Goal: Transaction & Acquisition: Purchase product/service

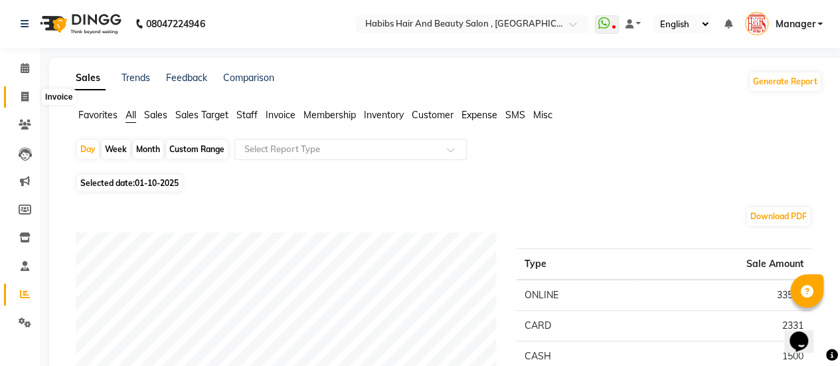
drag, startPoint x: 0, startPoint y: 0, endPoint x: 24, endPoint y: 95, distance: 97.9
click at [24, 95] on icon at bounding box center [24, 97] width 7 height 10
select select "5651"
select select "service"
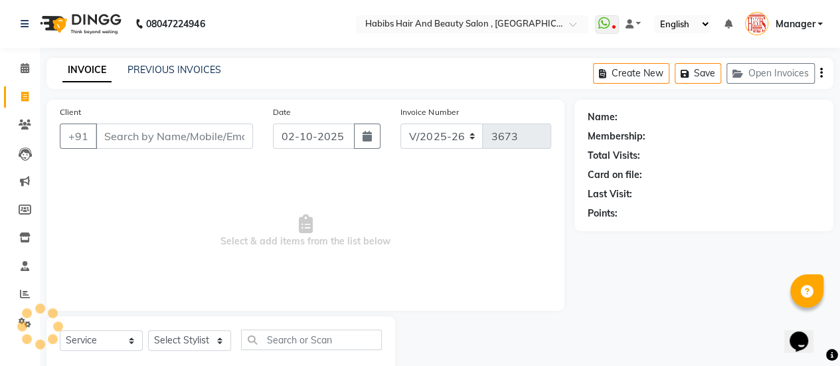
scroll to position [33, 0]
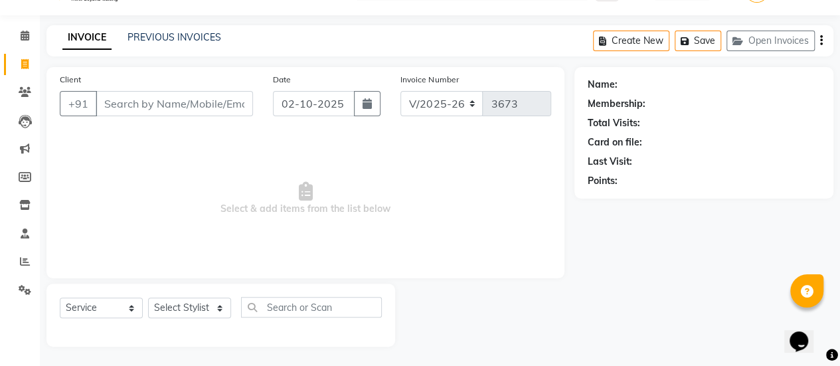
click at [117, 99] on input "Client" at bounding box center [174, 103] width 157 height 25
click at [151, 98] on input "Client" at bounding box center [174, 103] width 157 height 25
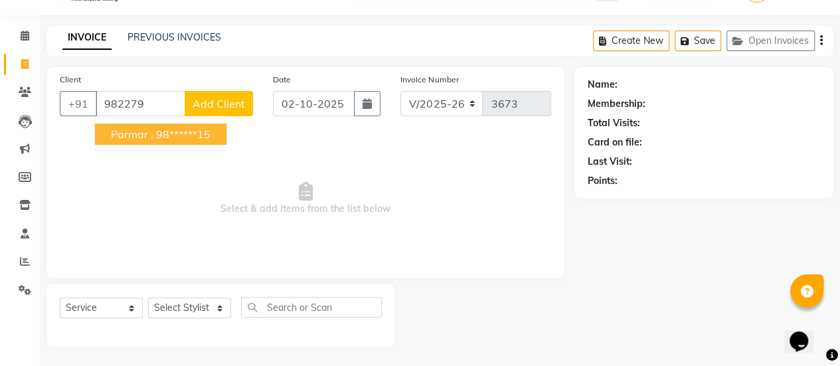
click at [156, 132] on ngb-highlight "98******15" at bounding box center [183, 133] width 54 height 13
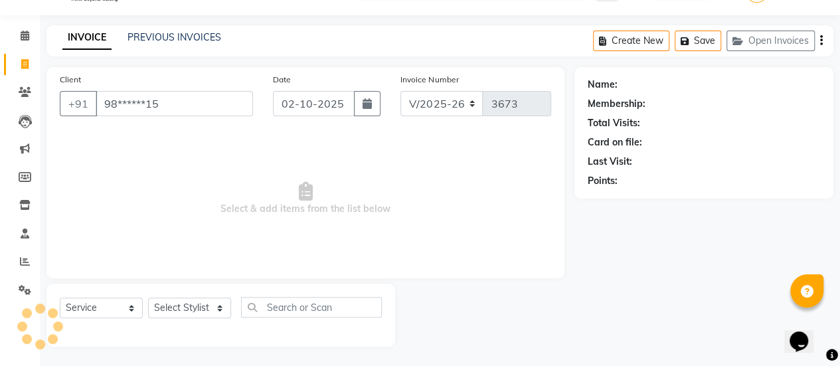
type input "98******15"
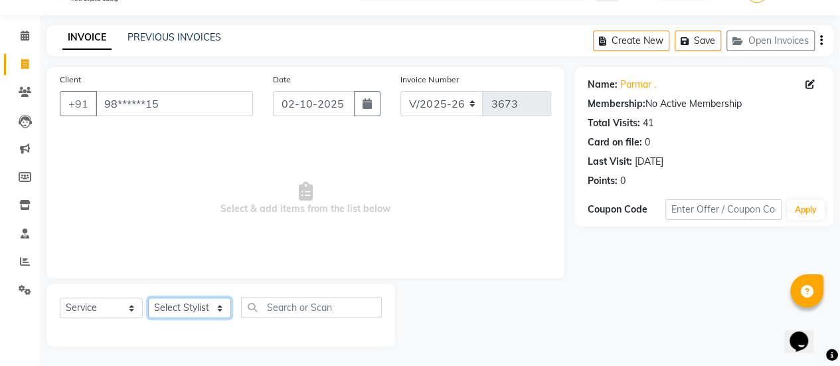
click at [172, 303] on select "Select Stylist [PERSON_NAME] [PERSON_NAME] Manager [PERSON_NAME] MUSARIK [PERSO…" at bounding box center [189, 307] width 83 height 21
select select "38596"
click at [148, 297] on select "Select Stylist [PERSON_NAME] [PERSON_NAME] Manager [PERSON_NAME] MUSARIK [PERSO…" at bounding box center [189, 307] width 83 height 21
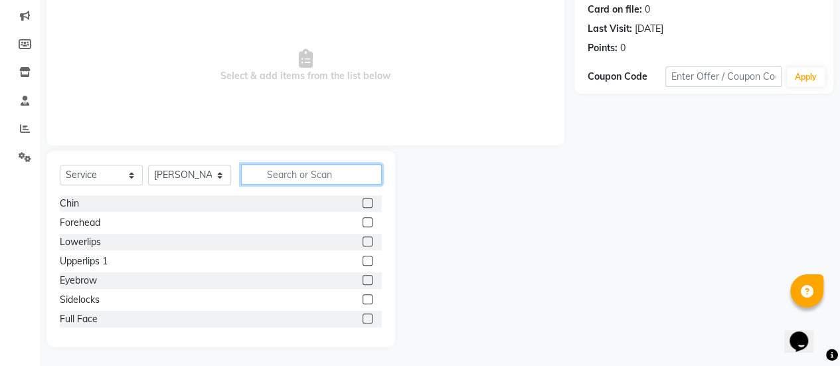
click at [274, 173] on input "text" at bounding box center [311, 174] width 141 height 21
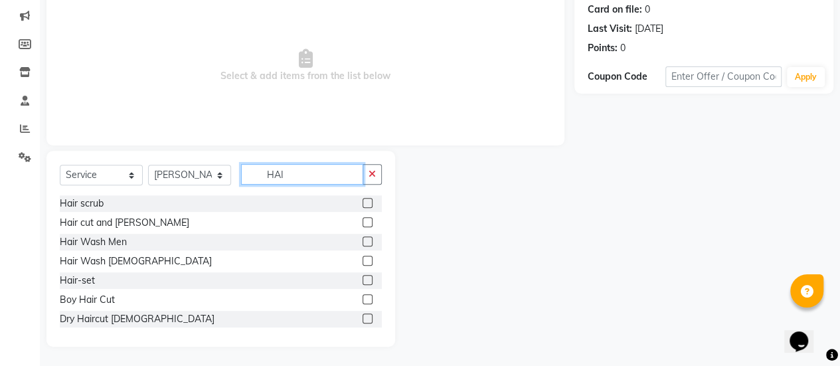
type input "HAI"
click at [363, 220] on label at bounding box center [368, 222] width 10 height 10
click at [363, 220] on input "checkbox" at bounding box center [367, 222] width 9 height 9
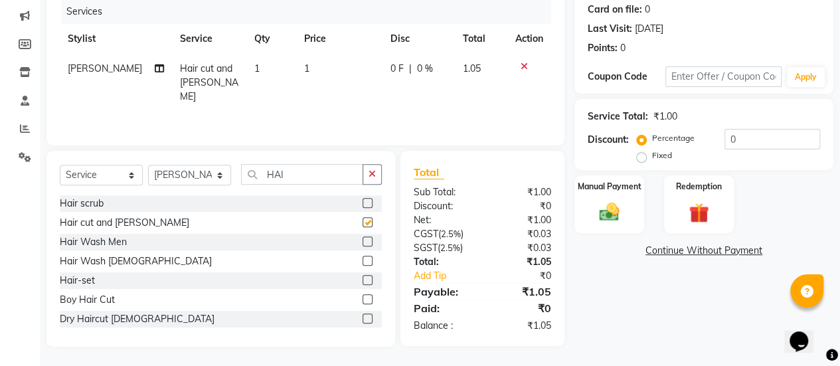
checkbox input "false"
click at [309, 87] on td "1" at bounding box center [339, 83] width 86 height 58
select select "38596"
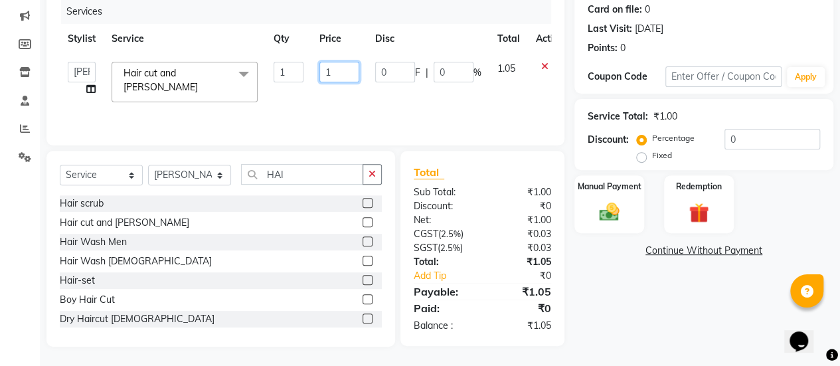
drag, startPoint x: 335, startPoint y: 70, endPoint x: 305, endPoint y: 70, distance: 30.5
click at [305, 70] on tr "[PERSON_NAME] [PERSON_NAME] Manager [PERSON_NAME] MUSARIK [PERSON_NAME] [PERSON…" at bounding box center [316, 82] width 512 height 56
type input "750"
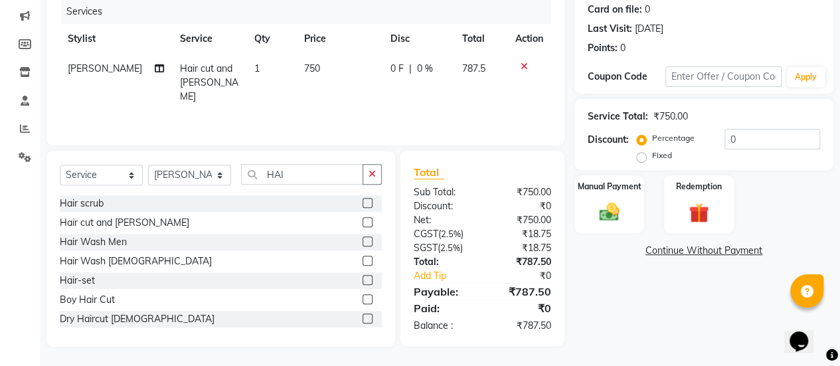
click at [304, 100] on div "Services Stylist Service Qty Price Disc Total Action [PERSON_NAME] Hair cut and…" at bounding box center [305, 65] width 491 height 133
click at [596, 225] on div "Manual Payment" at bounding box center [609, 204] width 72 height 60
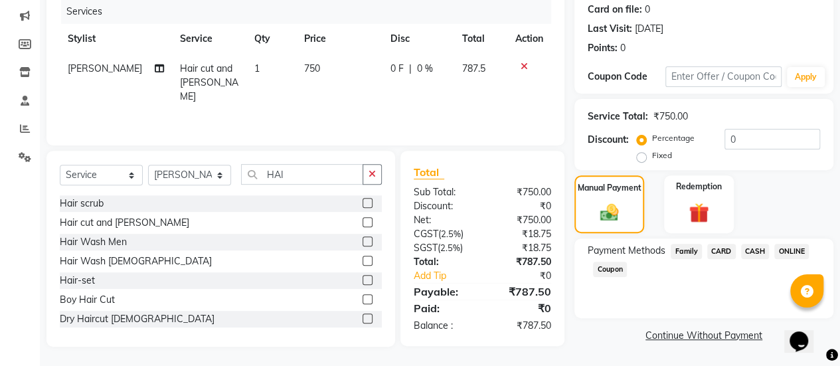
click at [785, 250] on span "ONLINE" at bounding box center [791, 251] width 35 height 15
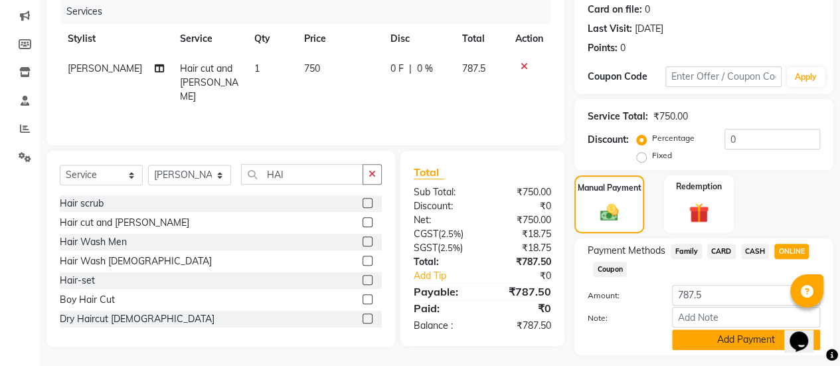
click at [726, 333] on button "Add Payment" at bounding box center [746, 339] width 148 height 21
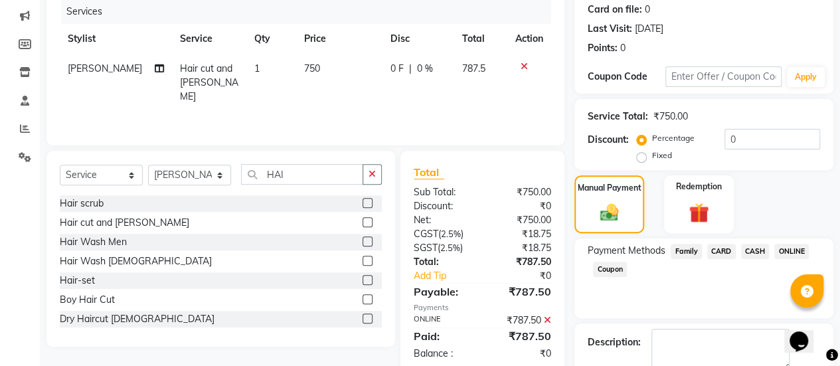
scroll to position [238, 0]
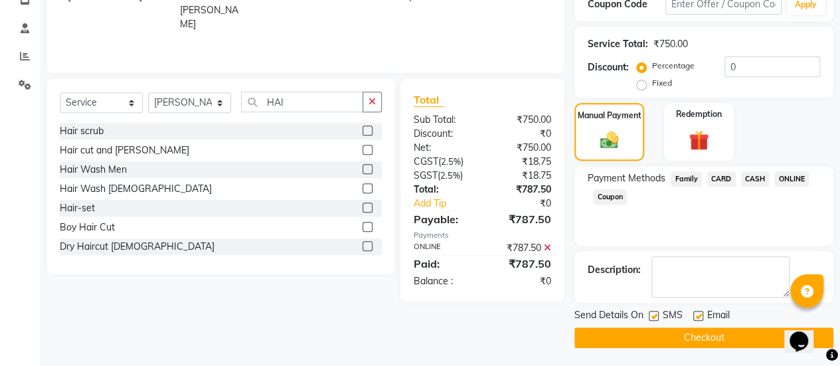
click at [700, 313] on label at bounding box center [698, 316] width 10 height 10
click at [700, 313] on input "checkbox" at bounding box center [697, 316] width 9 height 9
checkbox input "false"
click at [682, 338] on button "Checkout" at bounding box center [703, 337] width 259 height 21
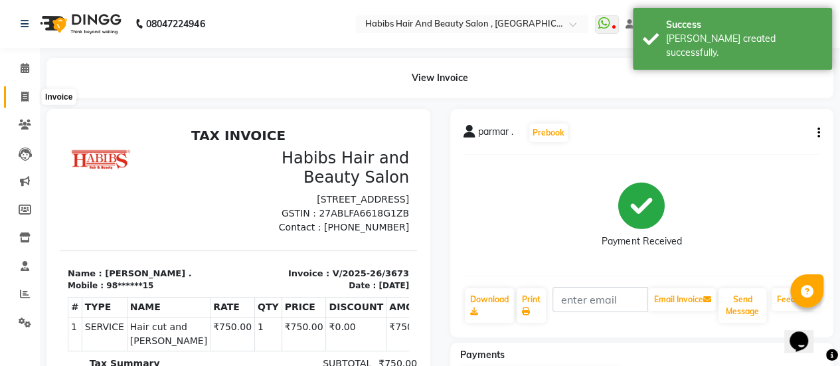
click at [23, 96] on icon at bounding box center [24, 97] width 7 height 10
select select "5651"
select select "service"
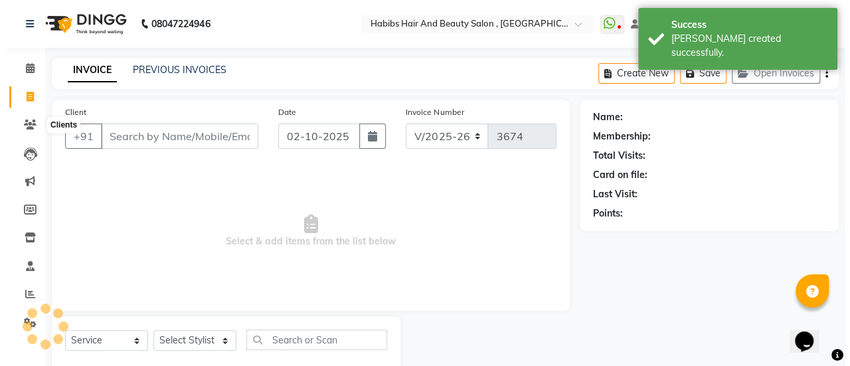
scroll to position [33, 0]
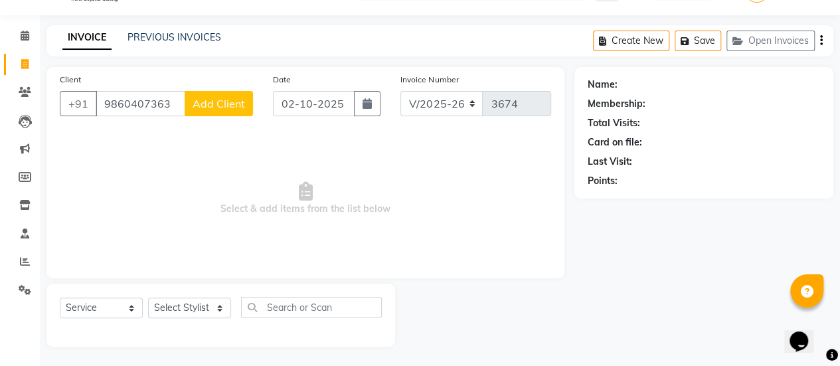
type input "9860407363"
click at [204, 104] on span "Add Client" at bounding box center [219, 103] width 52 height 13
select select "22"
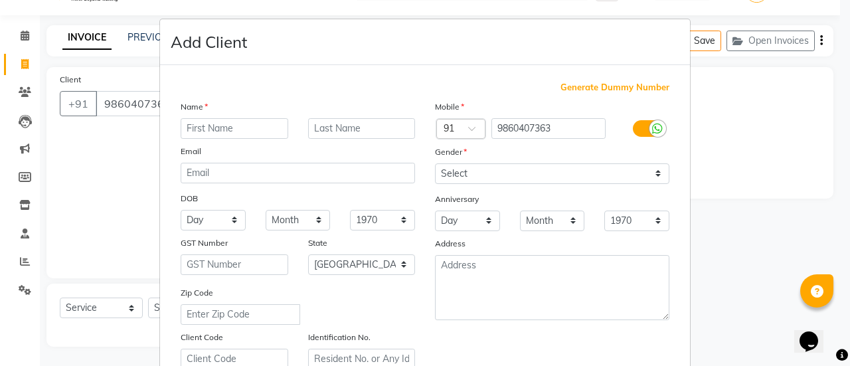
click at [231, 123] on input "text" at bounding box center [235, 128] width 108 height 21
type input "BHUSHRA"
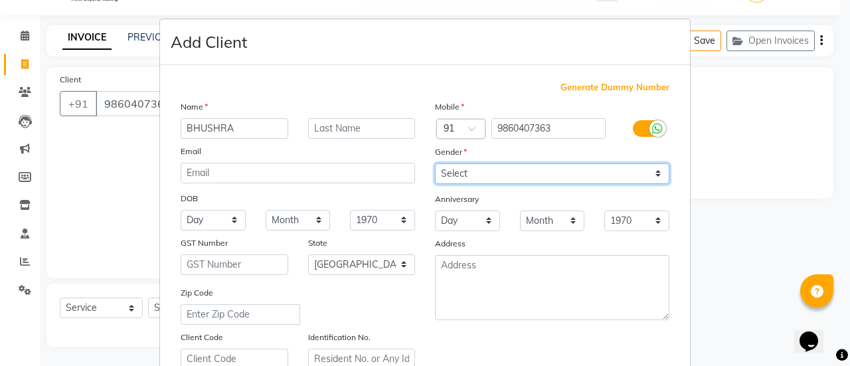
click at [466, 175] on select "Select [DEMOGRAPHIC_DATA] [DEMOGRAPHIC_DATA] Other Prefer Not To Say" at bounding box center [552, 173] width 234 height 21
select select "[DEMOGRAPHIC_DATA]"
click at [435, 163] on select "Select [DEMOGRAPHIC_DATA] [DEMOGRAPHIC_DATA] Other Prefer Not To Say" at bounding box center [552, 173] width 234 height 21
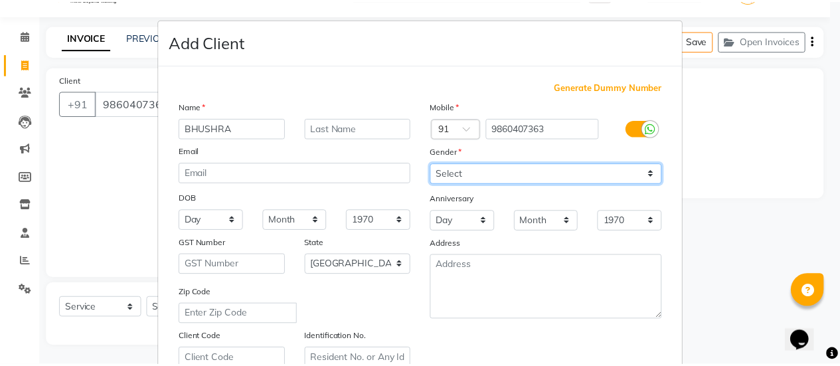
scroll to position [244, 0]
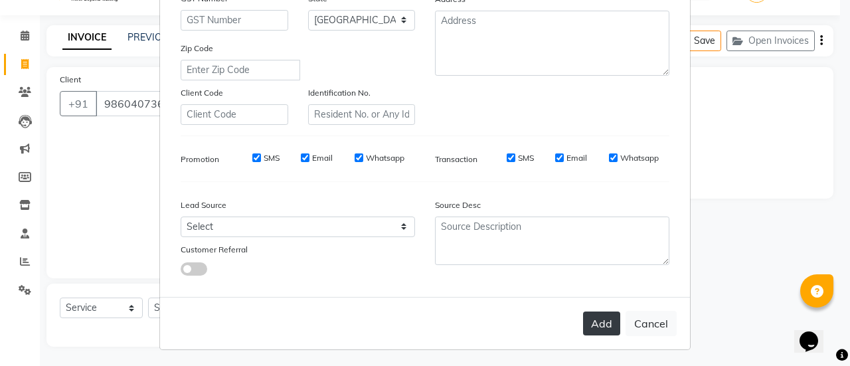
click at [602, 326] on button "Add" at bounding box center [601, 323] width 37 height 24
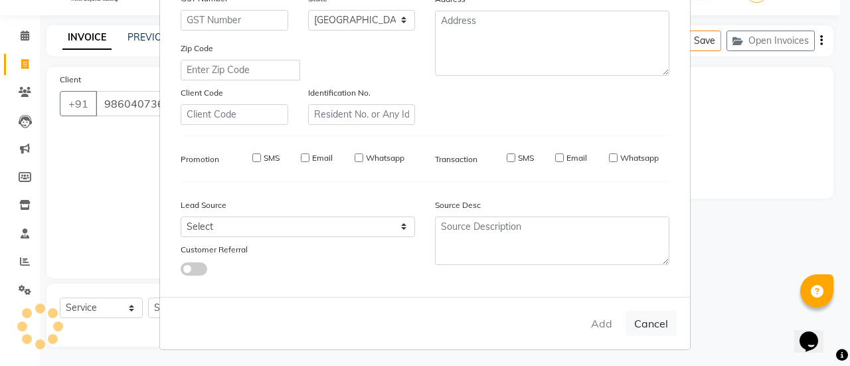
type input "98******63"
select select
select select "null"
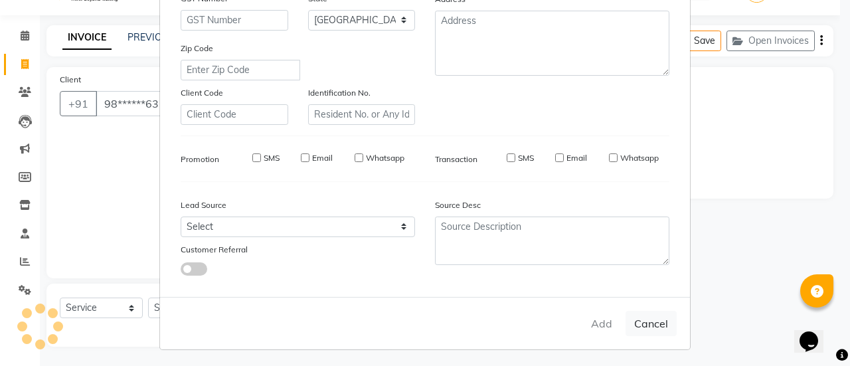
select select
checkbox input "false"
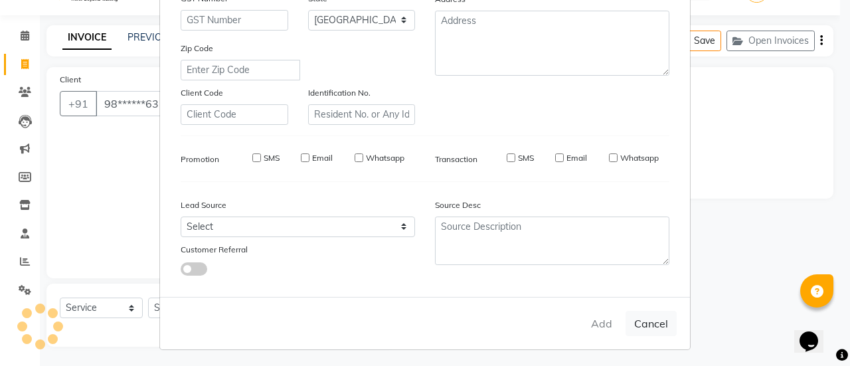
checkbox input "false"
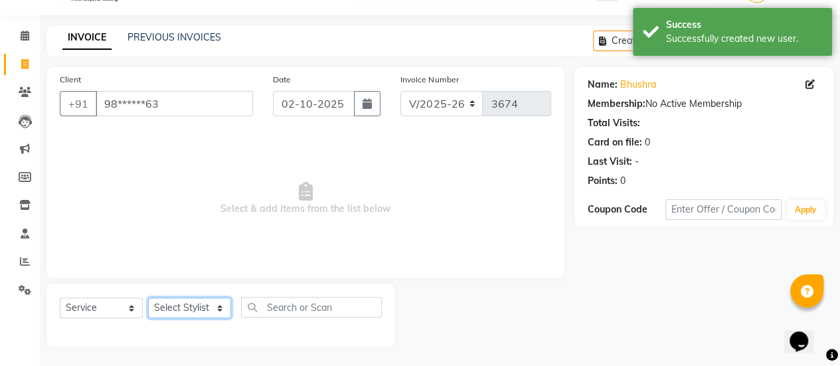
click at [196, 301] on select "Select Stylist [PERSON_NAME] [PERSON_NAME] Manager [PERSON_NAME] MUSARIK [PERSO…" at bounding box center [189, 307] width 83 height 21
select select "38595"
click at [148, 297] on select "Select Stylist [PERSON_NAME] [PERSON_NAME] Manager [PERSON_NAME] MUSARIK [PERSO…" at bounding box center [189, 307] width 83 height 21
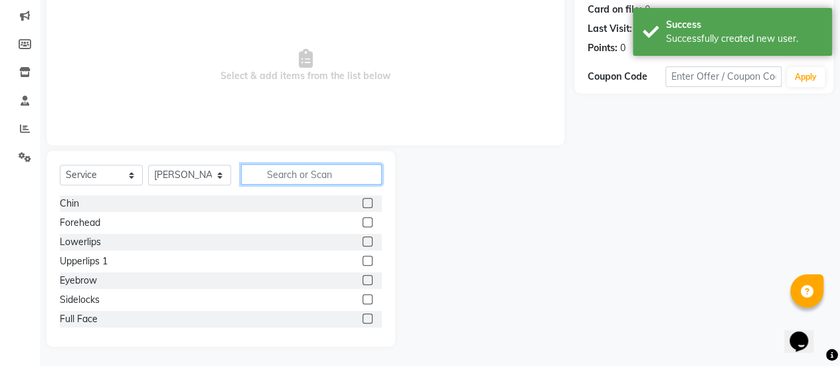
click at [275, 178] on input "text" at bounding box center [311, 174] width 141 height 21
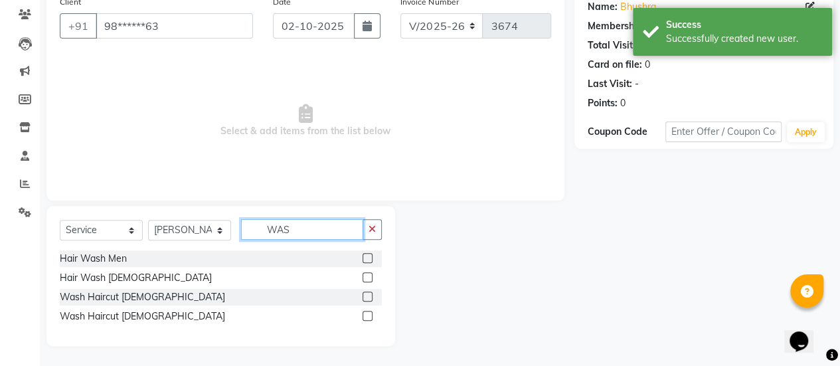
scroll to position [110, 0]
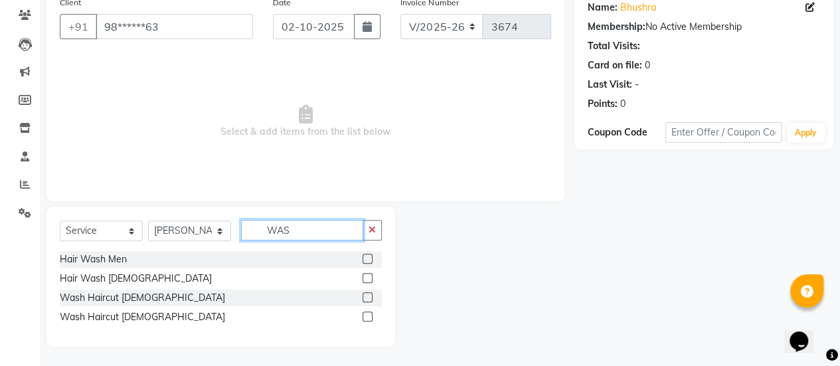
type input "WAS"
click at [364, 292] on label at bounding box center [368, 297] width 10 height 10
click at [364, 294] on input "checkbox" at bounding box center [367, 298] width 9 height 9
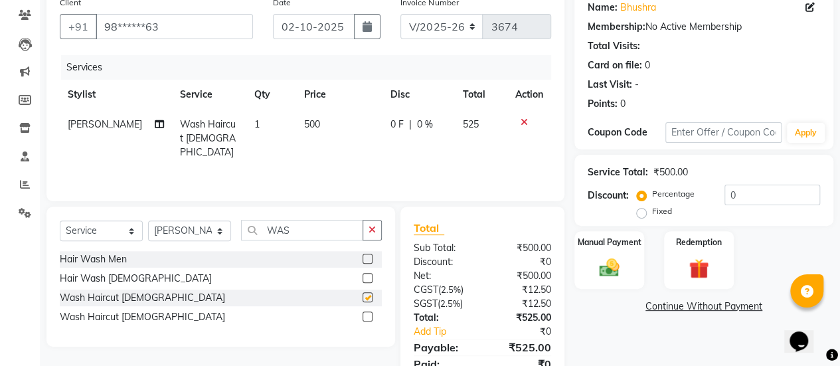
checkbox input "false"
click at [585, 259] on div "Manual Payment" at bounding box center [609, 260] width 72 height 60
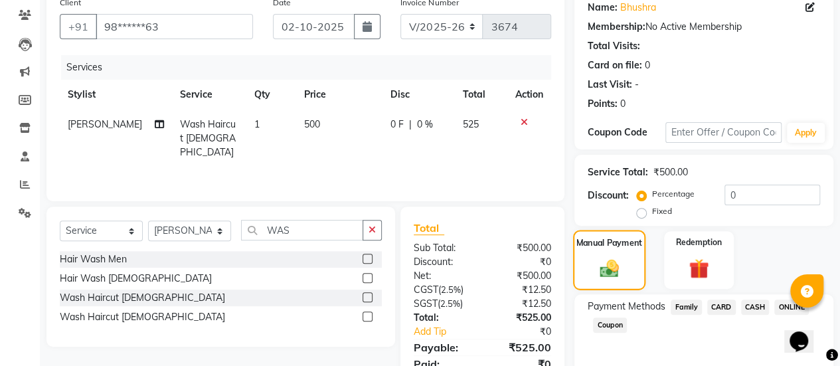
scroll to position [164, 0]
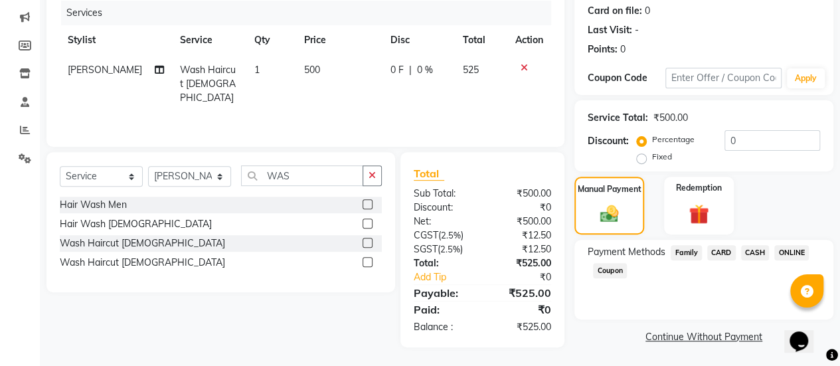
click at [789, 254] on span "ONLINE" at bounding box center [791, 252] width 35 height 15
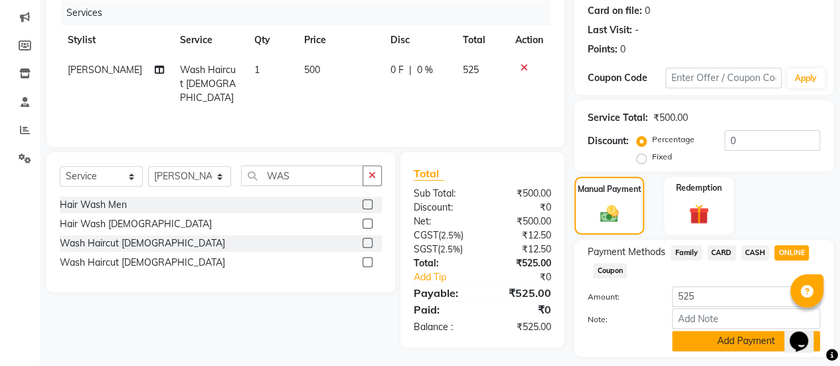
click at [728, 342] on button "Add Payment" at bounding box center [746, 341] width 148 height 21
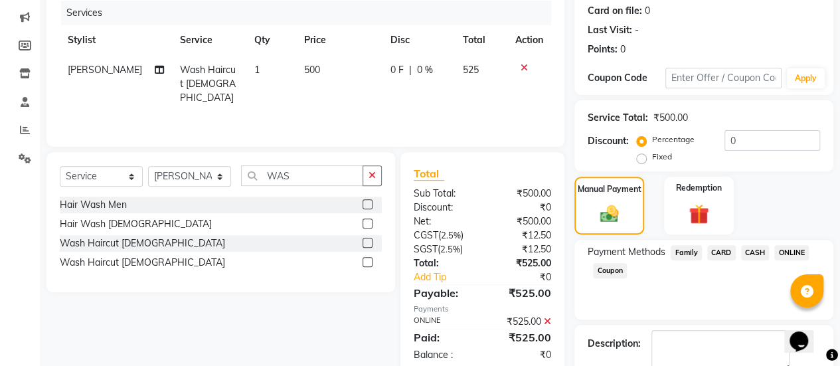
scroll to position [238, 0]
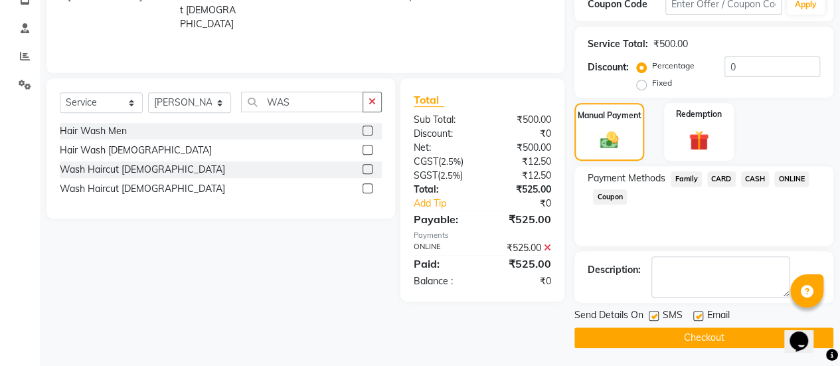
click at [699, 317] on label at bounding box center [698, 316] width 10 height 10
click at [699, 317] on input "checkbox" at bounding box center [697, 316] width 9 height 9
checkbox input "false"
click at [695, 339] on button "Checkout" at bounding box center [703, 337] width 259 height 21
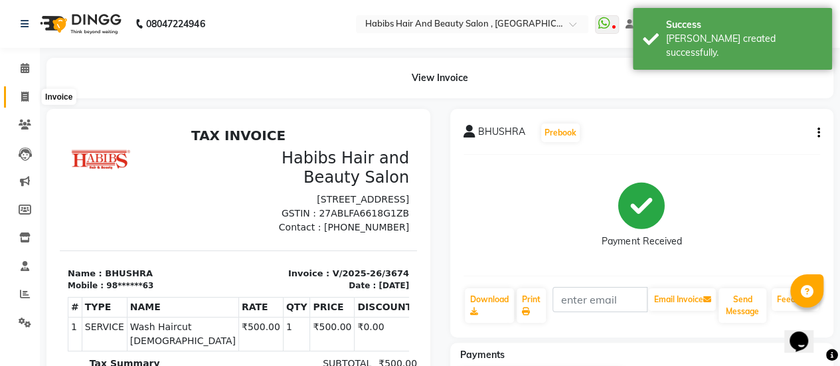
click at [28, 101] on icon at bounding box center [24, 97] width 7 height 10
select select "5651"
select select "service"
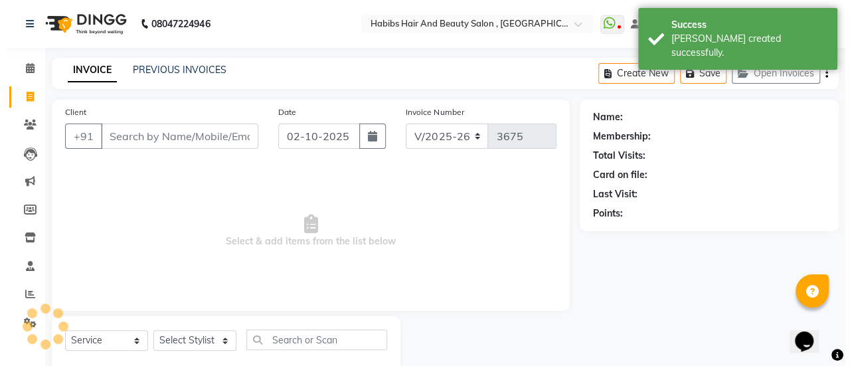
scroll to position [33, 0]
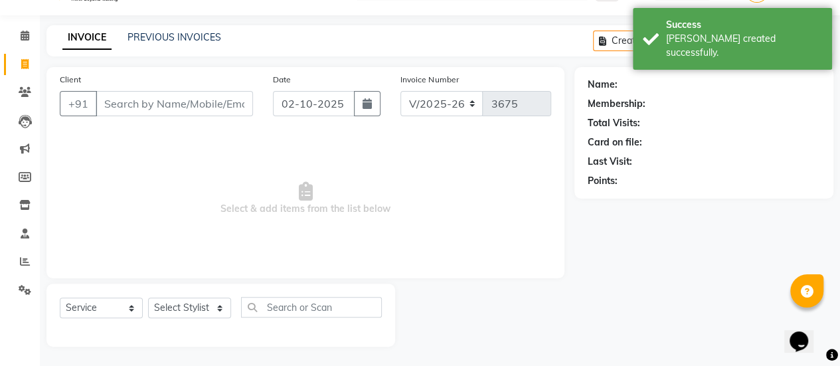
click at [154, 106] on input "Client" at bounding box center [174, 103] width 157 height 25
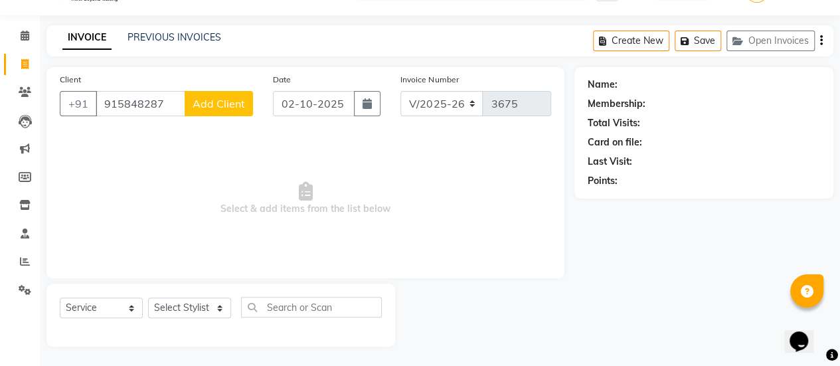
type input "915848287"
click at [209, 97] on span "Add Client" at bounding box center [219, 103] width 52 height 13
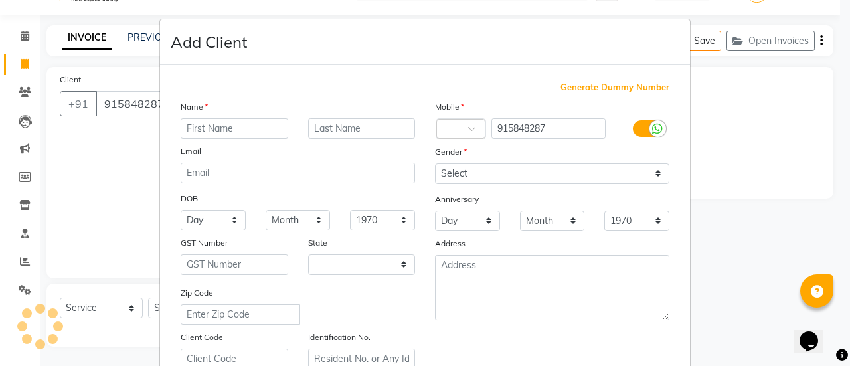
select select "22"
click at [254, 131] on input "text" at bounding box center [235, 128] width 108 height 21
type input "ARYAN"
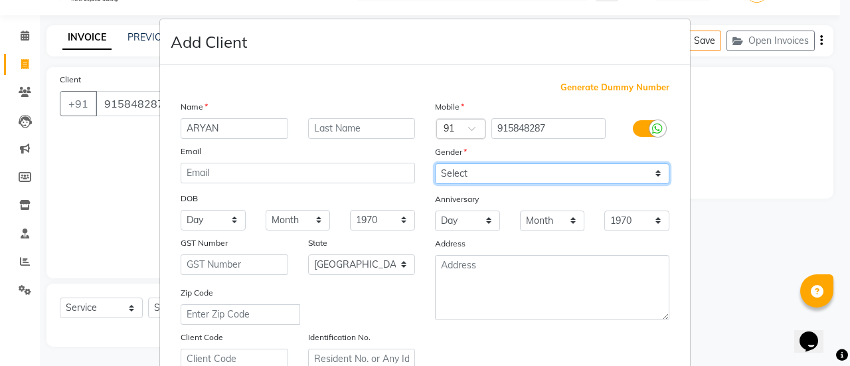
click at [508, 177] on select "Select [DEMOGRAPHIC_DATA] [DEMOGRAPHIC_DATA] Other Prefer Not To Say" at bounding box center [552, 173] width 234 height 21
select select "[DEMOGRAPHIC_DATA]"
click at [435, 163] on select "Select [DEMOGRAPHIC_DATA] [DEMOGRAPHIC_DATA] Other Prefer Not To Say" at bounding box center [552, 173] width 234 height 21
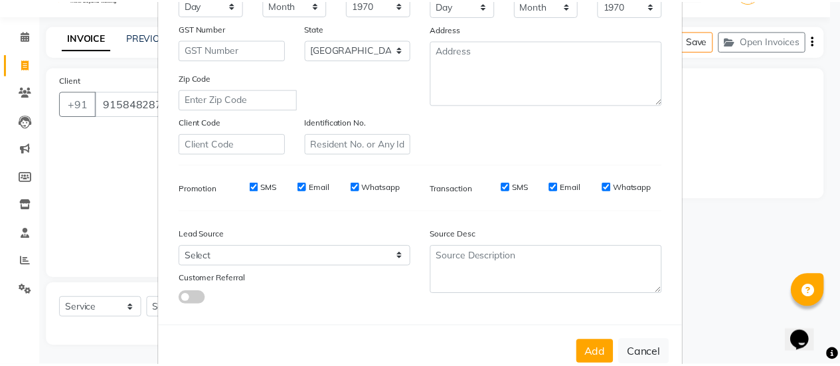
scroll to position [224, 0]
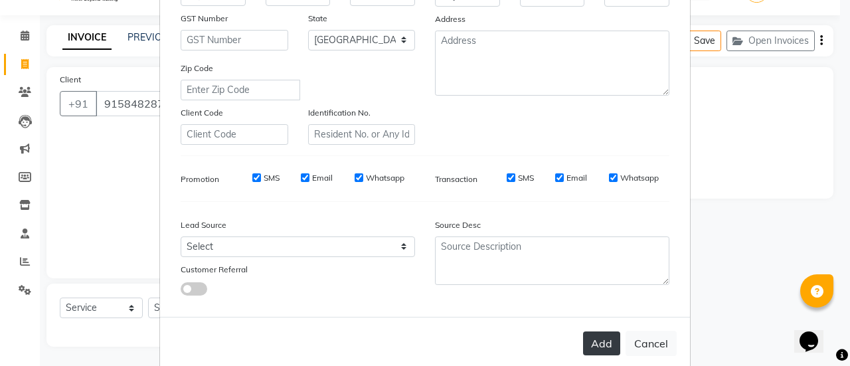
click at [588, 341] on button "Add" at bounding box center [601, 343] width 37 height 24
type input "91*****87"
select select
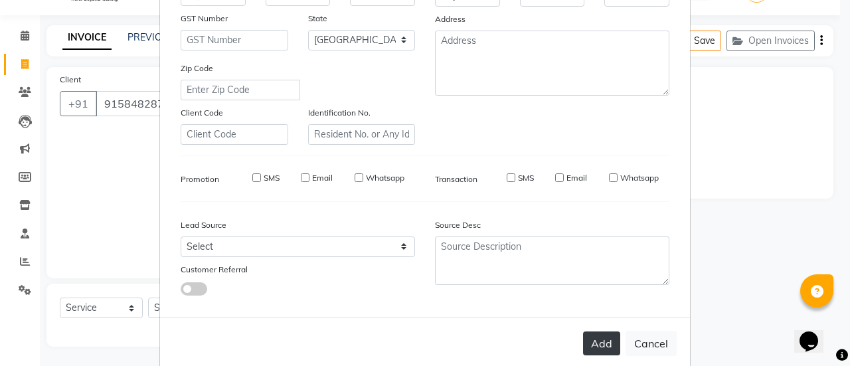
select select "null"
select select
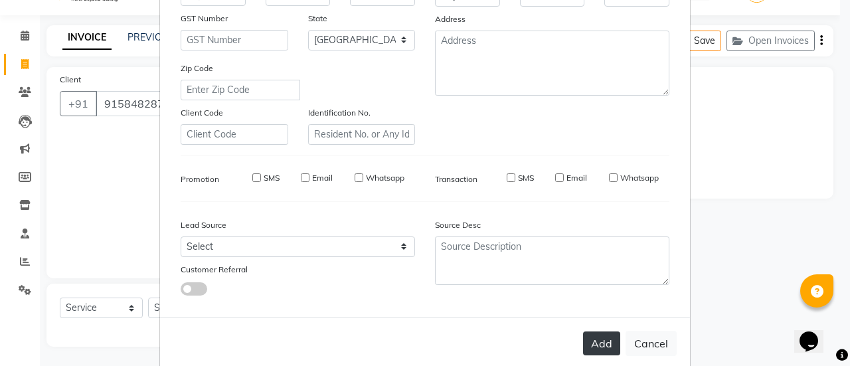
checkbox input "false"
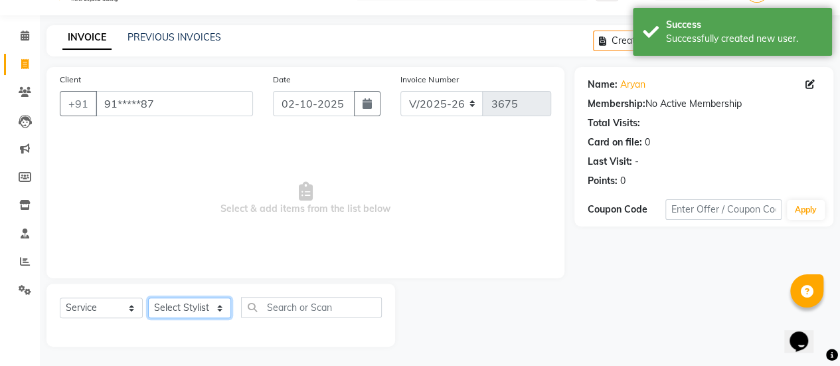
click at [191, 309] on select "Select Stylist [PERSON_NAME] [PERSON_NAME] Manager [PERSON_NAME] MUSARIK [PERSO…" at bounding box center [189, 307] width 83 height 21
select select "59401"
click at [148, 297] on select "Select Stylist [PERSON_NAME] [PERSON_NAME] Manager [PERSON_NAME] MUSARIK [PERSO…" at bounding box center [189, 307] width 83 height 21
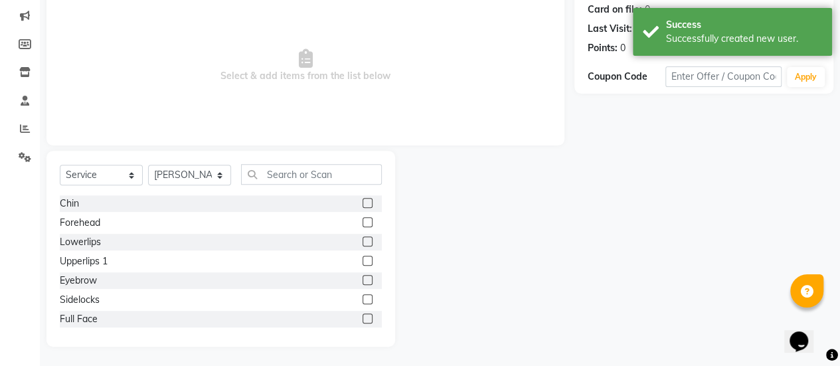
click at [317, 159] on div "Select Service Product Membership Package Voucher Prepaid Gift Card Select Styl…" at bounding box center [220, 249] width 349 height 196
click at [311, 170] on input "text" at bounding box center [311, 174] width 141 height 21
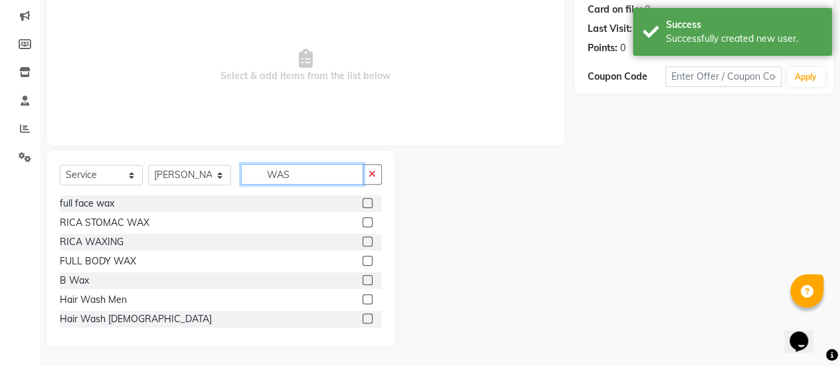
scroll to position [110, 0]
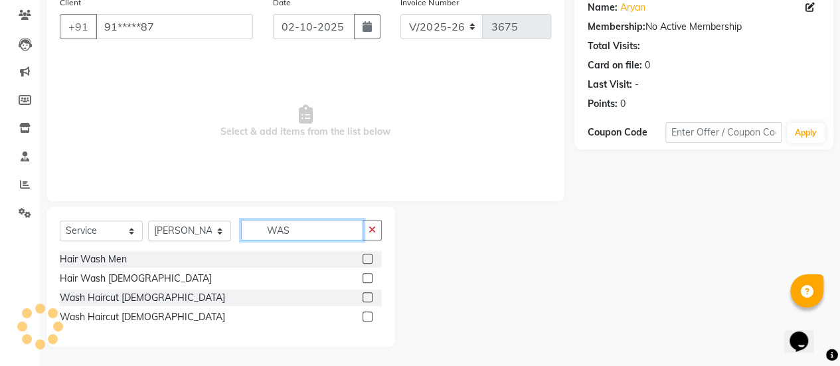
type input "WAS"
click at [365, 297] on label at bounding box center [368, 297] width 10 height 10
click at [365, 297] on input "checkbox" at bounding box center [367, 298] width 9 height 9
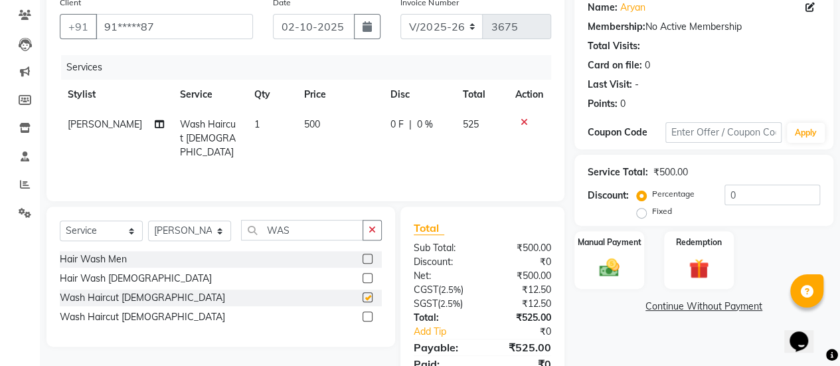
checkbox input "false"
click at [124, 234] on select "Select Service Product Membership Package Voucher Prepaid Gift Card" at bounding box center [101, 230] width 83 height 21
select select "product"
click at [60, 220] on select "Select Service Product Membership Package Voucher Prepaid Gift Card" at bounding box center [101, 230] width 83 height 21
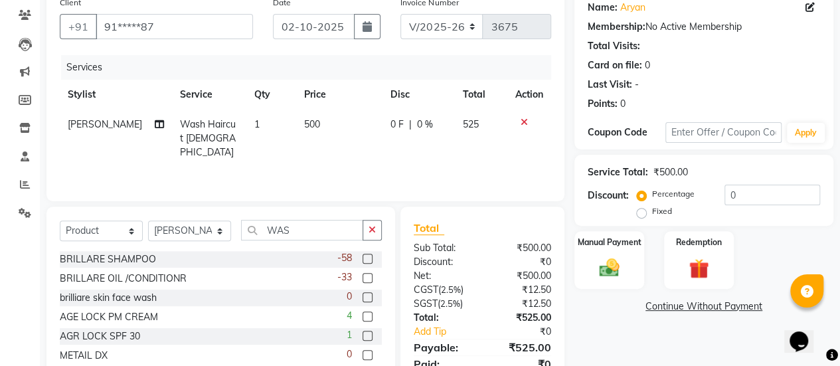
click at [363, 278] on label at bounding box center [368, 278] width 10 height 10
click at [363, 278] on input "checkbox" at bounding box center [367, 278] width 9 height 9
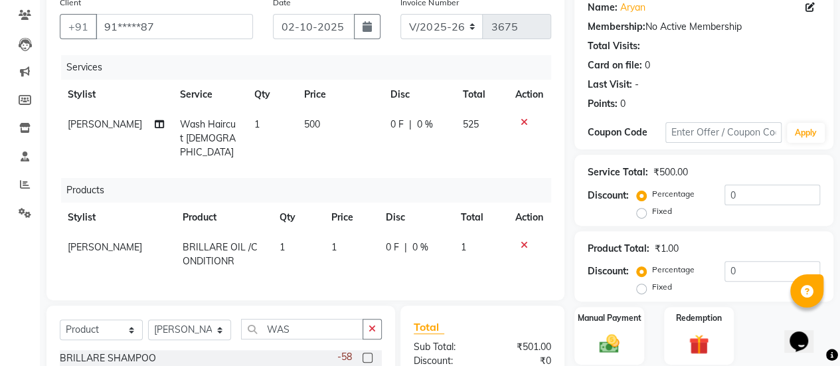
checkbox input "false"
click at [340, 232] on td "1" at bounding box center [350, 254] width 54 height 44
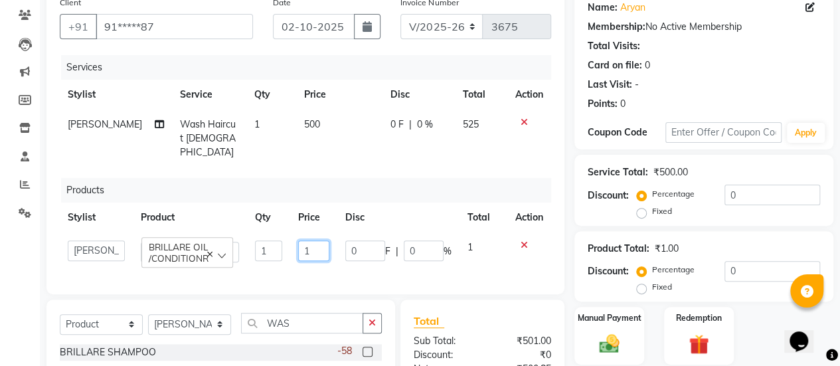
drag, startPoint x: 312, startPoint y: 236, endPoint x: 268, endPoint y: 229, distance: 44.3
click at [268, 232] on tr "[PERSON_NAME] [PERSON_NAME] Manager [PERSON_NAME] MUSARIK [PERSON_NAME] [PERSON…" at bounding box center [305, 251] width 491 height 38
type input "990"
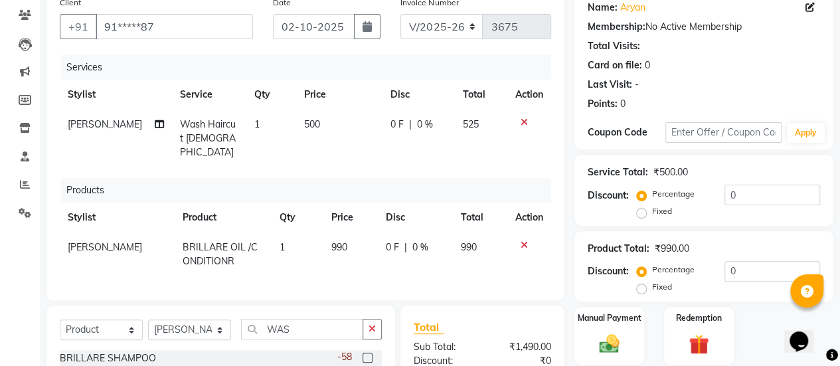
click at [301, 145] on td "500" at bounding box center [339, 139] width 86 height 58
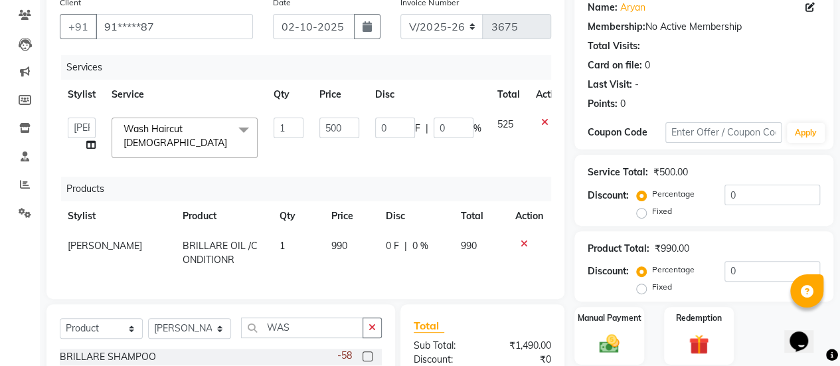
scroll to position [294, 0]
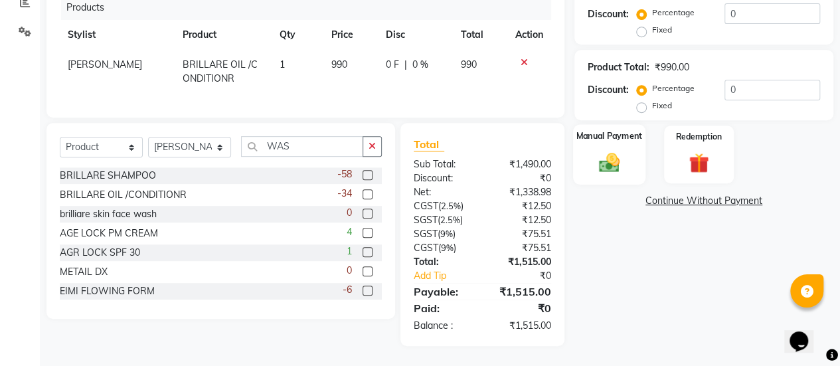
click at [635, 152] on div "Manual Payment" at bounding box center [609, 154] width 72 height 60
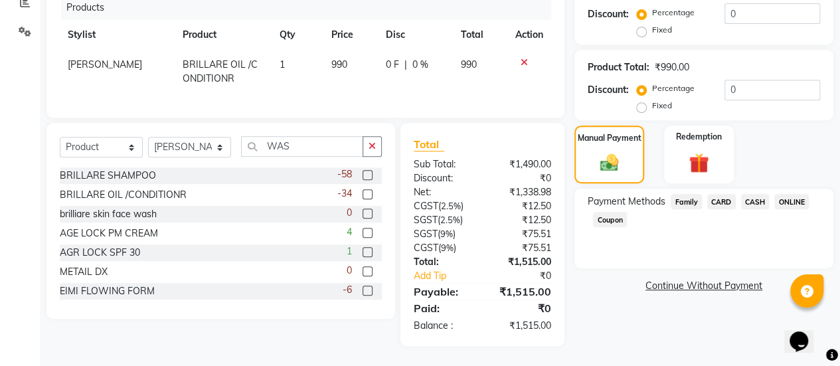
click at [798, 201] on span "ONLINE" at bounding box center [791, 201] width 35 height 15
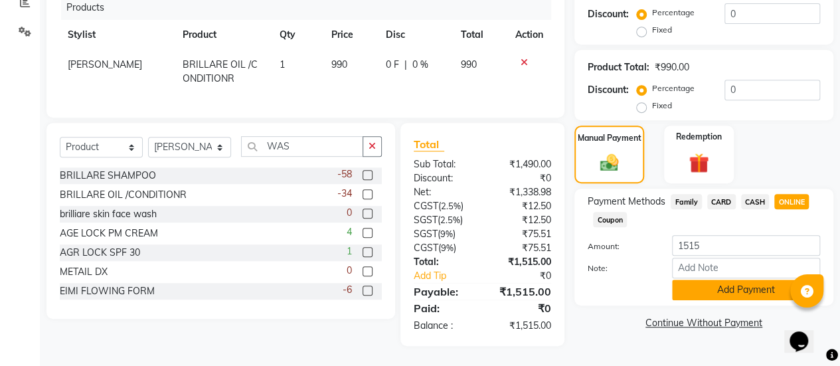
click at [741, 287] on button "Add Payment" at bounding box center [746, 290] width 148 height 21
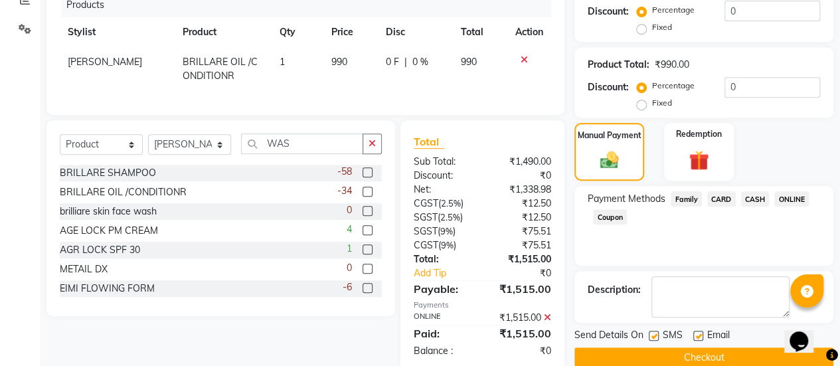
scroll to position [321, 0]
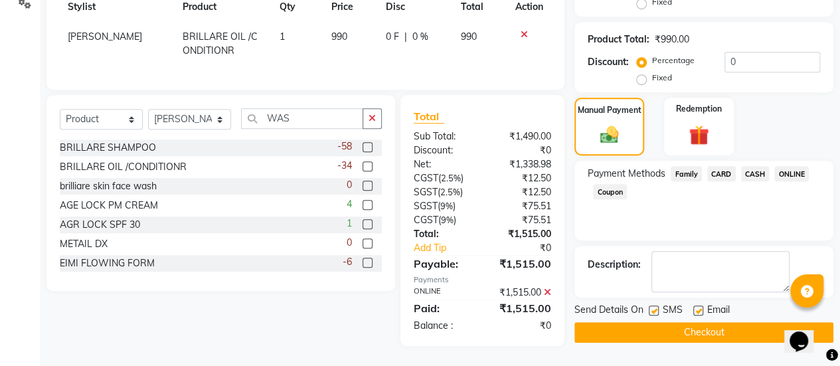
click at [698, 307] on label at bounding box center [698, 310] width 10 height 10
click at [698, 307] on input "checkbox" at bounding box center [697, 311] width 9 height 9
checkbox input "false"
click at [684, 322] on button "Checkout" at bounding box center [703, 332] width 259 height 21
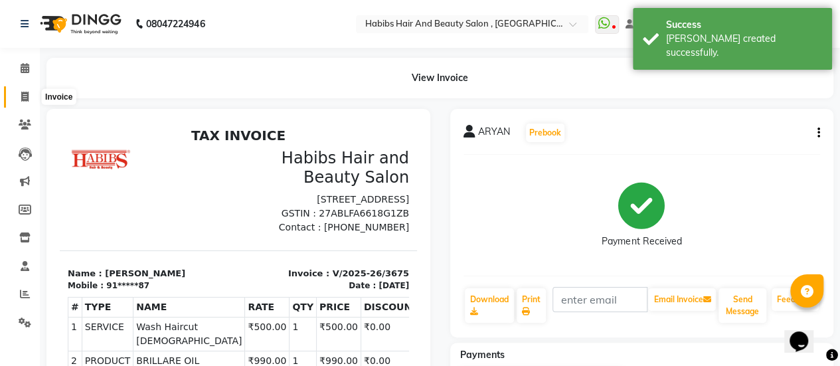
click at [24, 94] on icon at bounding box center [24, 97] width 7 height 10
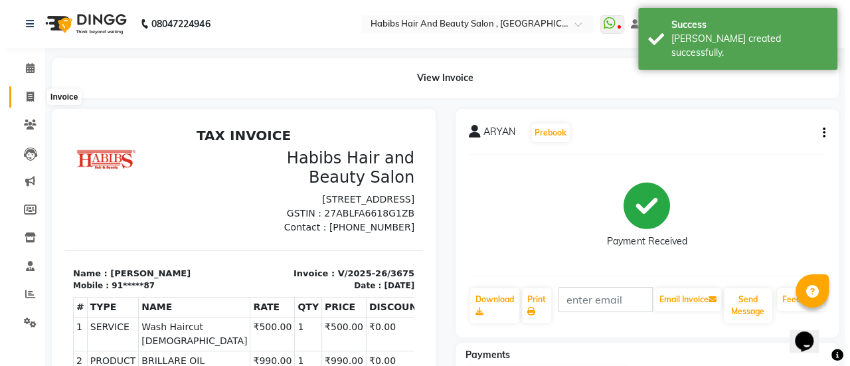
scroll to position [33, 0]
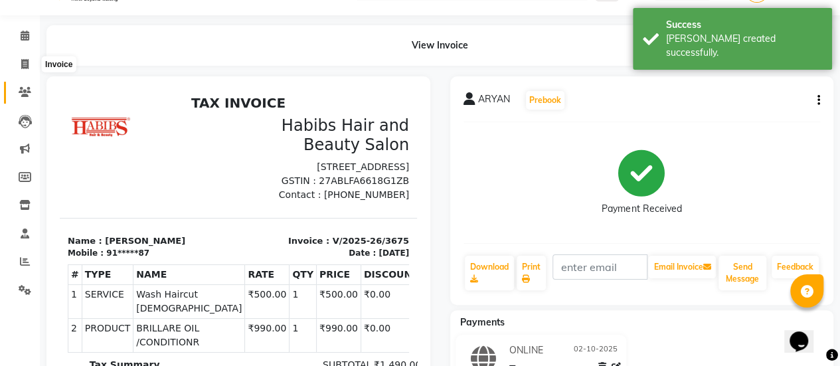
select select "service"
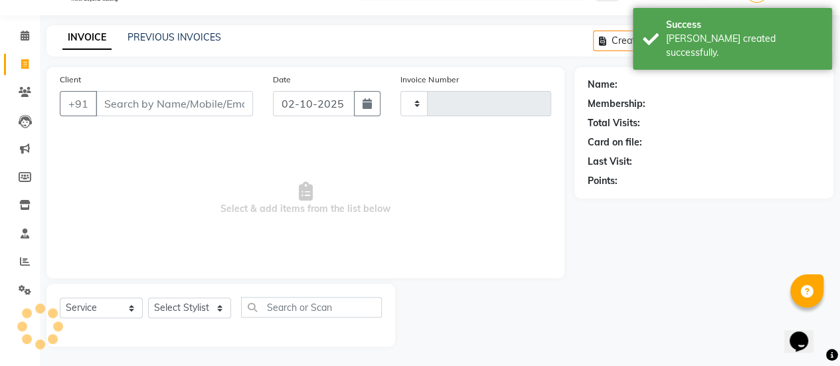
type input "3676"
select select "5651"
click at [172, 106] on input "Client" at bounding box center [174, 103] width 157 height 25
click at [150, 88] on div "Client +91" at bounding box center [156, 99] width 213 height 54
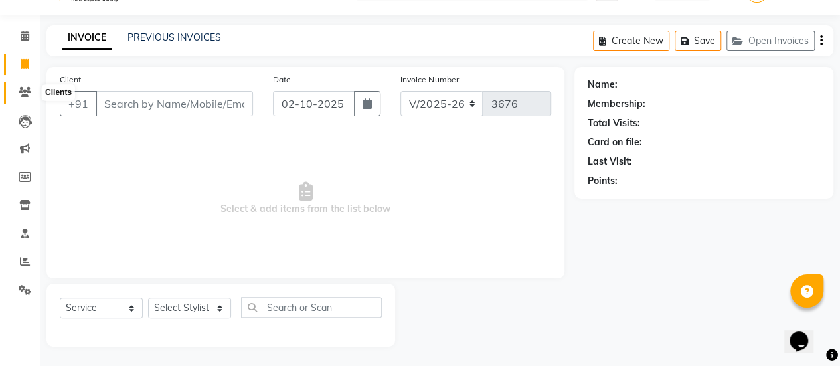
click at [24, 92] on icon at bounding box center [25, 92] width 13 height 10
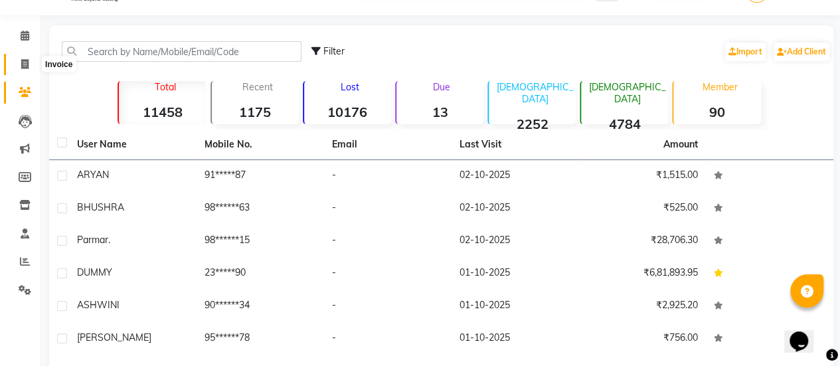
click at [20, 68] on span at bounding box center [24, 64] width 23 height 15
select select "service"
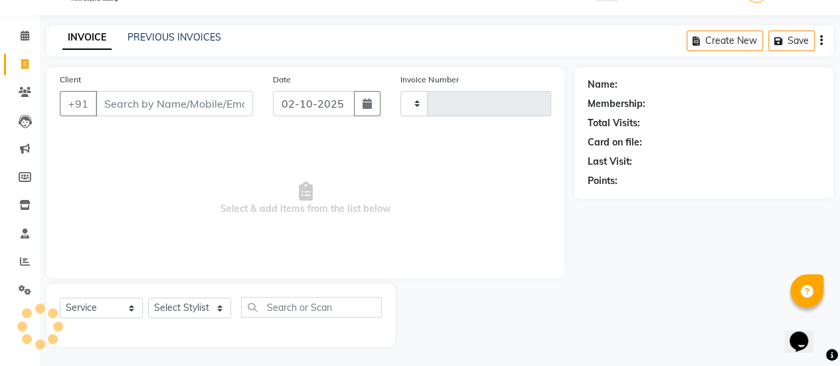
type input "3676"
select select "5651"
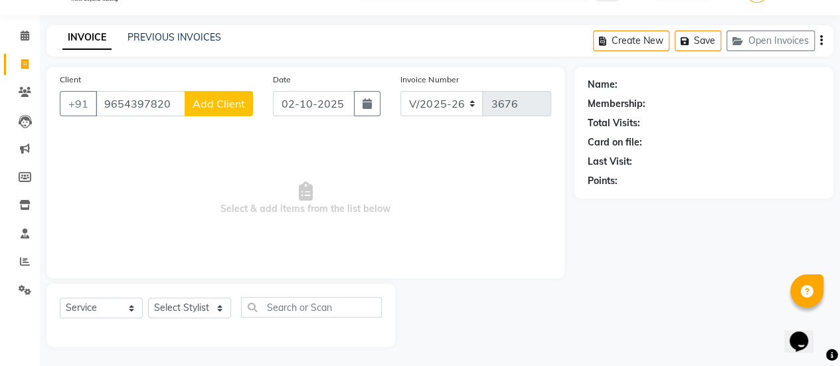
type input "9654397820"
click at [214, 100] on span "Add Client" at bounding box center [219, 103] width 52 height 13
select select "22"
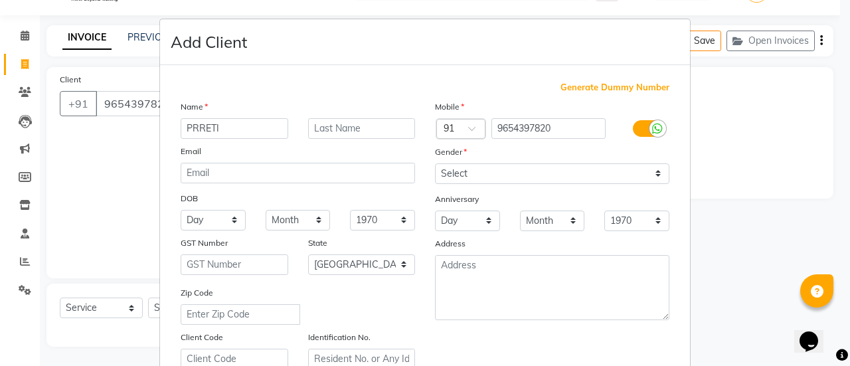
type input "PRRETI"
click at [537, 163] on select "Select [DEMOGRAPHIC_DATA] [DEMOGRAPHIC_DATA] Other Prefer Not To Say" at bounding box center [552, 173] width 234 height 21
select select "[DEMOGRAPHIC_DATA]"
click at [435, 163] on select "Select [DEMOGRAPHIC_DATA] [DEMOGRAPHIC_DATA] Other Prefer Not To Say" at bounding box center [552, 173] width 234 height 21
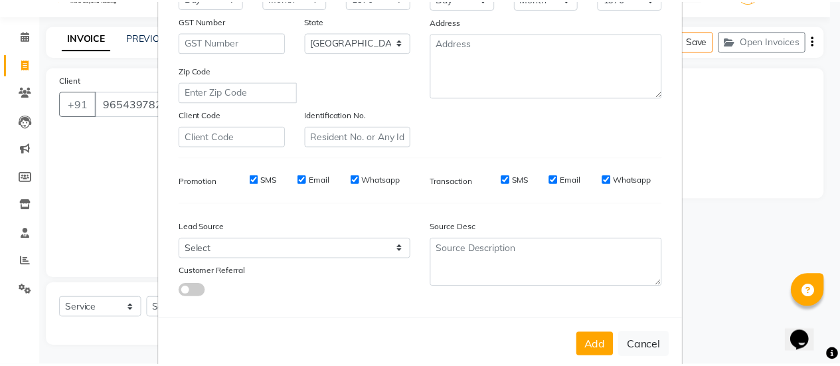
scroll to position [244, 0]
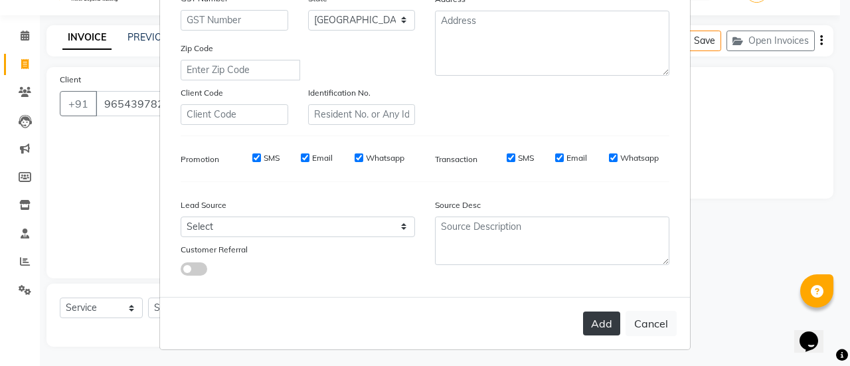
click at [598, 326] on button "Add" at bounding box center [601, 323] width 37 height 24
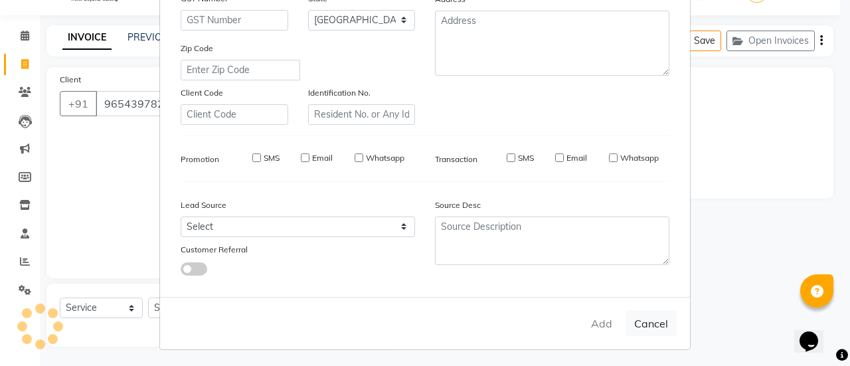
type input "96******20"
select select
select select "null"
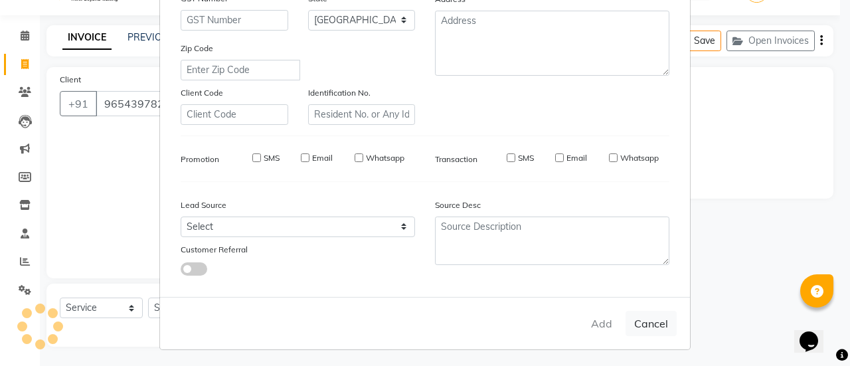
select select
checkbox input "false"
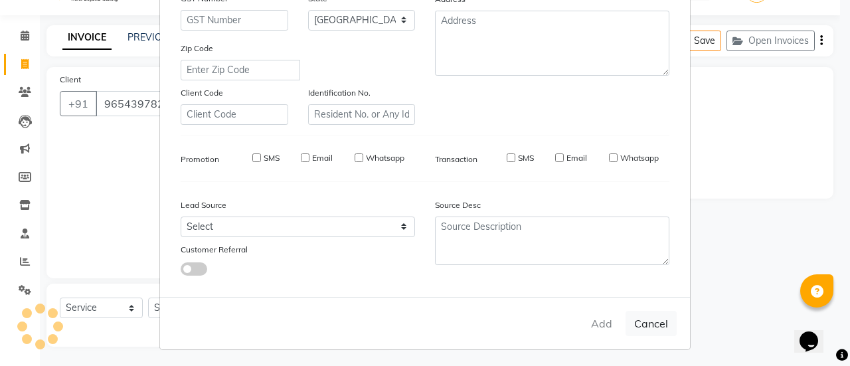
checkbox input "false"
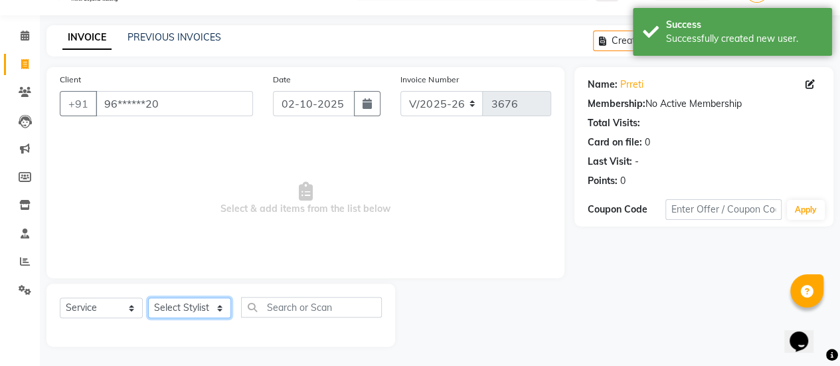
click at [170, 308] on select "Select Stylist [PERSON_NAME] [PERSON_NAME] Manager [PERSON_NAME] MUSARIK [PERSO…" at bounding box center [189, 307] width 83 height 21
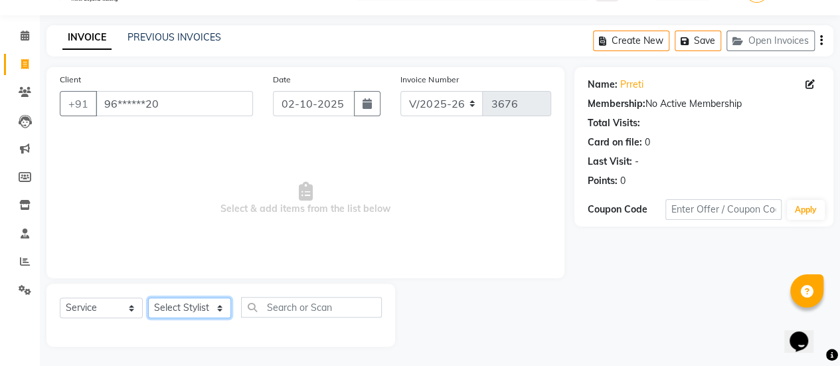
select select "38596"
click at [148, 297] on select "Select Stylist [PERSON_NAME] [PERSON_NAME] Manager [PERSON_NAME] MUSARIK [PERSO…" at bounding box center [189, 307] width 83 height 21
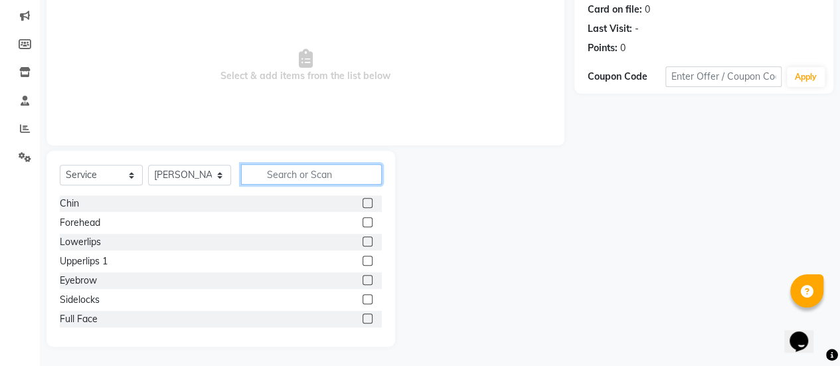
click at [315, 177] on input "text" at bounding box center [311, 174] width 141 height 21
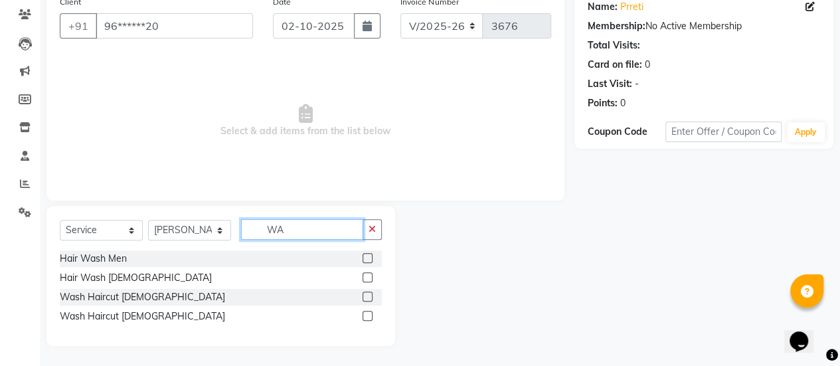
type input "W"
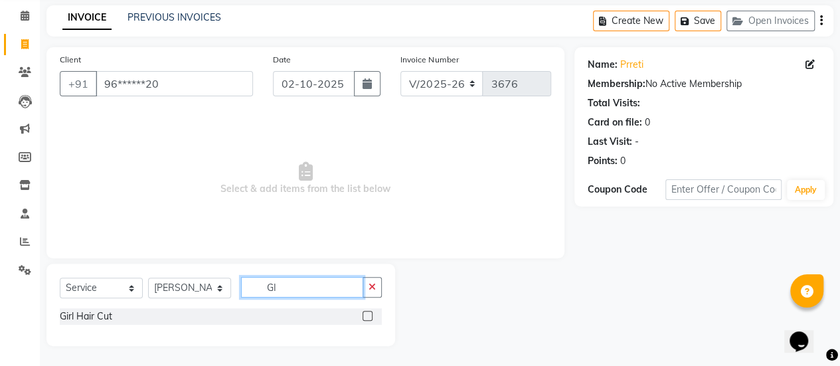
scroll to position [52, 0]
type input "GIR"
click at [366, 317] on label at bounding box center [368, 316] width 10 height 10
click at [366, 317] on input "checkbox" at bounding box center [367, 317] width 9 height 9
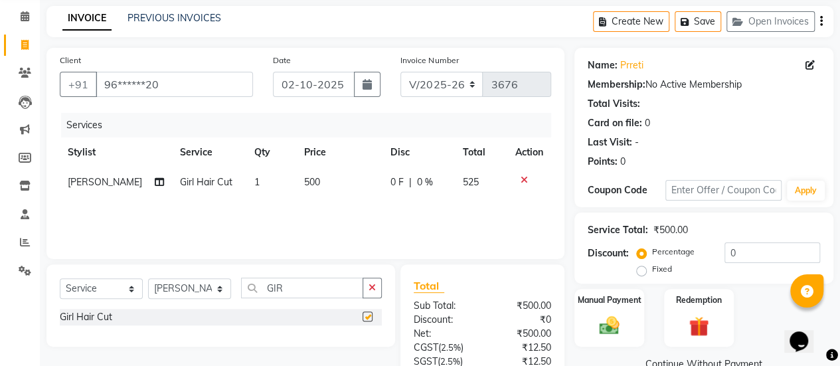
checkbox input "false"
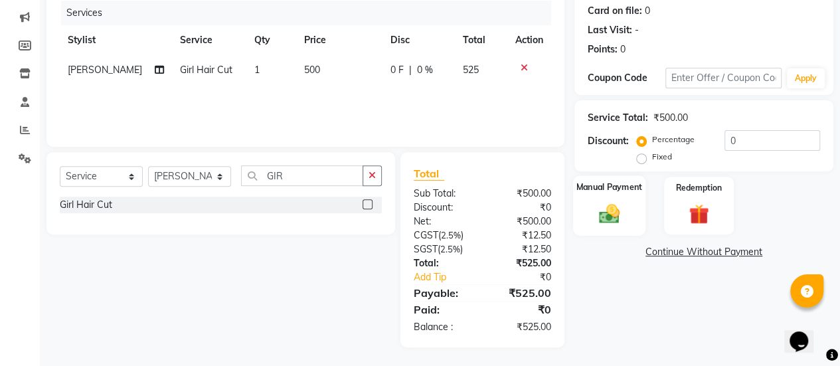
click at [619, 207] on img at bounding box center [609, 213] width 34 height 24
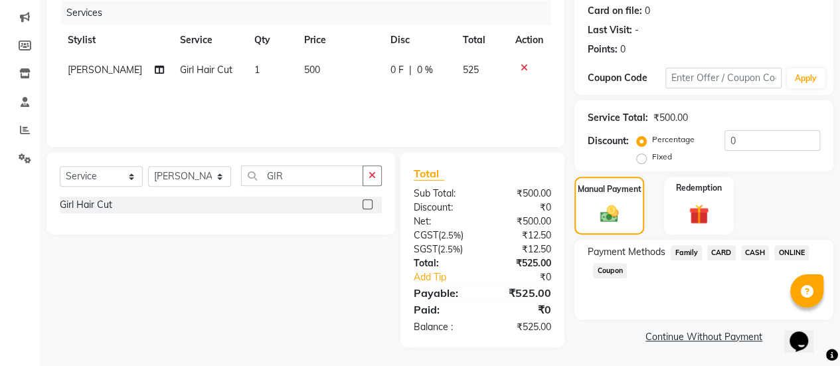
click at [787, 250] on span "ONLINE" at bounding box center [791, 252] width 35 height 15
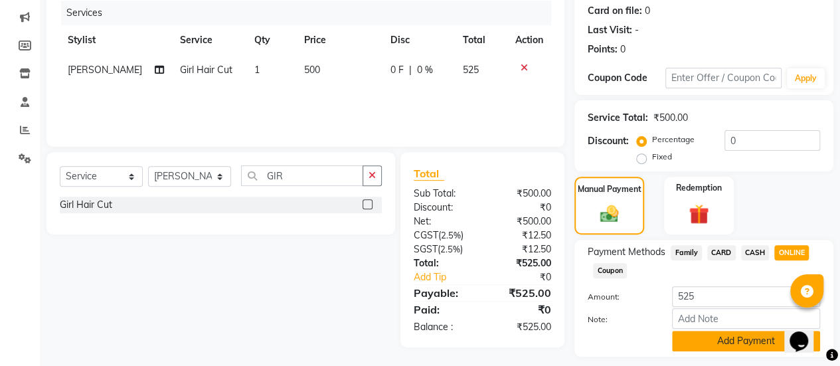
click at [707, 339] on button "Add Payment" at bounding box center [746, 341] width 148 height 21
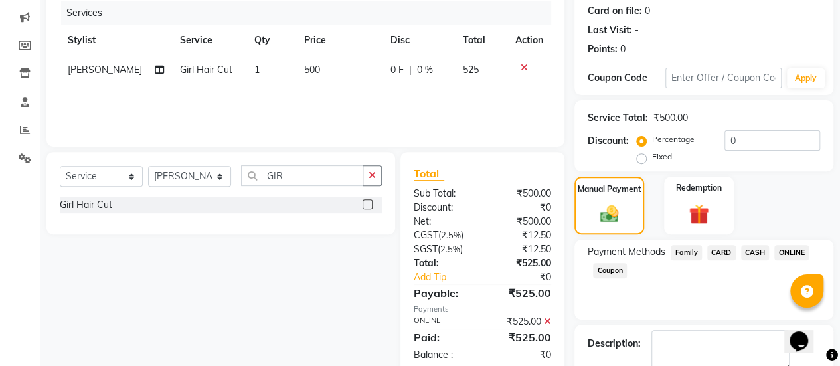
scroll to position [238, 0]
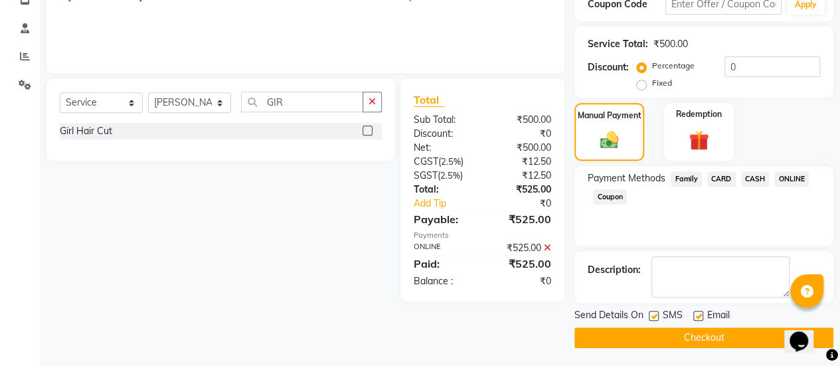
click at [697, 313] on label at bounding box center [698, 316] width 10 height 10
click at [697, 313] on input "checkbox" at bounding box center [697, 316] width 9 height 9
checkbox input "false"
click at [689, 327] on button "Checkout" at bounding box center [703, 337] width 259 height 21
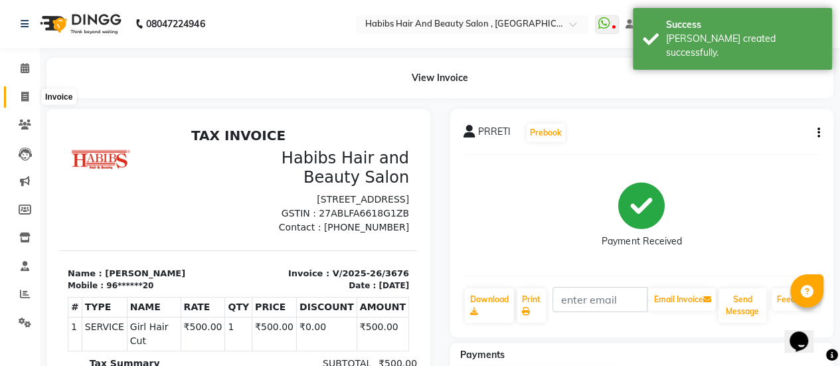
click at [25, 92] on icon at bounding box center [24, 97] width 7 height 10
select select "service"
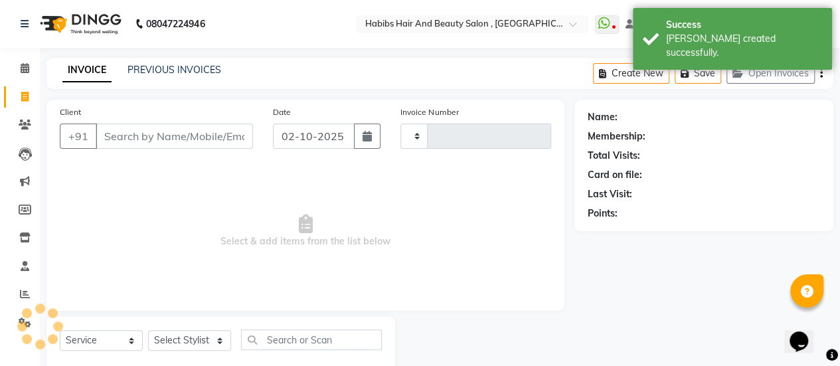
type input "3677"
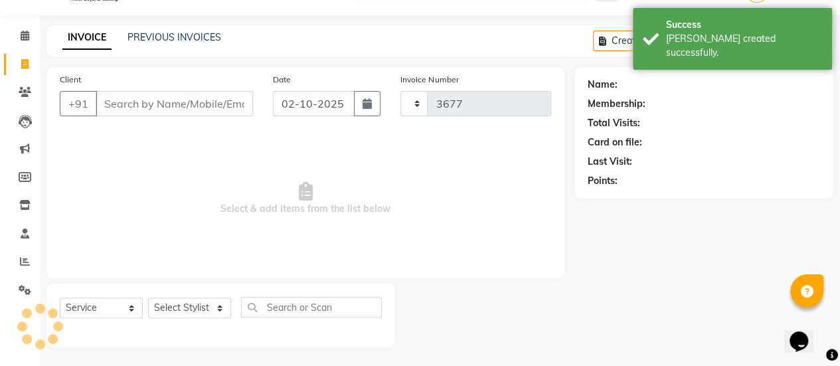
select select "5651"
click at [143, 97] on input "Client" at bounding box center [174, 103] width 157 height 25
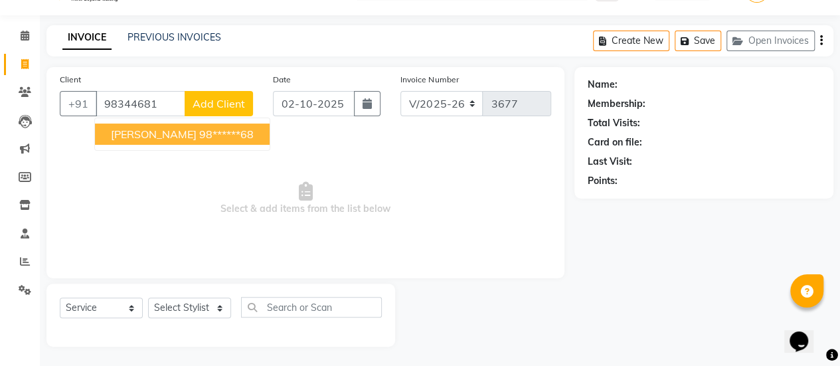
click at [199, 138] on ngb-highlight "98******68" at bounding box center [226, 133] width 54 height 13
type input "98******68"
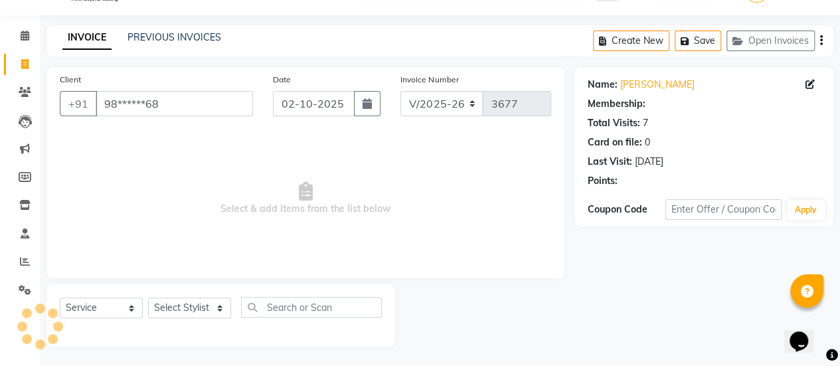
select select "1: Object"
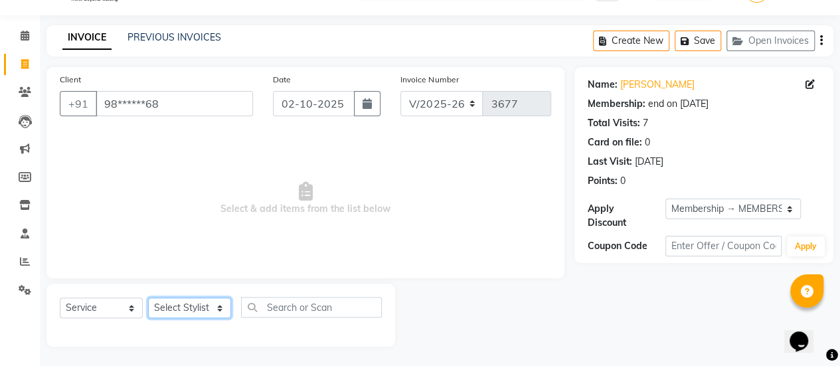
click at [189, 308] on select "Select Stylist [PERSON_NAME] [PERSON_NAME] Manager [PERSON_NAME] MUSARIK [PERSO…" at bounding box center [189, 307] width 83 height 21
select select "53794"
click at [148, 297] on select "Select Stylist [PERSON_NAME] [PERSON_NAME] Manager [PERSON_NAME] MUSARIK [PERSO…" at bounding box center [189, 307] width 83 height 21
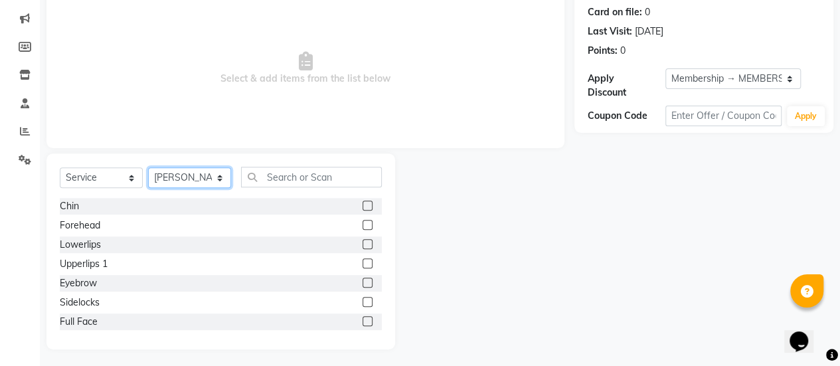
scroll to position [165, 0]
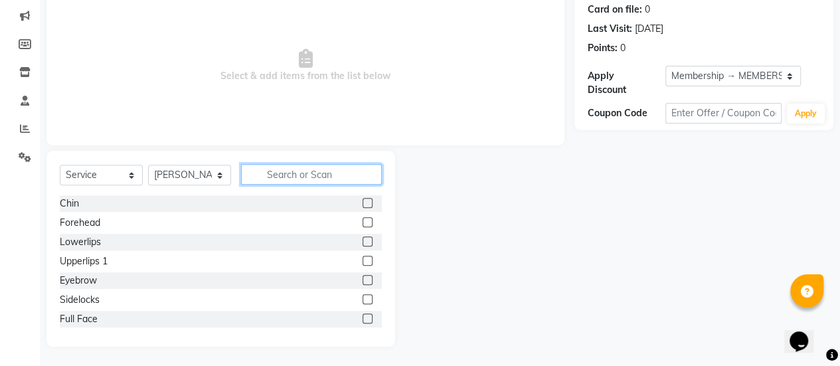
click at [263, 173] on input "text" at bounding box center [311, 174] width 141 height 21
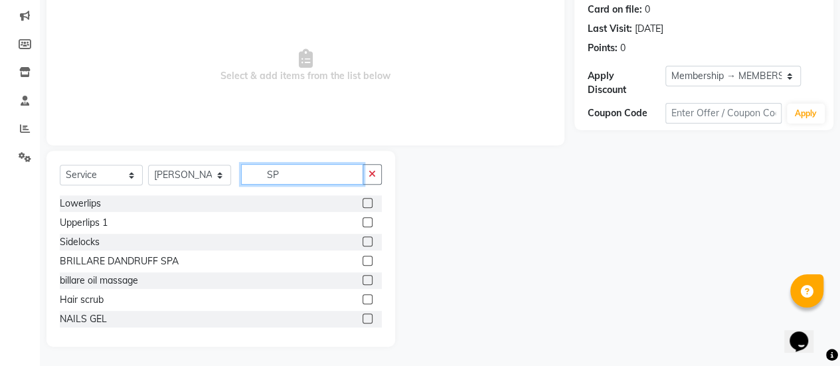
scroll to position [148, 0]
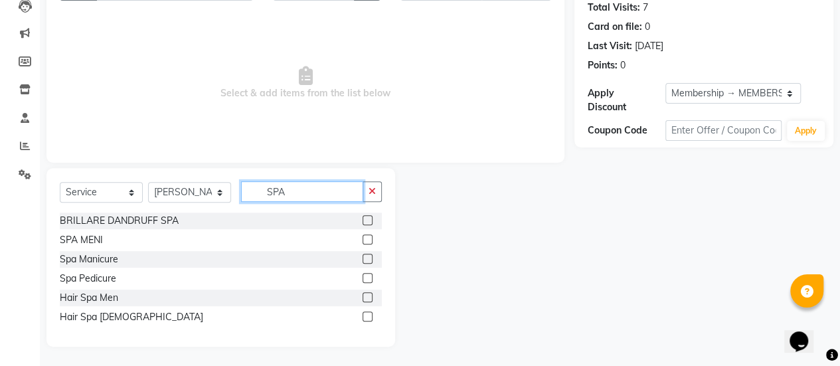
type input "SPA"
click at [367, 314] on label at bounding box center [368, 316] width 10 height 10
click at [367, 314] on input "checkbox" at bounding box center [367, 317] width 9 height 9
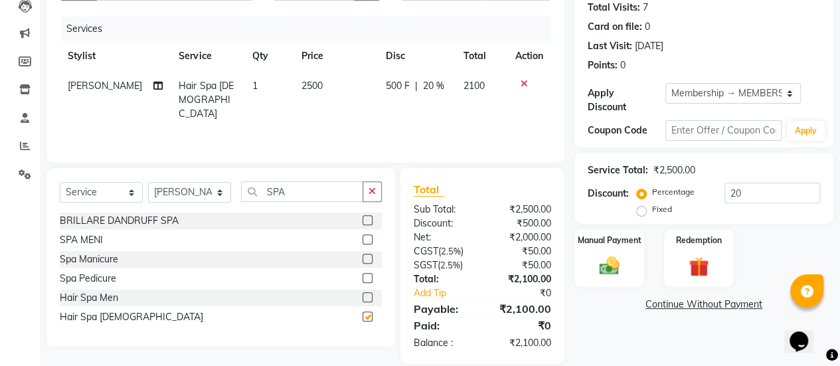
checkbox input "false"
click at [326, 91] on td "2500" at bounding box center [336, 100] width 84 height 58
select select "53794"
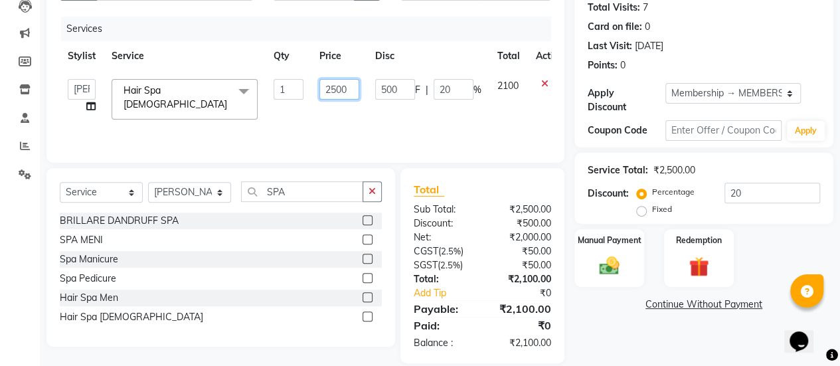
drag, startPoint x: 348, startPoint y: 87, endPoint x: 301, endPoint y: 87, distance: 47.1
click at [301, 87] on tr "[PERSON_NAME] [PERSON_NAME] Manager [PERSON_NAME] MUSARIK [PERSON_NAME] [PERSON…" at bounding box center [316, 99] width 512 height 56
type input "4000"
click at [222, 192] on select "Select Stylist [PERSON_NAME] [PERSON_NAME] Manager [PERSON_NAME] MUSARIK [PERSO…" at bounding box center [189, 192] width 83 height 21
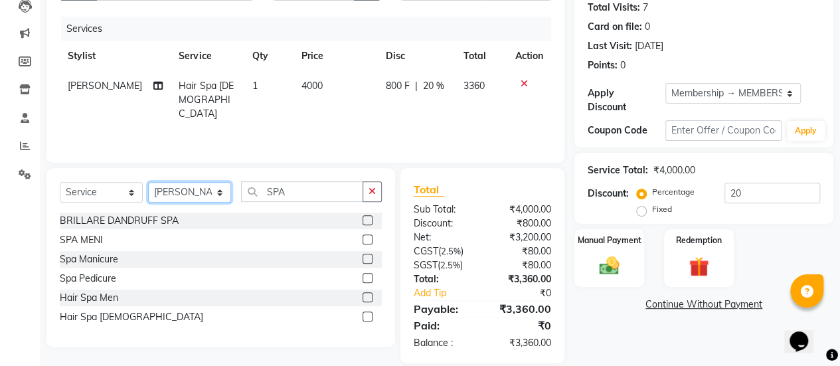
select select "78283"
click at [148, 182] on select "Select Stylist [PERSON_NAME] [PERSON_NAME] Manager [PERSON_NAME] MUSARIK [PERSO…" at bounding box center [189, 192] width 83 height 21
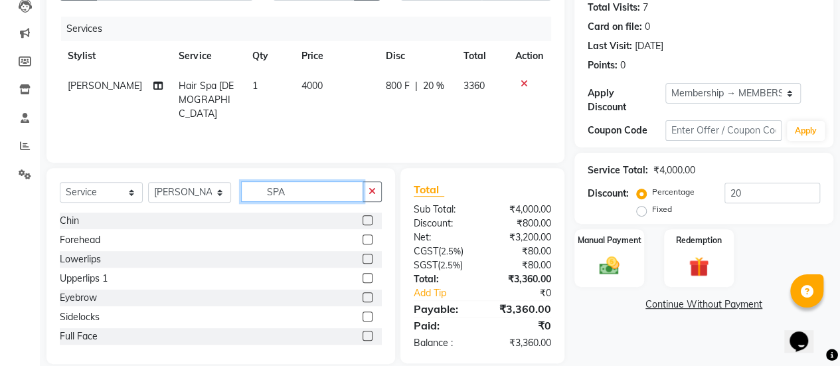
drag, startPoint x: 297, startPoint y: 190, endPoint x: 218, endPoint y: 185, distance: 79.2
click at [218, 185] on div "Select Service Product Membership Package Voucher Prepaid Gift Card Select Styl…" at bounding box center [221, 196] width 322 height 31
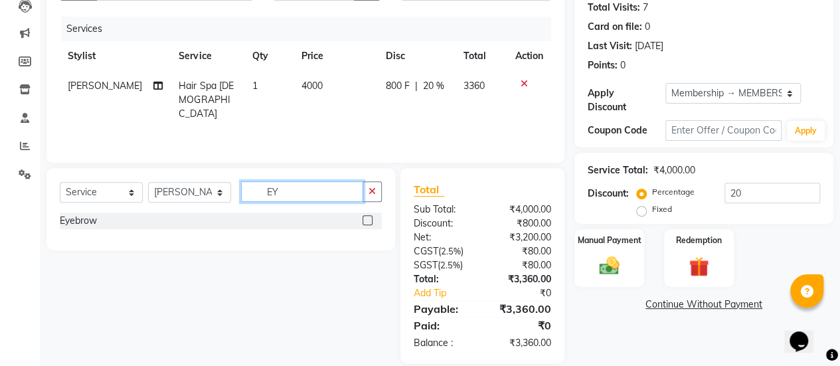
type input "EY"
click at [365, 222] on label at bounding box center [368, 220] width 10 height 10
click at [365, 222] on input "checkbox" at bounding box center [367, 220] width 9 height 9
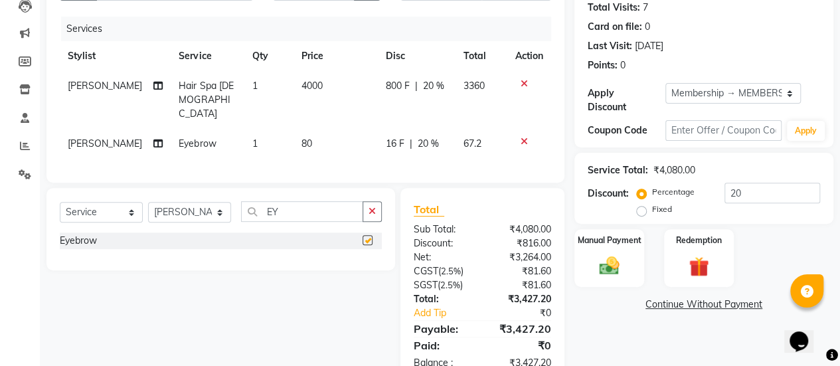
checkbox input "false"
drag, startPoint x: 285, startPoint y: 207, endPoint x: 223, endPoint y: 210, distance: 61.8
click at [223, 210] on div "Select Service Product Membership Package Voucher Prepaid Gift Card Select Styl…" at bounding box center [221, 216] width 322 height 31
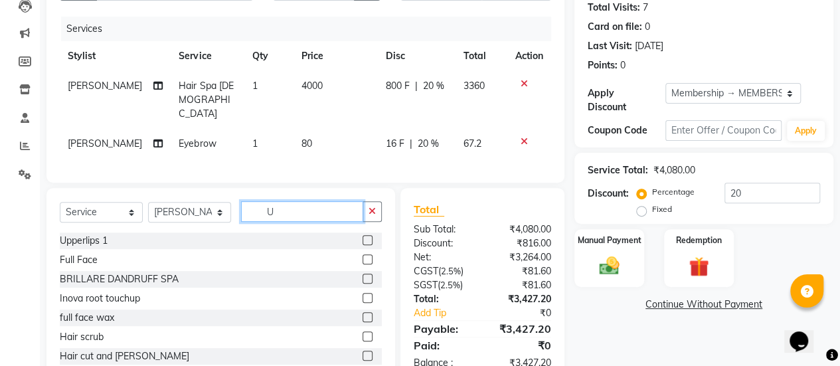
type input "U"
click at [363, 236] on label at bounding box center [368, 240] width 10 height 10
click at [363, 236] on input "checkbox" at bounding box center [367, 240] width 9 height 9
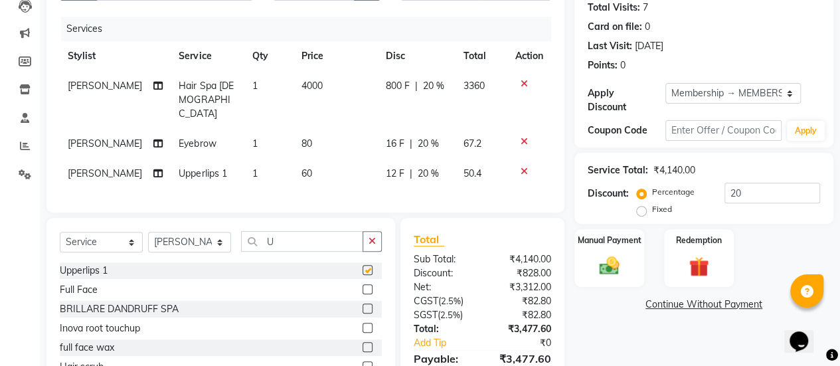
checkbox input "false"
drag, startPoint x: 284, startPoint y: 238, endPoint x: 192, endPoint y: 237, distance: 92.3
click at [192, 237] on div "Select Service Product Membership Package Voucher Prepaid Gift Card Select Styl…" at bounding box center [221, 246] width 322 height 31
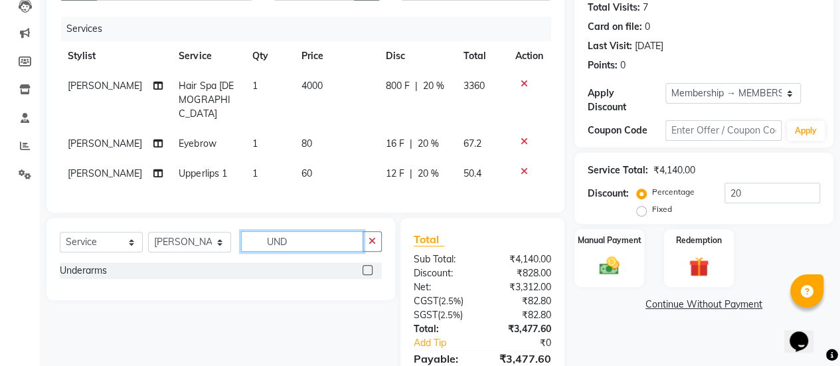
type input "UND"
click at [365, 265] on label at bounding box center [368, 270] width 10 height 10
click at [365, 266] on input "checkbox" at bounding box center [367, 270] width 9 height 9
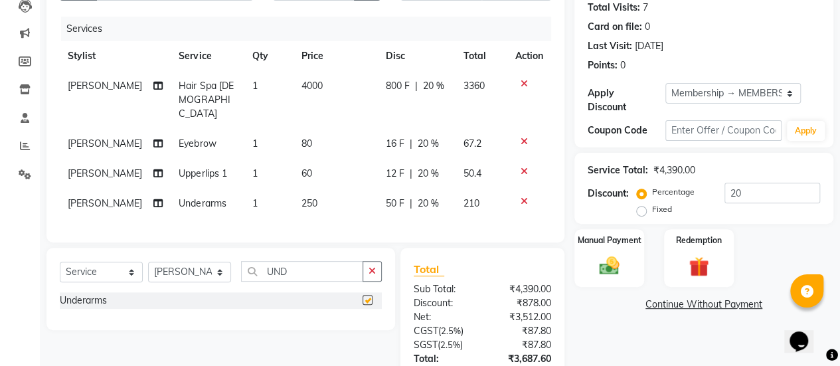
checkbox input "false"
drag, startPoint x: 292, startPoint y: 269, endPoint x: 237, endPoint y: 265, distance: 55.3
click at [237, 265] on div "Select Service Product Membership Package Voucher Prepaid Gift Card Select Styl…" at bounding box center [221, 276] width 322 height 31
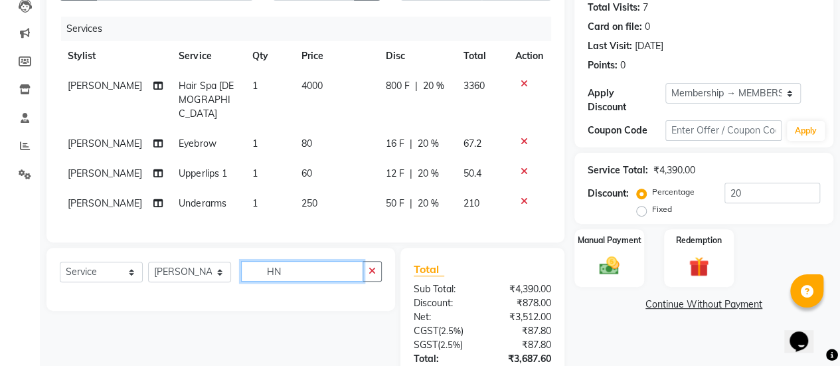
type input "H"
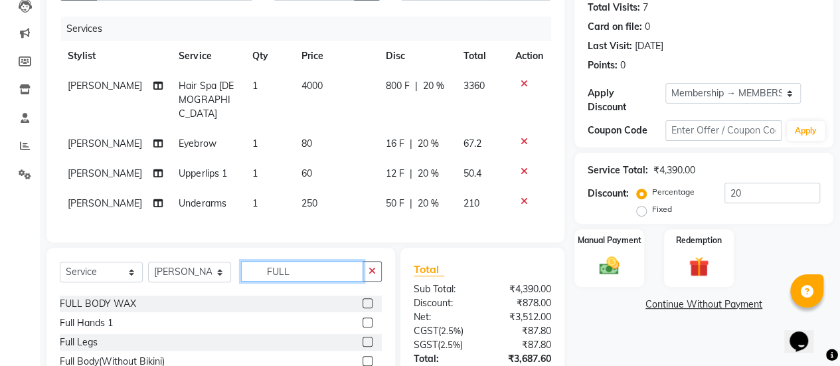
scroll to position [37, 0]
type input "FULL"
click at [363, 318] on label at bounding box center [368, 320] width 10 height 10
click at [363, 318] on input "checkbox" at bounding box center [367, 321] width 9 height 9
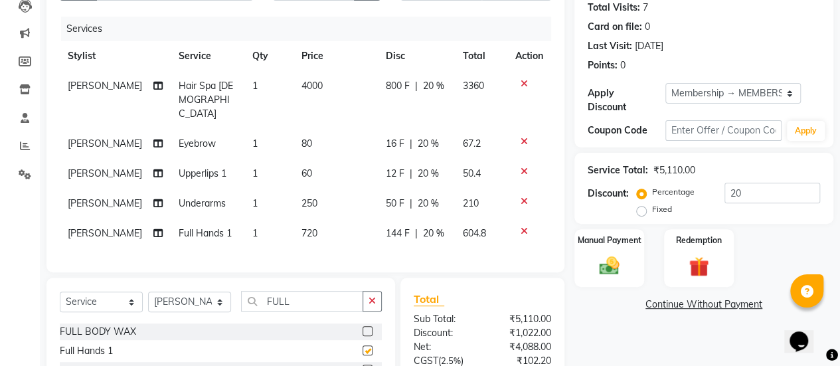
checkbox input "false"
click at [321, 193] on td "250" at bounding box center [336, 204] width 84 height 30
select select "78283"
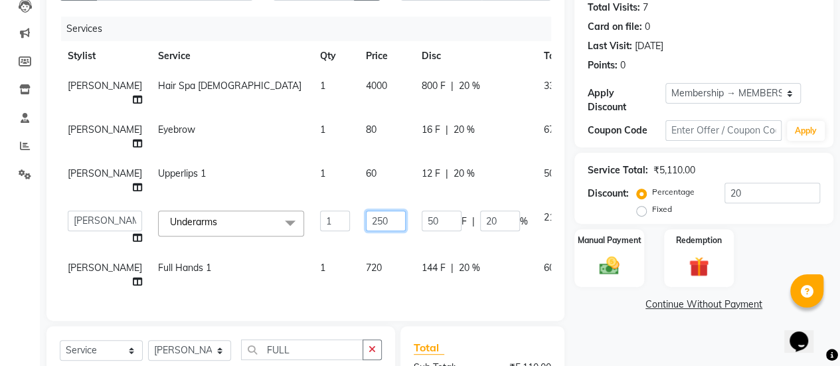
click at [366, 211] on input "250" at bounding box center [386, 221] width 40 height 21
type input "350"
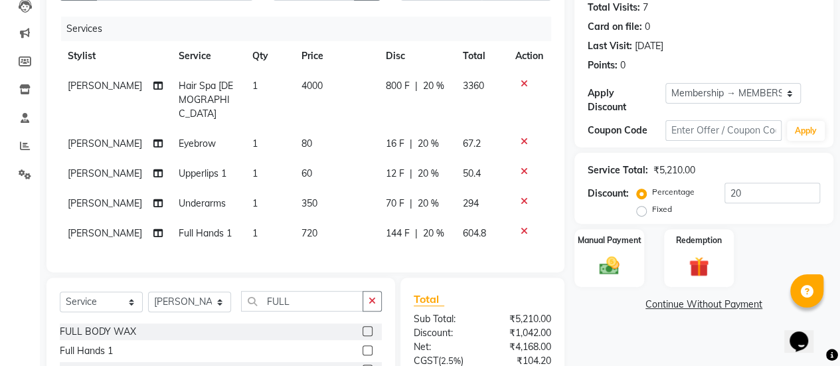
click at [344, 160] on td "60" at bounding box center [336, 174] width 84 height 30
select select "78283"
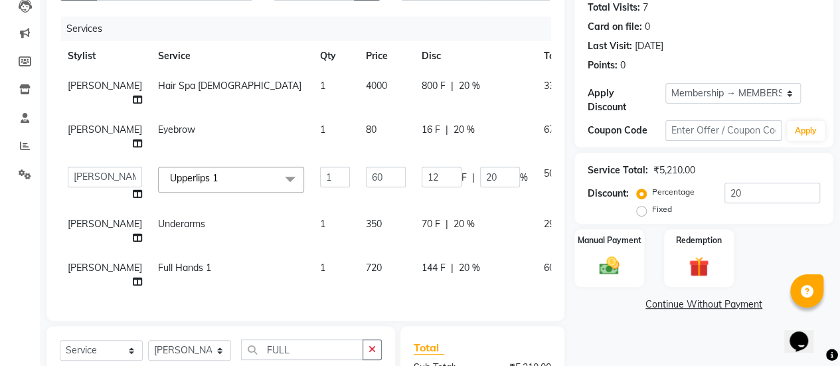
click at [358, 140] on td "80" at bounding box center [386, 137] width 56 height 44
select select "78283"
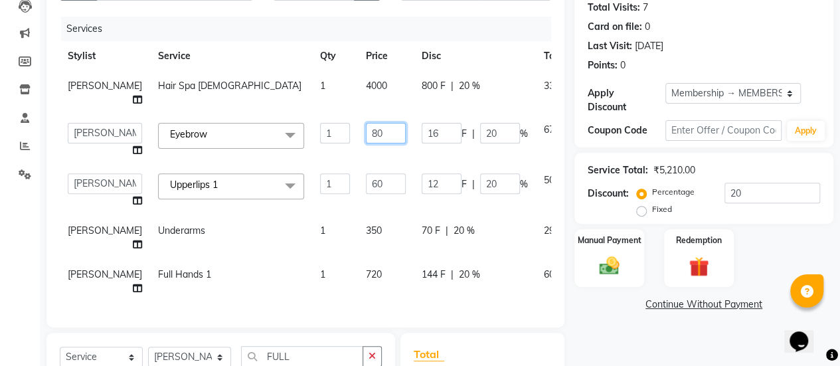
drag, startPoint x: 357, startPoint y: 147, endPoint x: 308, endPoint y: 153, distance: 49.4
click at [308, 153] on tr "[PERSON_NAME] [PERSON_NAME] Manager [PERSON_NAME] MUSARIK [PERSON_NAME] [PERSON…" at bounding box center [339, 140] width 559 height 50
type input "150"
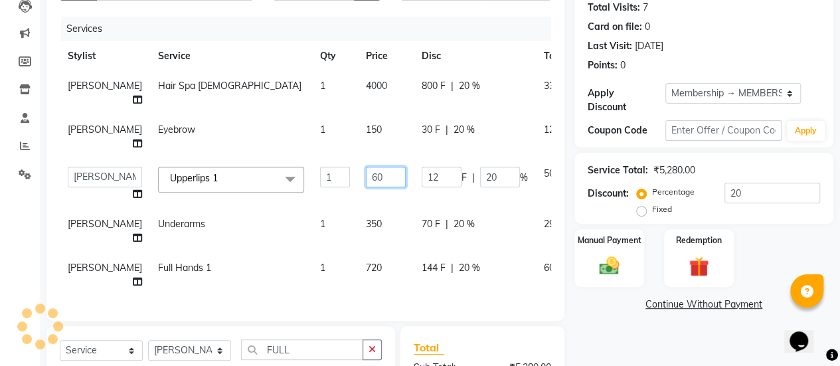
click at [358, 196] on td "60" at bounding box center [386, 184] width 56 height 50
type input "6"
type input "150"
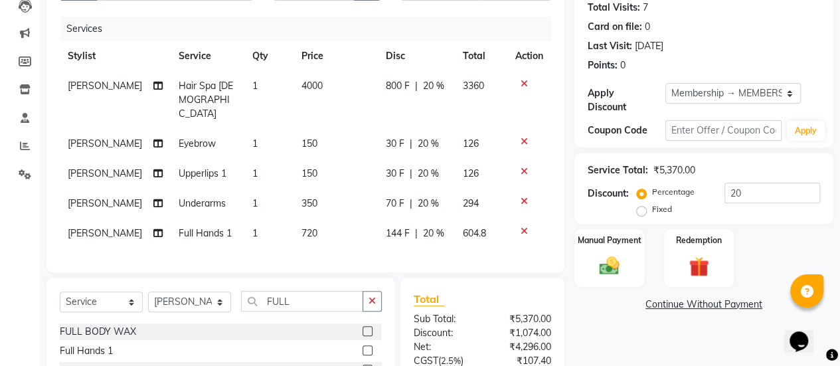
click at [239, 213] on tbody "[PERSON_NAME] Hair Spa [DEMOGRAPHIC_DATA] 1 4000 800 F | 20 % 3360 [PERSON_NAME…" at bounding box center [305, 159] width 491 height 177
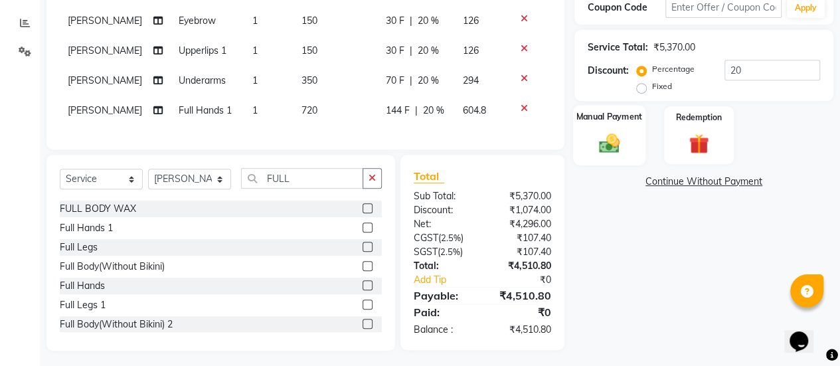
click at [626, 151] on img at bounding box center [609, 143] width 34 height 24
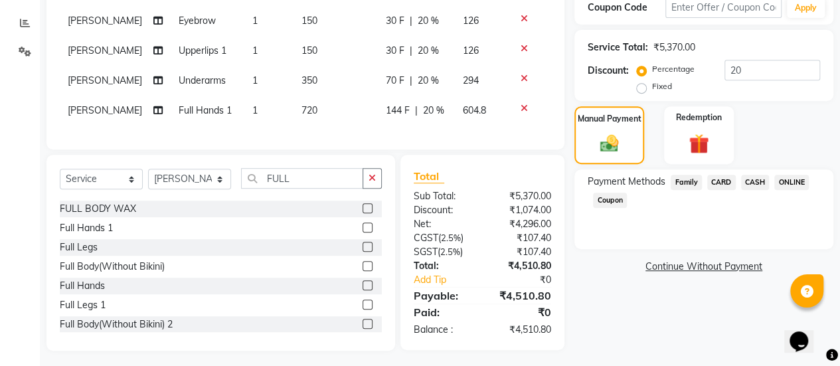
click at [786, 180] on span "ONLINE" at bounding box center [791, 182] width 35 height 15
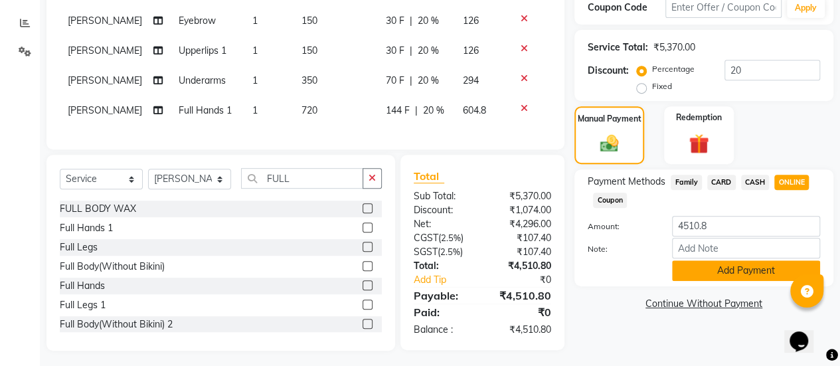
click at [749, 262] on button "Add Payment" at bounding box center [746, 270] width 148 height 21
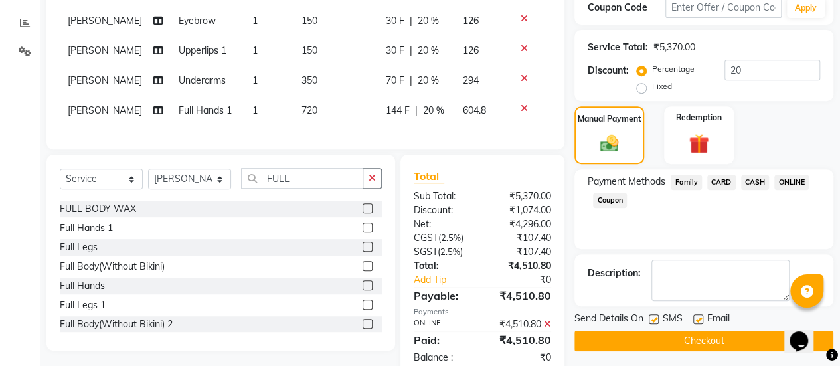
scroll to position [297, 0]
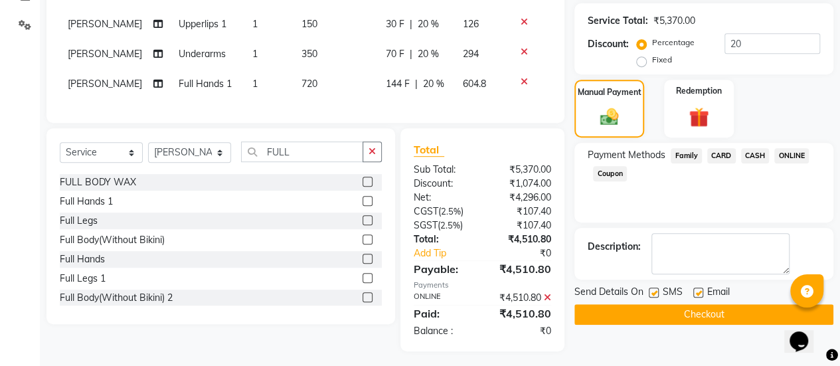
click at [699, 294] on label at bounding box center [698, 293] width 10 height 10
click at [699, 294] on input "checkbox" at bounding box center [697, 293] width 9 height 9
checkbox input "false"
click at [693, 309] on button "Checkout" at bounding box center [703, 314] width 259 height 21
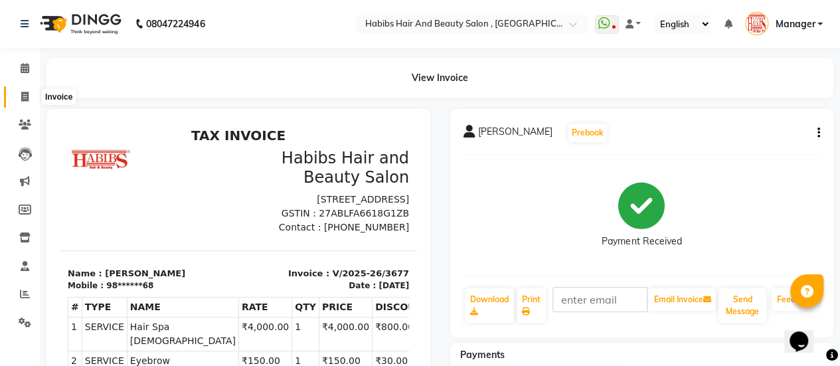
click at [21, 96] on icon at bounding box center [24, 97] width 7 height 10
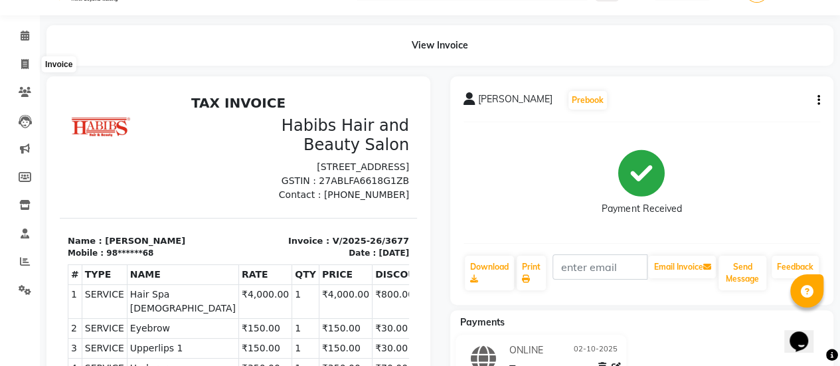
select select "service"
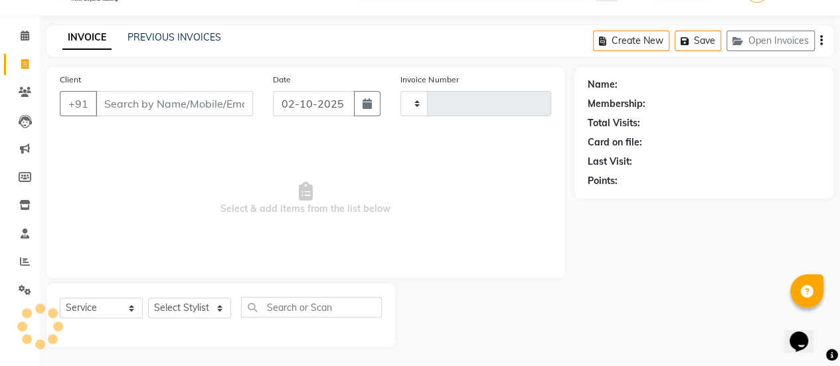
click at [151, 96] on input "Client" at bounding box center [174, 103] width 157 height 25
type input "3678"
select select "5651"
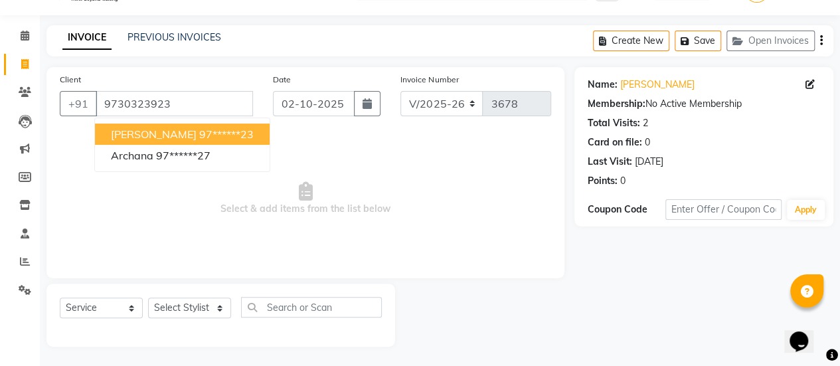
click at [226, 131] on ngb-highlight "97******23" at bounding box center [226, 133] width 54 height 13
type input "97******23"
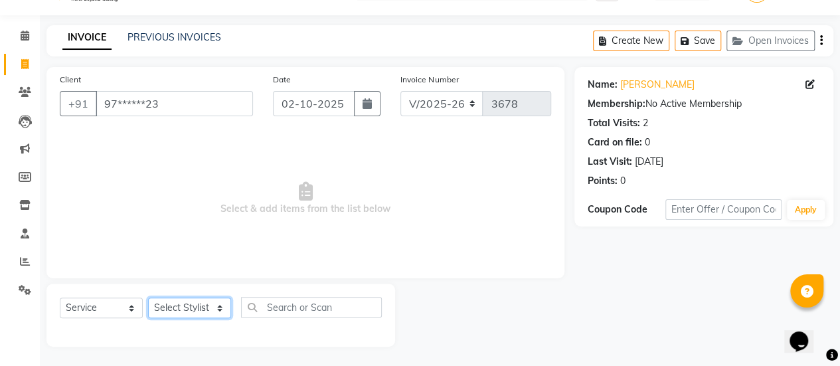
click at [199, 301] on select "Select Stylist [PERSON_NAME] [PERSON_NAME] Manager [PERSON_NAME] MUSARIK [PERSO…" at bounding box center [189, 307] width 83 height 21
select select "38593"
click at [148, 297] on select "Select Stylist [PERSON_NAME] [PERSON_NAME] Manager [PERSON_NAME] MUSARIK [PERSO…" at bounding box center [189, 307] width 83 height 21
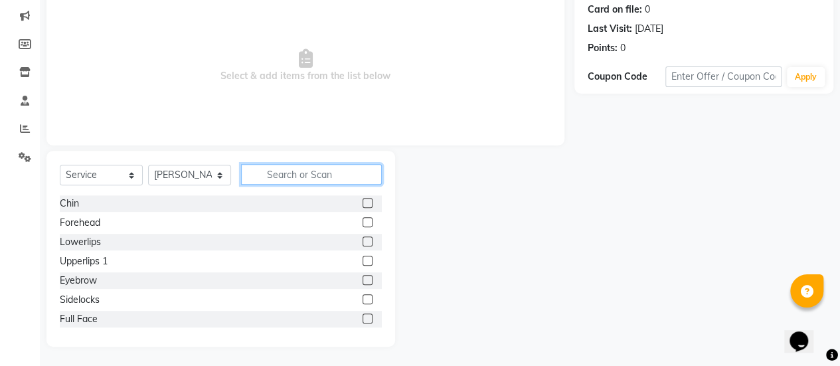
click at [287, 176] on input "text" at bounding box center [311, 174] width 141 height 21
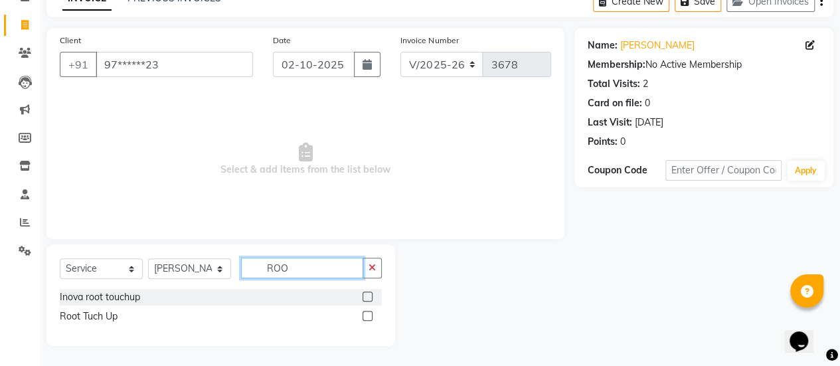
scroll to position [71, 0]
type input "ROO"
click at [365, 319] on label at bounding box center [368, 316] width 10 height 10
click at [365, 319] on input "checkbox" at bounding box center [367, 317] width 9 height 9
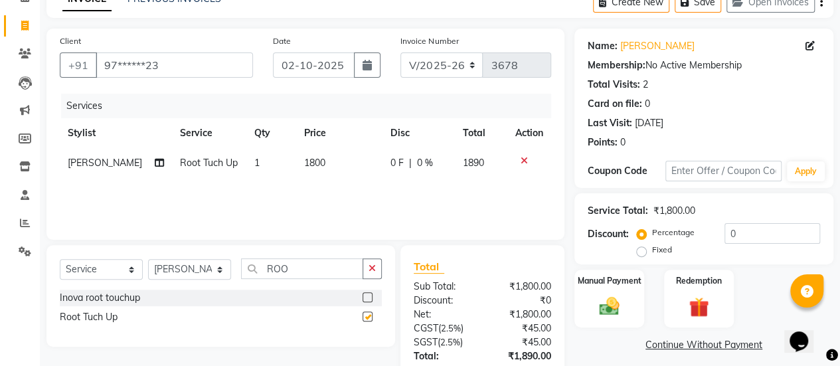
checkbox input "false"
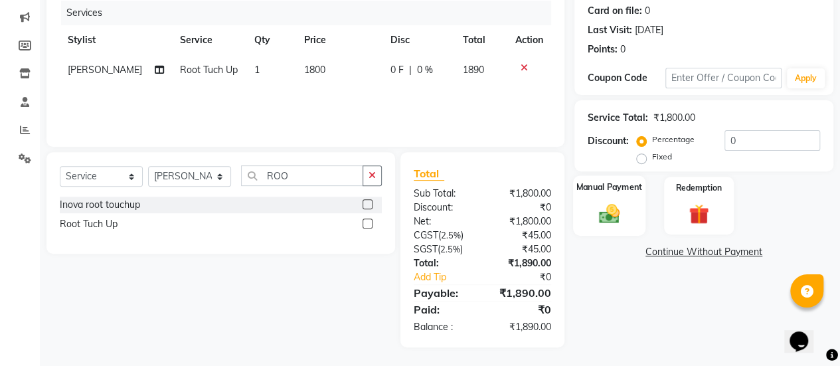
click at [580, 218] on div "Manual Payment" at bounding box center [609, 205] width 72 height 60
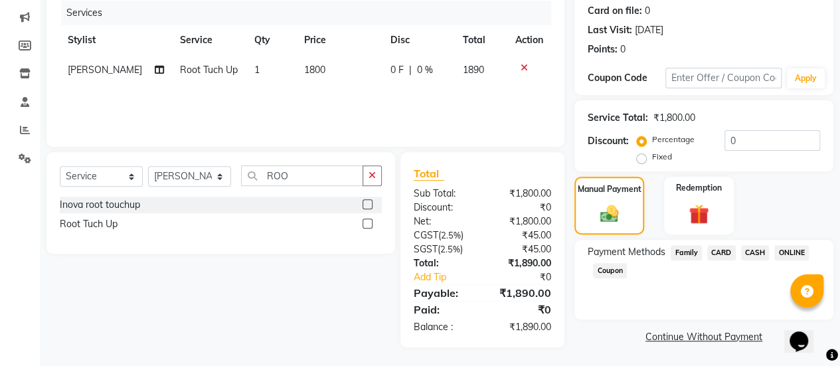
click at [801, 248] on span "ONLINE" at bounding box center [791, 252] width 35 height 15
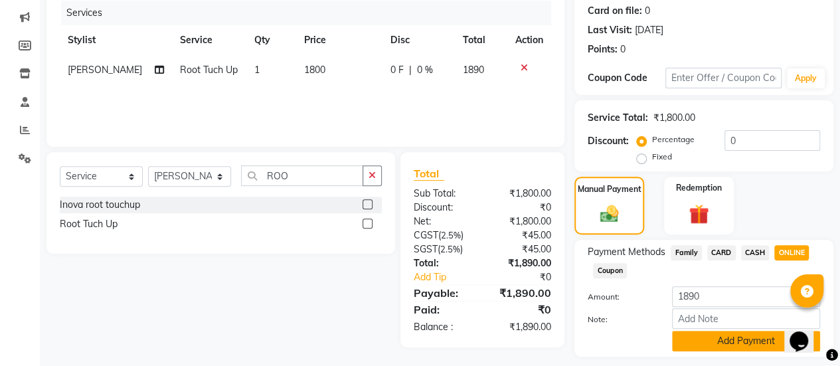
click at [715, 338] on button "Add Payment" at bounding box center [746, 341] width 148 height 21
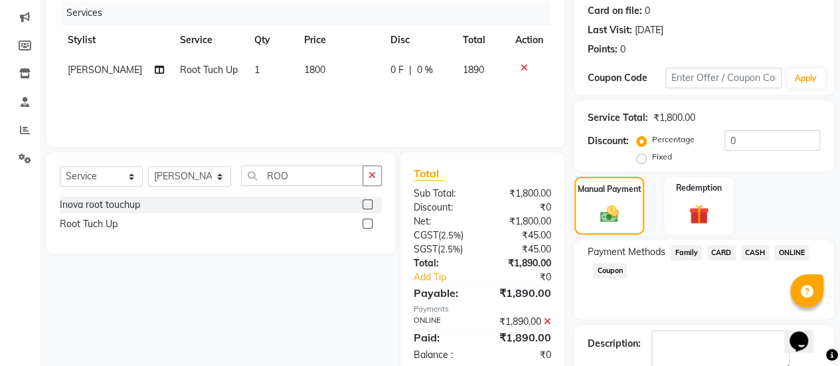
scroll to position [238, 0]
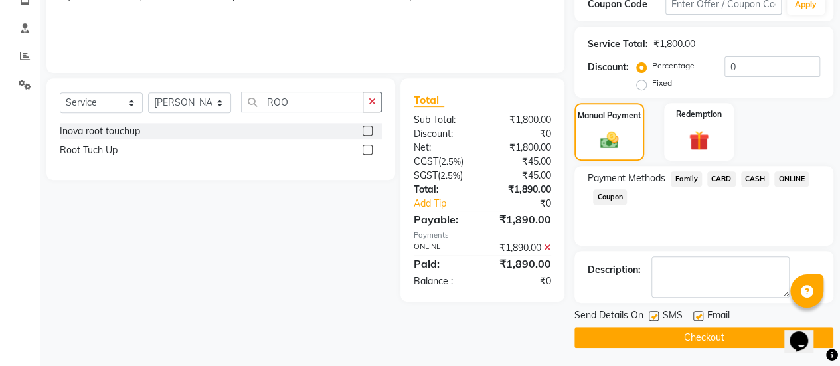
click at [699, 314] on label at bounding box center [698, 316] width 10 height 10
click at [699, 314] on input "checkbox" at bounding box center [697, 316] width 9 height 9
checkbox input "false"
click at [692, 337] on button "Checkout" at bounding box center [703, 337] width 259 height 21
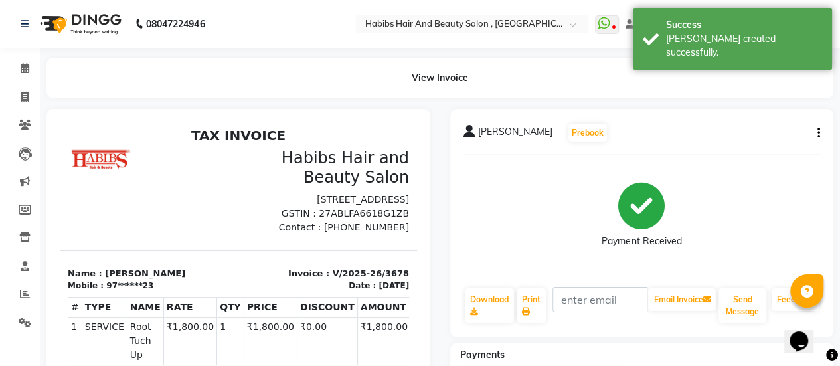
click at [692, 337] on div "[PERSON_NAME] Prebook Payment Received Download Print Email Invoice Send Messag…" at bounding box center [642, 331] width 404 height 444
click at [28, 92] on icon at bounding box center [24, 97] width 7 height 10
select select "service"
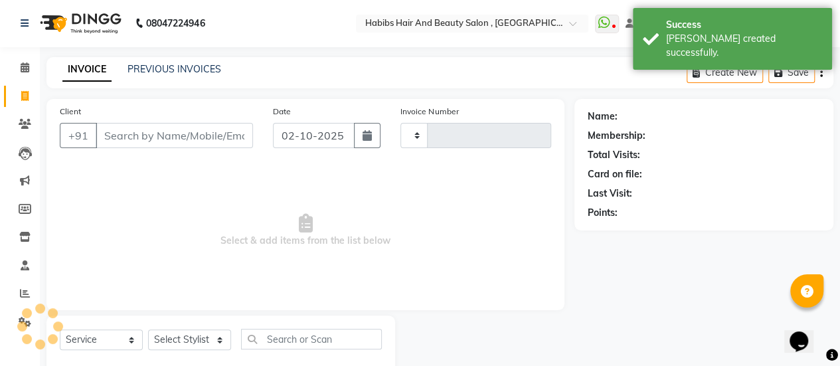
type input "3679"
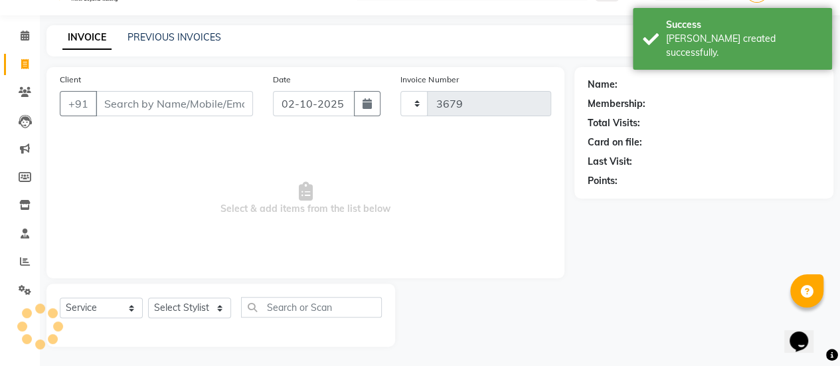
select select "5651"
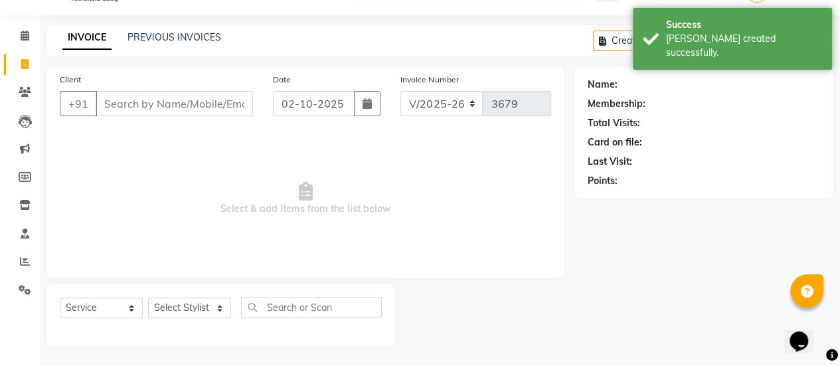
click at [146, 95] on input "Client" at bounding box center [174, 103] width 157 height 25
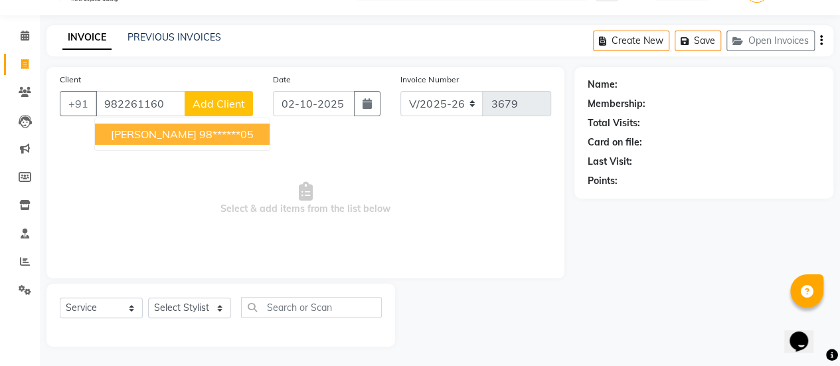
click at [143, 137] on span "[PERSON_NAME]" at bounding box center [154, 133] width 86 height 13
type input "98******05"
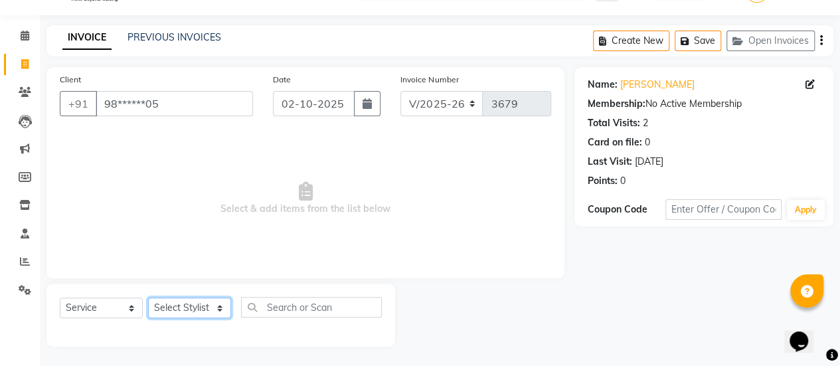
click at [187, 309] on select "Select Stylist [PERSON_NAME] [PERSON_NAME] Manager [PERSON_NAME] MUSARIK [PERSO…" at bounding box center [189, 307] width 83 height 21
select select "38595"
click at [148, 297] on select "Select Stylist [PERSON_NAME] [PERSON_NAME] Manager [PERSON_NAME] MUSARIK [PERSO…" at bounding box center [189, 307] width 83 height 21
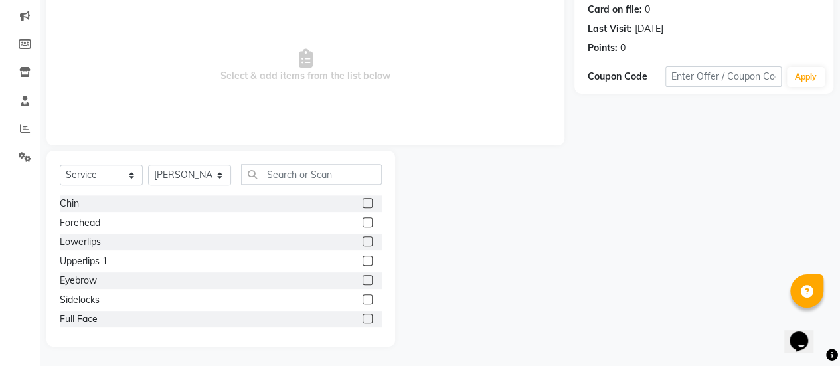
click at [363, 278] on label at bounding box center [368, 280] width 10 height 10
click at [363, 278] on input "checkbox" at bounding box center [367, 280] width 9 height 9
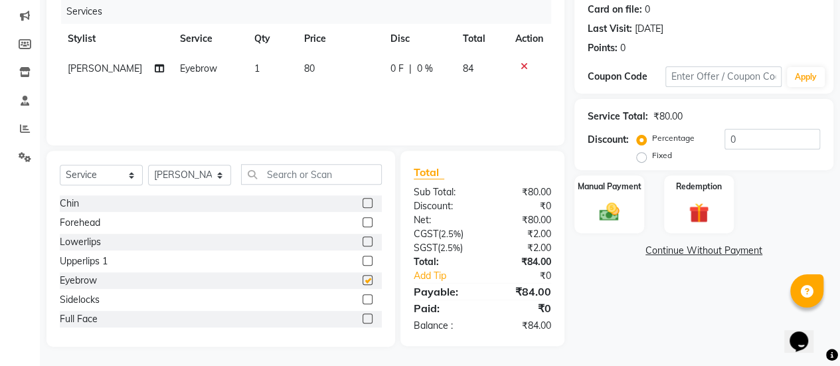
checkbox input "false"
click at [363, 258] on label at bounding box center [368, 261] width 10 height 10
click at [363, 258] on input "checkbox" at bounding box center [367, 261] width 9 height 9
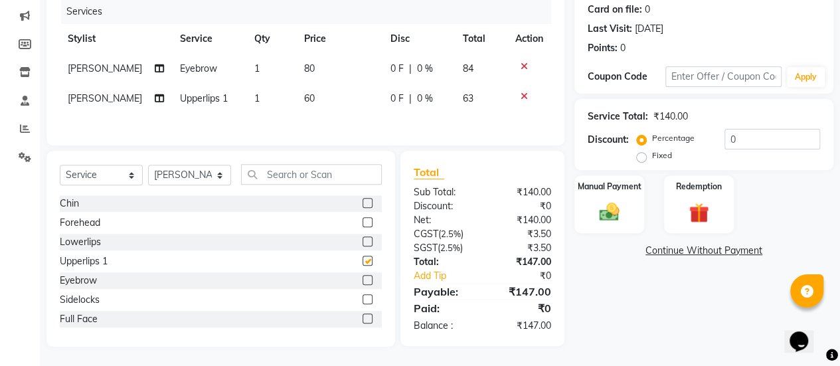
checkbox input "false"
click at [363, 222] on label at bounding box center [368, 222] width 10 height 10
click at [363, 222] on input "checkbox" at bounding box center [367, 222] width 9 height 9
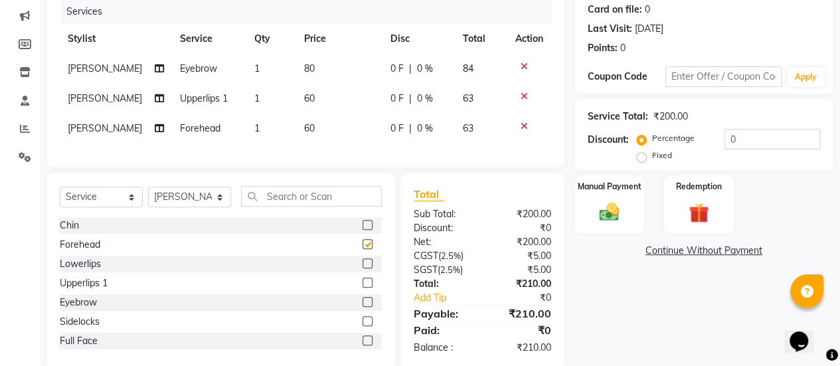
checkbox input "false"
click at [85, 71] on span "[PERSON_NAME]" at bounding box center [105, 68] width 74 height 12
select select "38595"
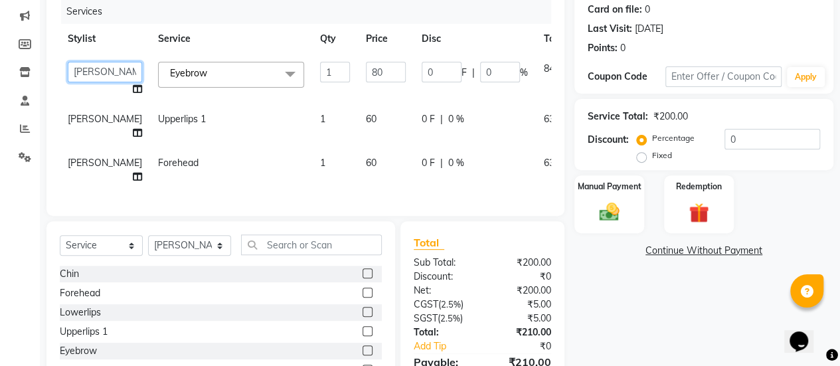
click at [96, 79] on select "[PERSON_NAME] [PERSON_NAME] Manager [PERSON_NAME] MUSARIK [PERSON_NAME] [PERSON…" at bounding box center [105, 72] width 74 height 21
select select "78283"
click at [88, 122] on span "[PERSON_NAME]" at bounding box center [105, 119] width 74 height 12
select select "38595"
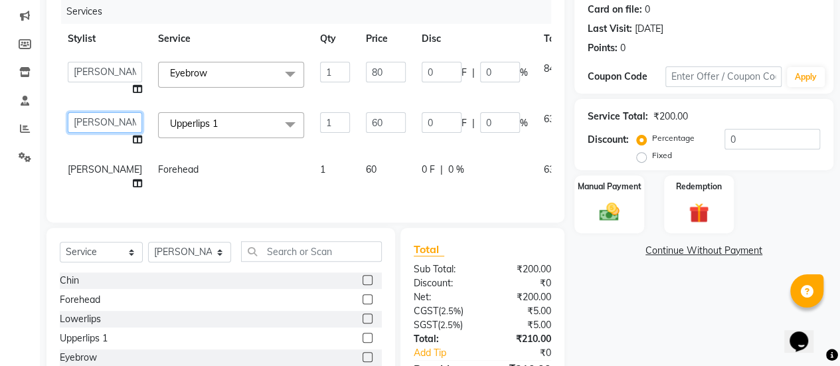
click at [89, 124] on select "[PERSON_NAME] [PERSON_NAME] Manager [PERSON_NAME] MUSARIK [PERSON_NAME] [PERSON…" at bounding box center [105, 122] width 74 height 21
select select "78283"
click at [90, 173] on span "[PERSON_NAME]" at bounding box center [105, 169] width 74 height 12
select select "38595"
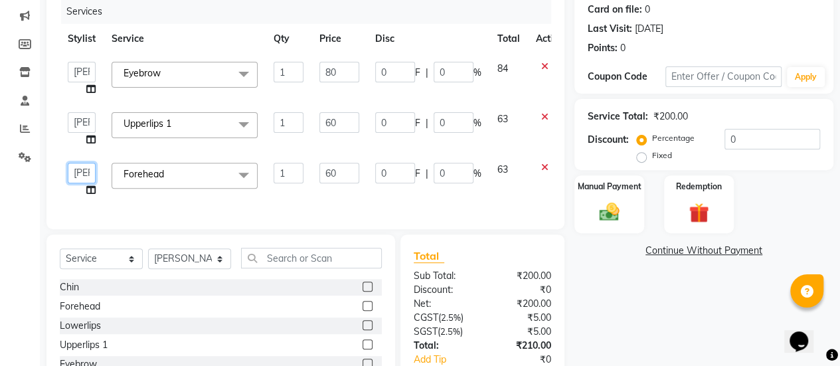
click at [89, 177] on select "[PERSON_NAME] [PERSON_NAME] Manager [PERSON_NAME] MUSARIK [PERSON_NAME] [PERSON…" at bounding box center [82, 173] width 28 height 21
select select "78283"
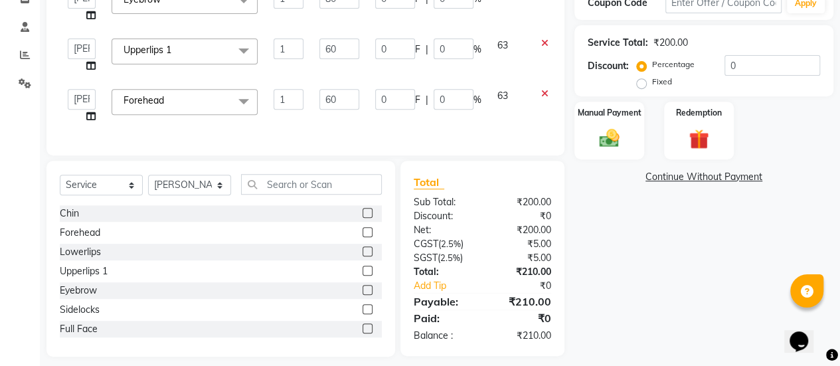
scroll to position [240, 0]
click at [294, 194] on input "text" at bounding box center [311, 183] width 141 height 21
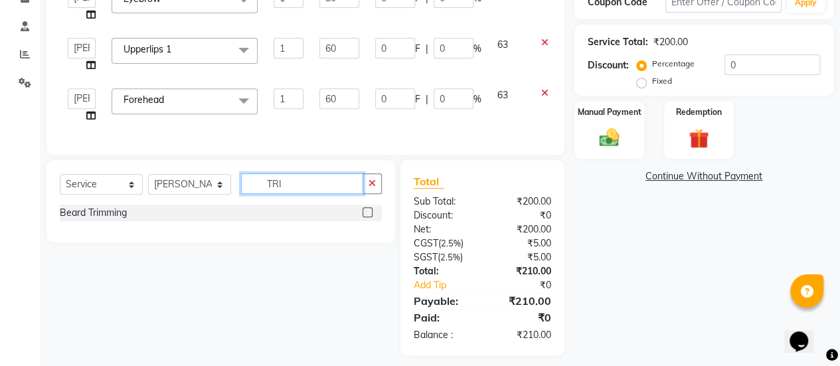
type input "TRI"
click at [368, 217] on label at bounding box center [368, 212] width 10 height 10
click at [368, 217] on input "checkbox" at bounding box center [367, 213] width 9 height 9
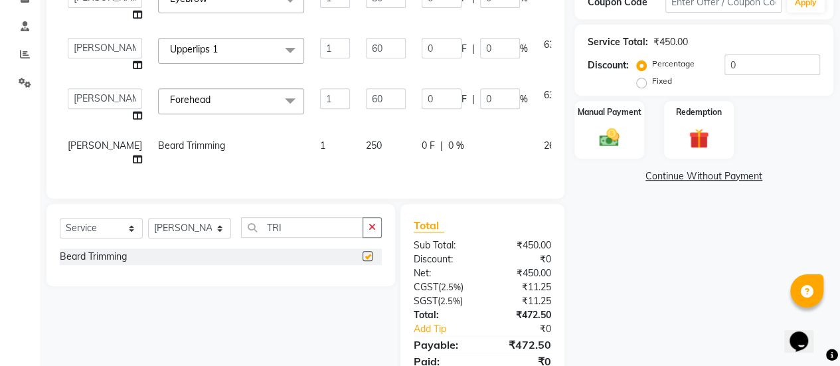
checkbox input "false"
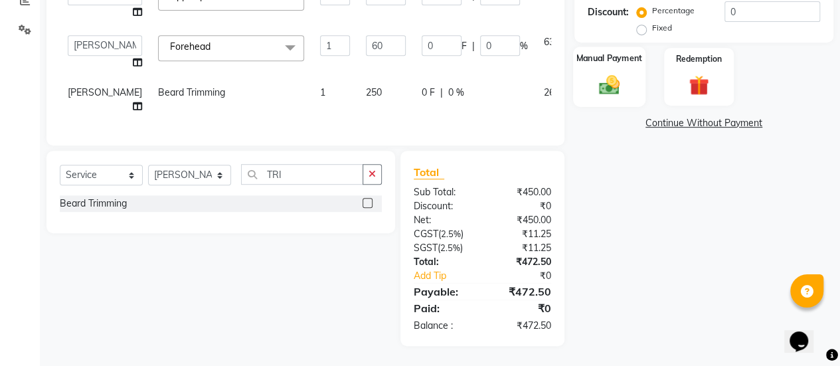
click at [580, 72] on div "Manual Payment" at bounding box center [609, 76] width 72 height 60
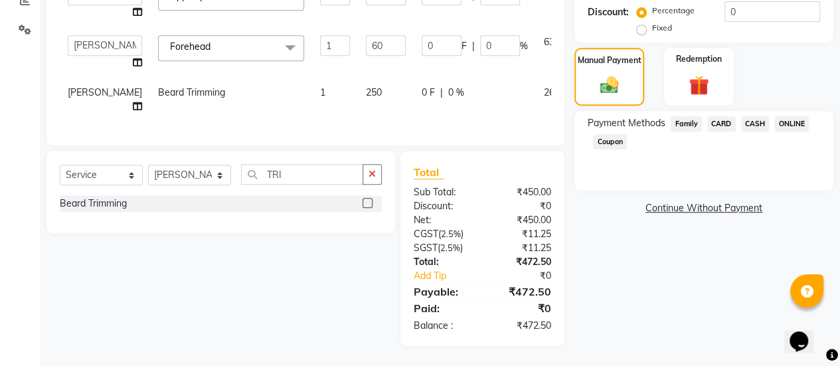
click at [796, 116] on span "ONLINE" at bounding box center [791, 123] width 35 height 15
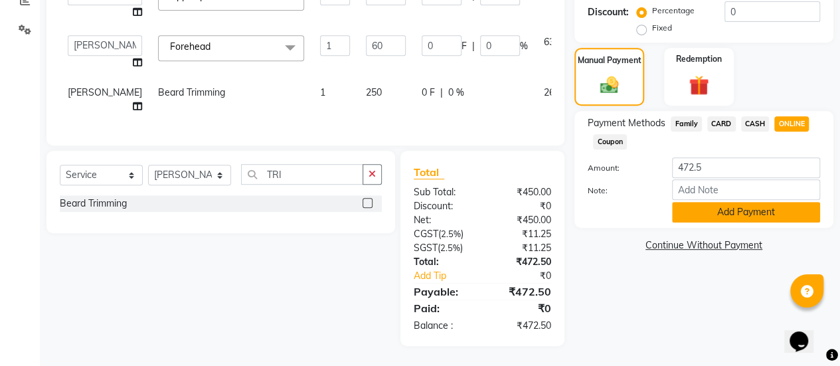
click at [722, 202] on button "Add Payment" at bounding box center [746, 212] width 148 height 21
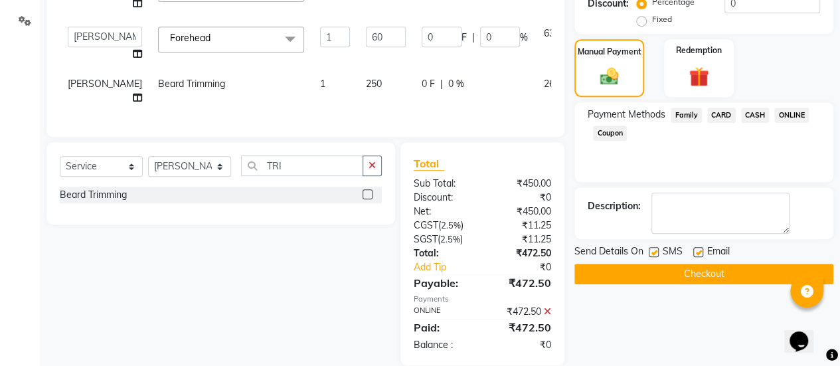
scroll to position [329, 0]
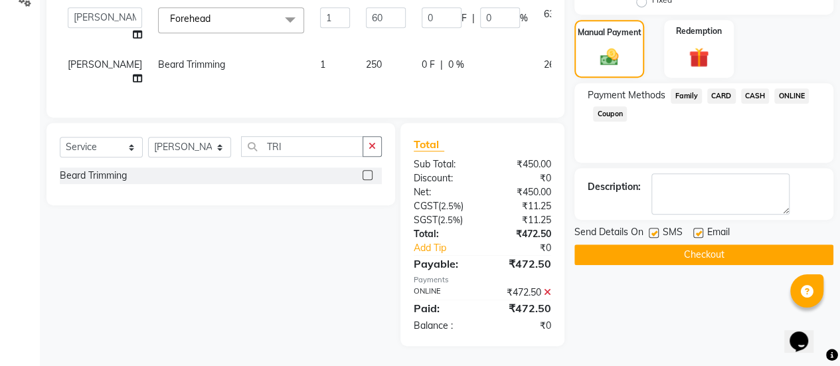
click at [699, 228] on label at bounding box center [698, 233] width 10 height 10
click at [699, 229] on input "checkbox" at bounding box center [697, 233] width 9 height 9
checkbox input "false"
click at [688, 244] on button "Checkout" at bounding box center [703, 254] width 259 height 21
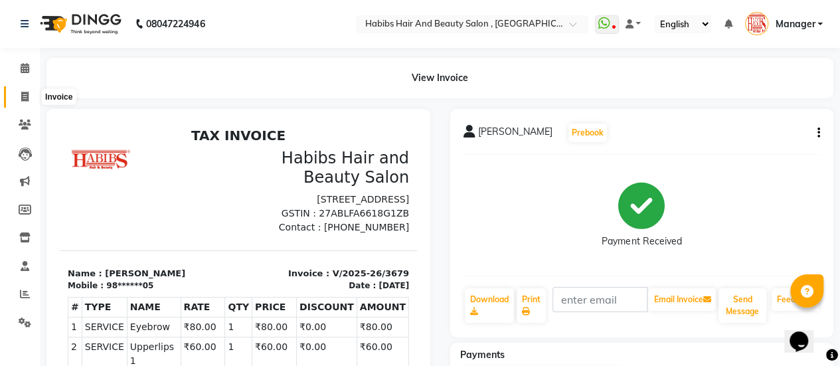
click at [20, 92] on span at bounding box center [24, 97] width 23 height 15
select select "service"
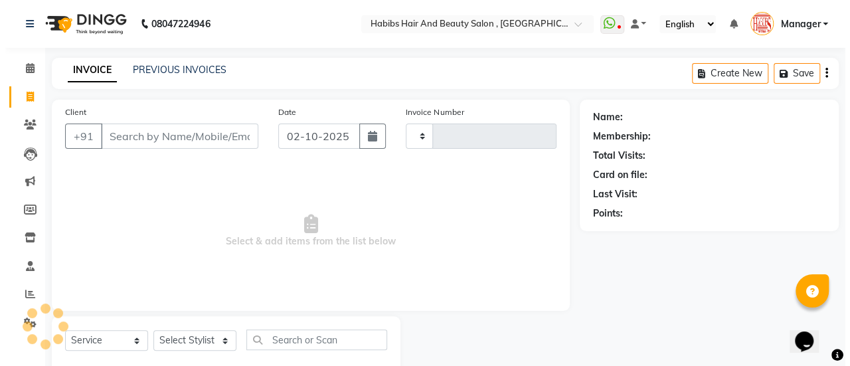
scroll to position [33, 0]
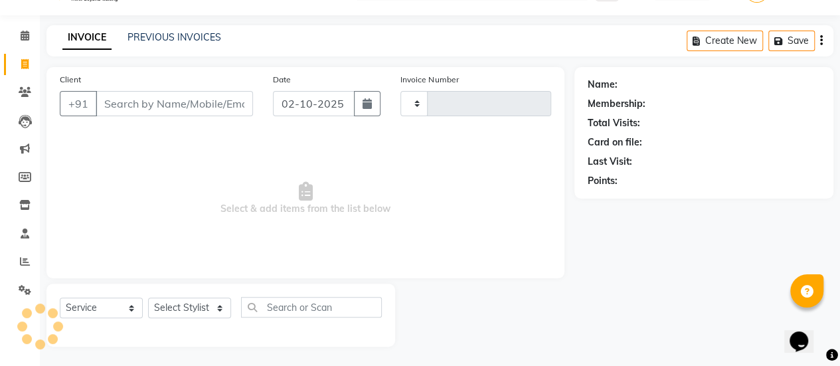
type input "3680"
select select "5651"
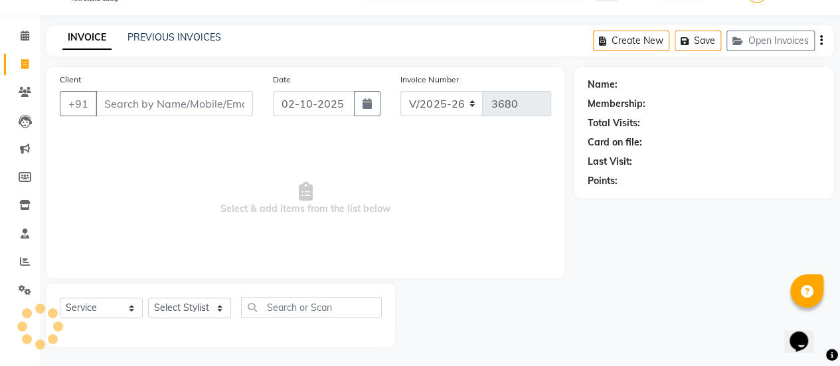
click at [151, 96] on input "Client" at bounding box center [174, 103] width 157 height 25
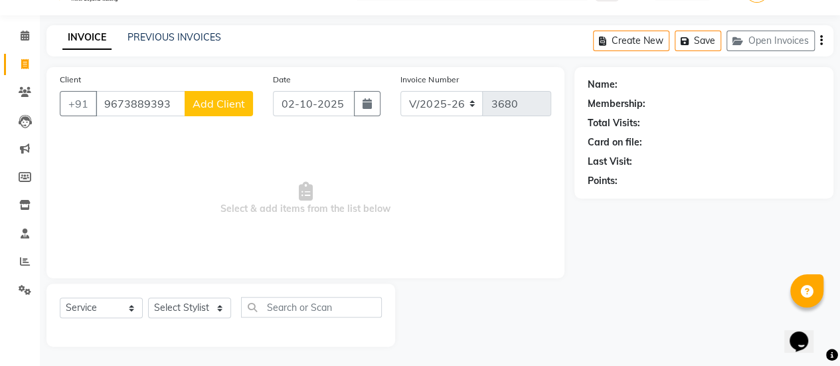
type input "9673889393"
click at [211, 100] on span "Add Client" at bounding box center [219, 103] width 52 height 13
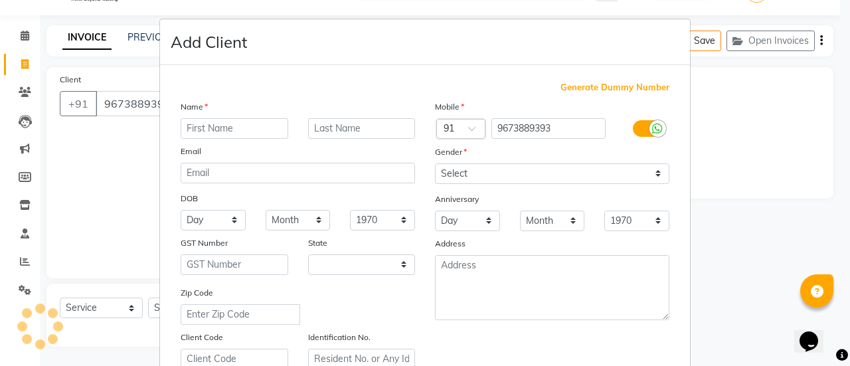
select select "22"
click at [222, 126] on input "text" at bounding box center [235, 128] width 108 height 21
type input "[PERSON_NAME]"
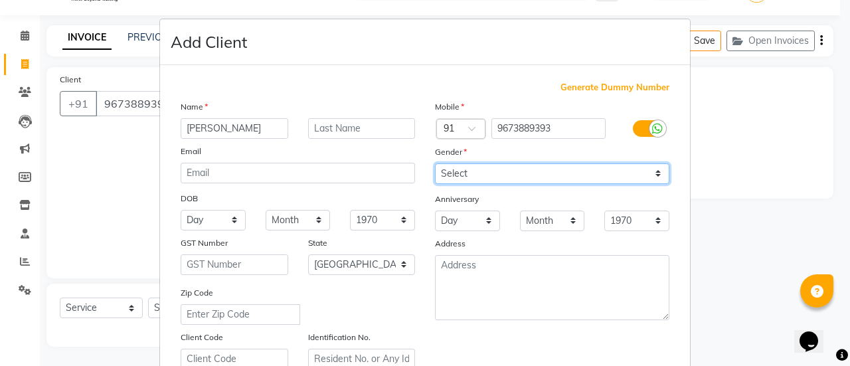
click at [479, 168] on select "Select [DEMOGRAPHIC_DATA] [DEMOGRAPHIC_DATA] Other Prefer Not To Say" at bounding box center [552, 173] width 234 height 21
select select "[DEMOGRAPHIC_DATA]"
click at [435, 163] on select "Select [DEMOGRAPHIC_DATA] [DEMOGRAPHIC_DATA] Other Prefer Not To Say" at bounding box center [552, 173] width 234 height 21
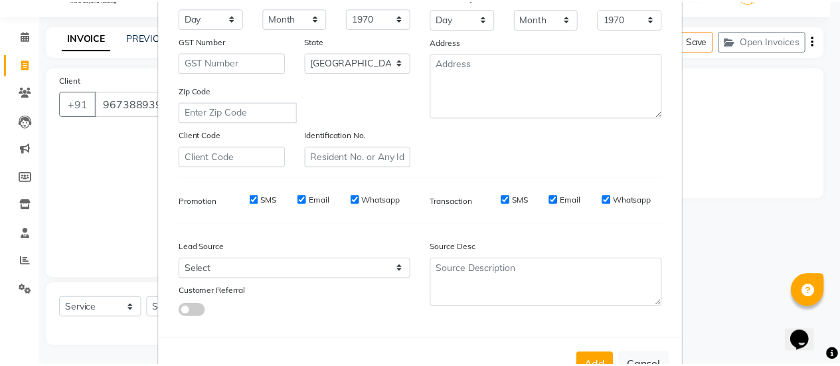
scroll to position [244, 0]
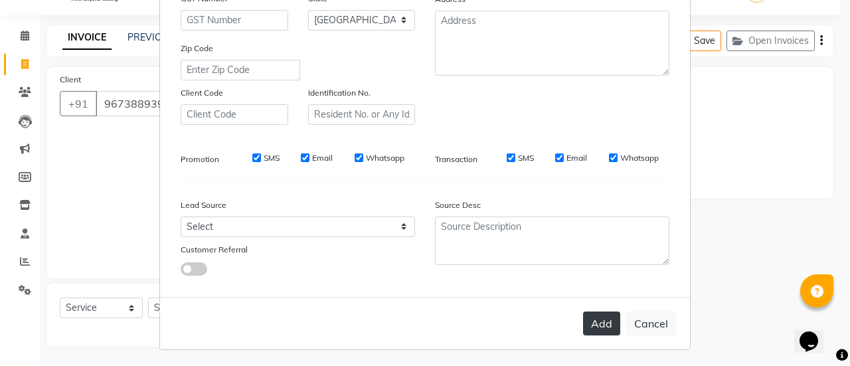
click at [587, 327] on button "Add" at bounding box center [601, 323] width 37 height 24
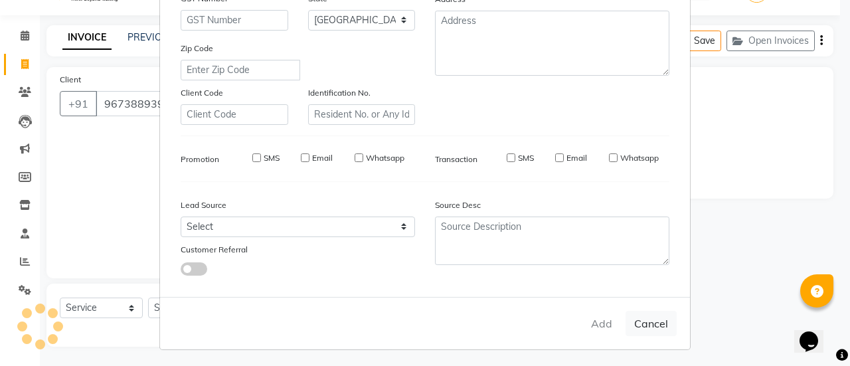
type input "96******93"
select select
select select "null"
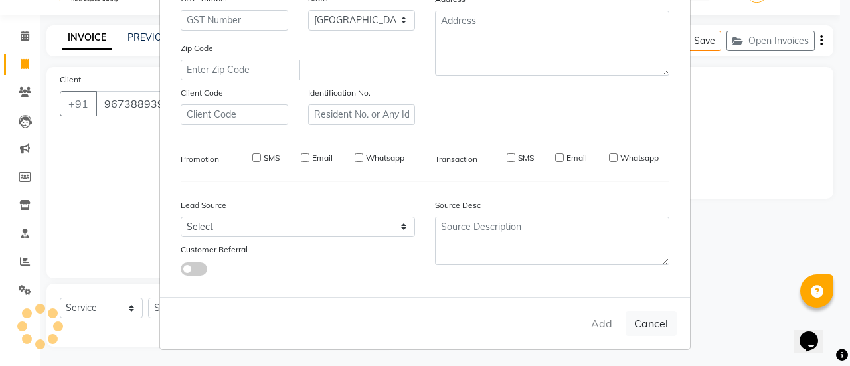
select select
checkbox input "false"
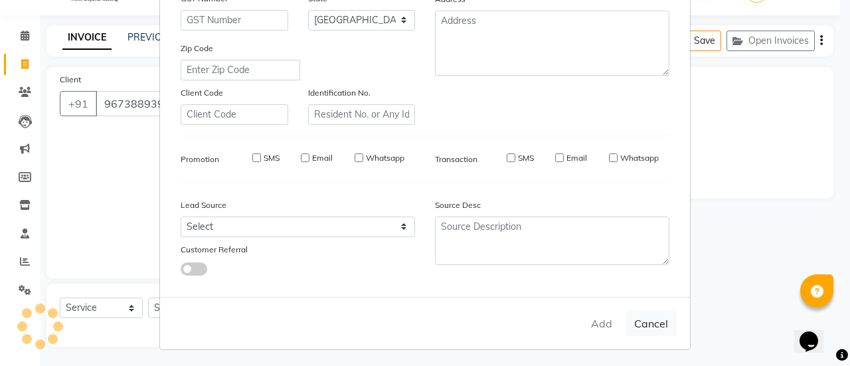
checkbox input "false"
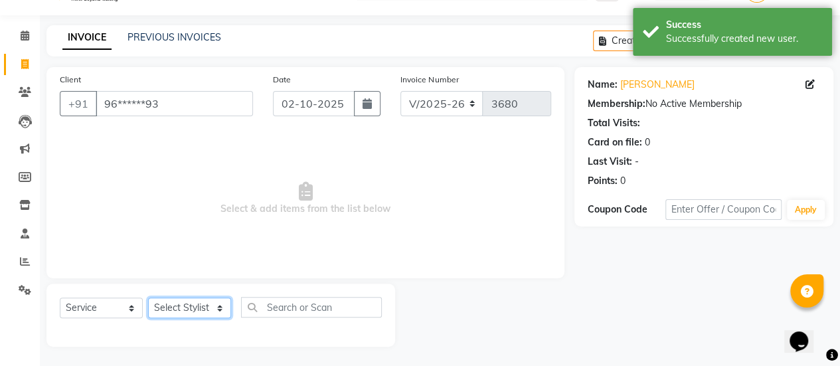
click at [210, 310] on select "Select Stylist [PERSON_NAME] [PERSON_NAME] Manager [PERSON_NAME] MUSARIK [PERSO…" at bounding box center [189, 307] width 83 height 21
select select "59401"
click at [148, 297] on select "Select Stylist [PERSON_NAME] [PERSON_NAME] Manager [PERSON_NAME] MUSARIK [PERSO…" at bounding box center [189, 307] width 83 height 21
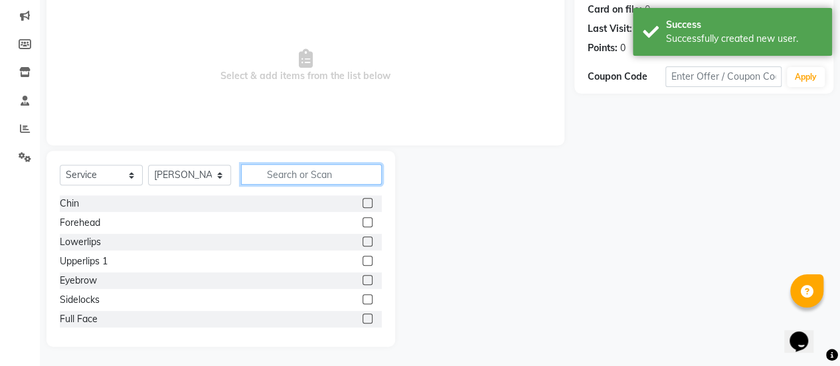
click at [303, 168] on input "text" at bounding box center [311, 174] width 141 height 21
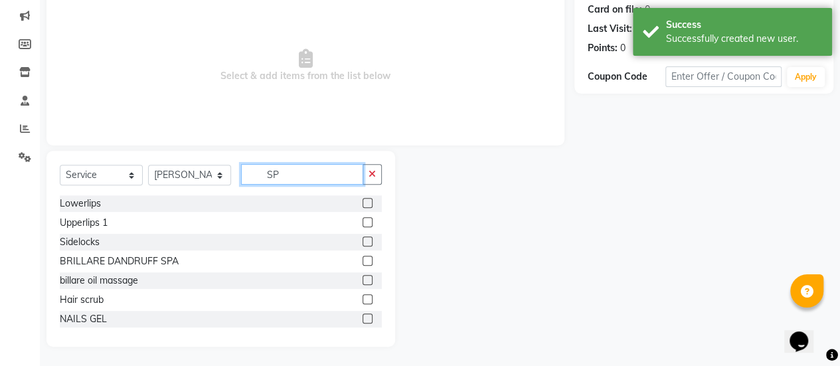
scroll to position [148, 0]
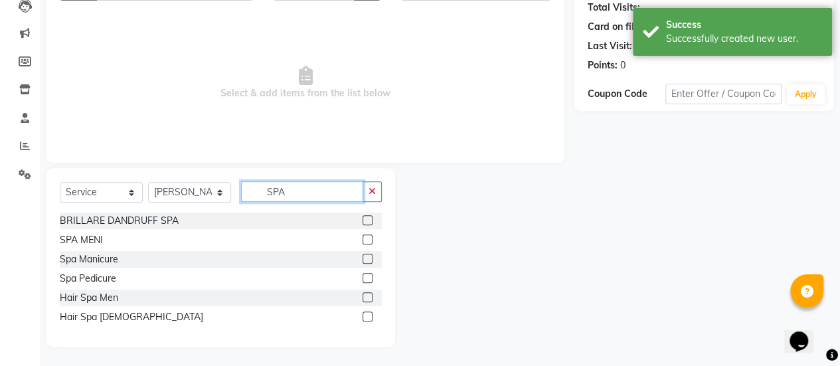
type input "SPA"
click at [365, 315] on label at bounding box center [368, 316] width 10 height 10
click at [365, 315] on input "checkbox" at bounding box center [367, 317] width 9 height 9
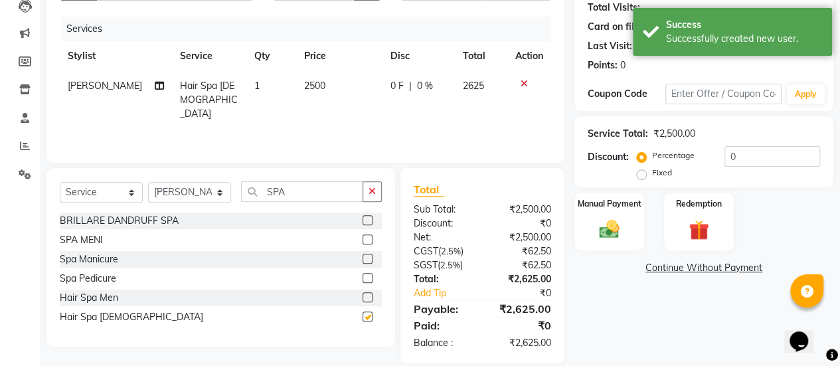
checkbox input "false"
click at [321, 75] on td "2500" at bounding box center [339, 100] width 86 height 58
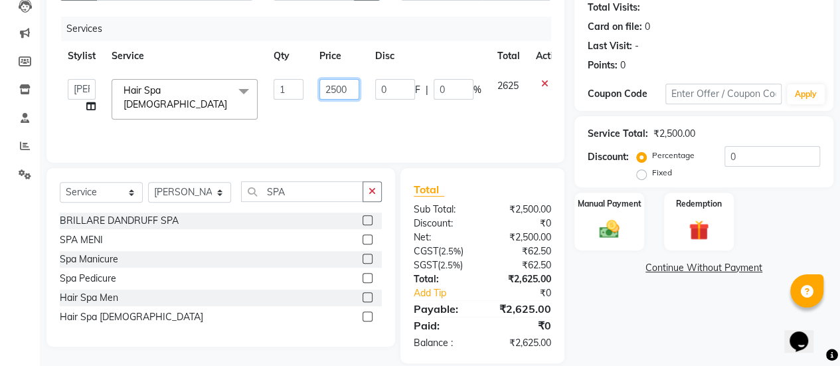
drag, startPoint x: 351, startPoint y: 87, endPoint x: 268, endPoint y: 90, distance: 82.4
click at [268, 90] on tr "[PERSON_NAME] [PERSON_NAME] Manager [PERSON_NAME] MUSARIK [PERSON_NAME] [PERSON…" at bounding box center [316, 99] width 512 height 56
type input "3000"
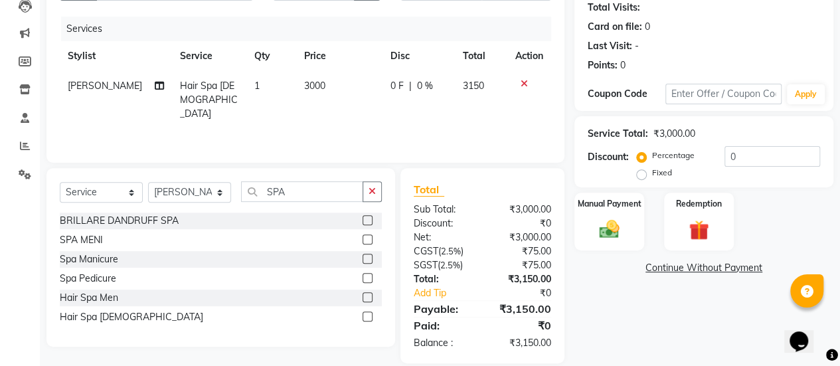
click at [302, 122] on div "Services Stylist Service Qty Price Disc Total Action [PERSON_NAME] Hair Spa [DE…" at bounding box center [305, 83] width 491 height 133
click at [584, 236] on div "Manual Payment" at bounding box center [609, 221] width 72 height 60
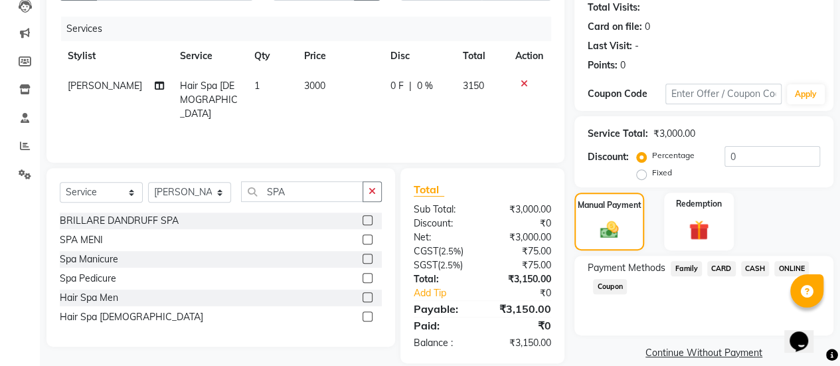
click at [749, 268] on span "CASH" at bounding box center [755, 268] width 29 height 15
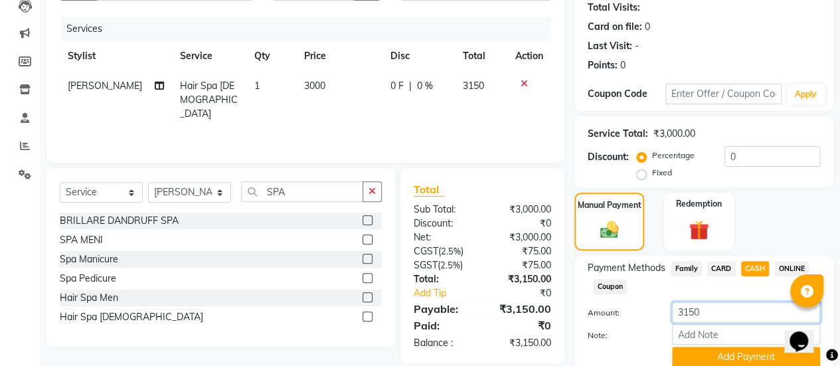
drag, startPoint x: 701, startPoint y: 311, endPoint x: 647, endPoint y: 319, distance: 55.0
click at [647, 319] on div "Amount: 3150" at bounding box center [704, 313] width 252 height 23
type input "1150"
click at [714, 361] on button "Add Payment" at bounding box center [746, 357] width 148 height 21
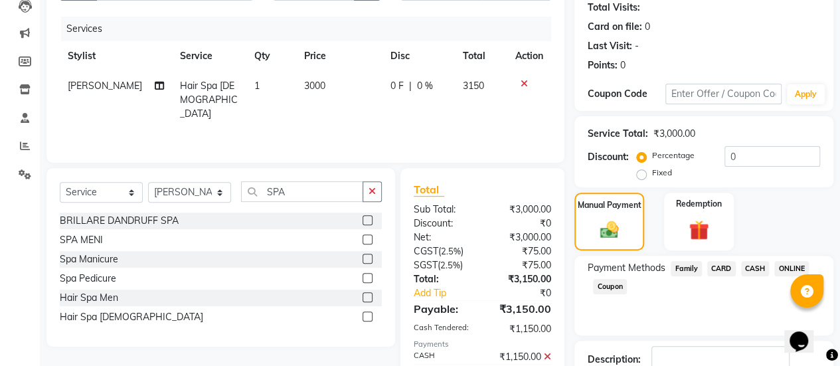
click at [793, 268] on span "ONLINE" at bounding box center [791, 268] width 35 height 15
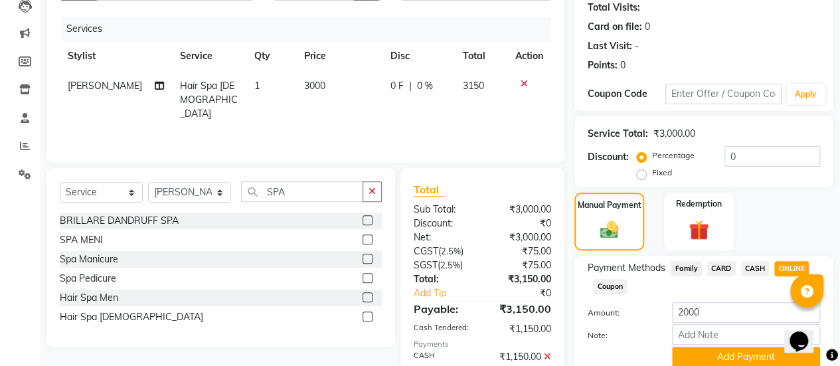
scroll to position [275, 0]
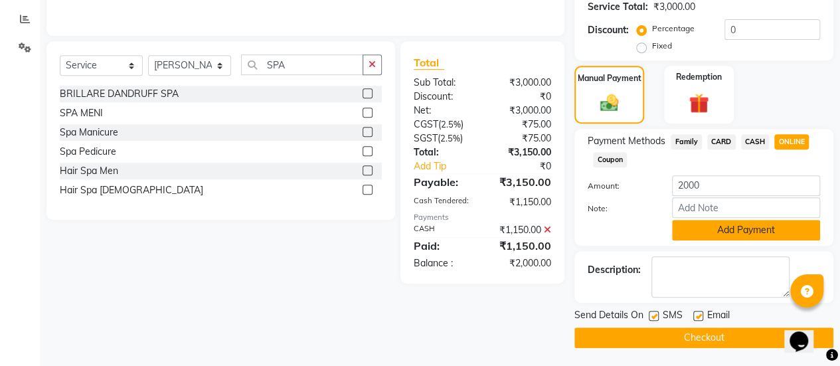
click at [705, 228] on button "Add Payment" at bounding box center [746, 230] width 148 height 21
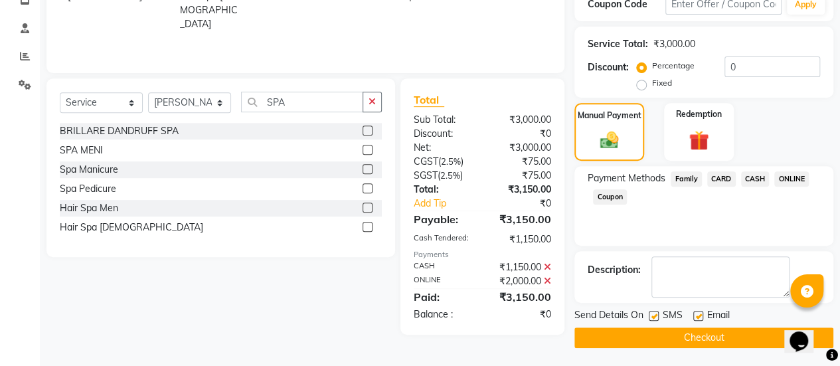
click at [698, 311] on label at bounding box center [698, 316] width 10 height 10
click at [698, 312] on input "checkbox" at bounding box center [697, 316] width 9 height 9
checkbox input "false"
click at [679, 337] on button "Checkout" at bounding box center [703, 337] width 259 height 21
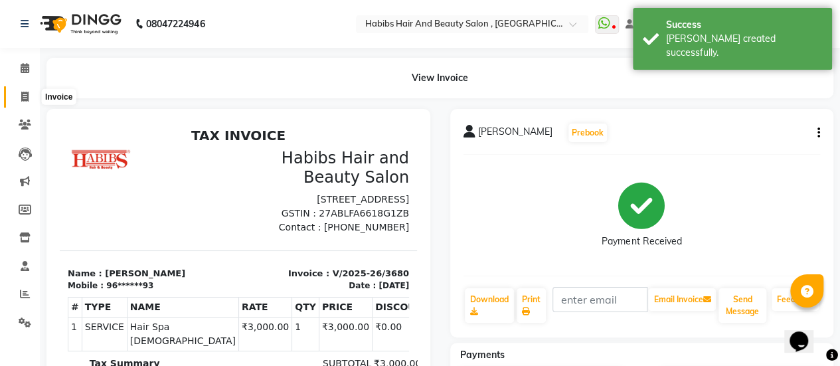
click at [21, 96] on icon at bounding box center [24, 97] width 7 height 10
select select "5651"
select select "service"
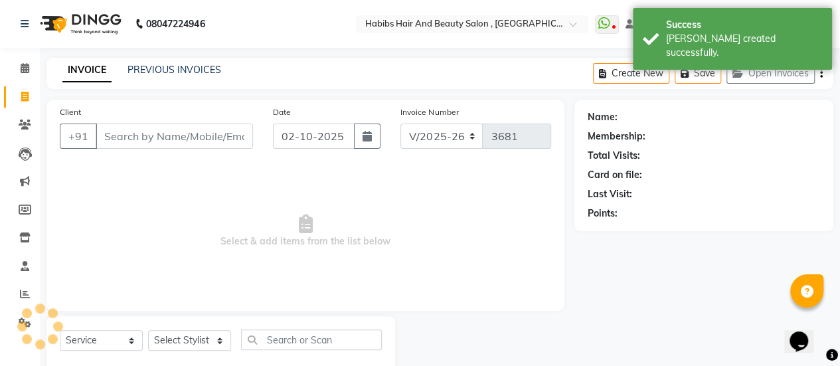
scroll to position [33, 0]
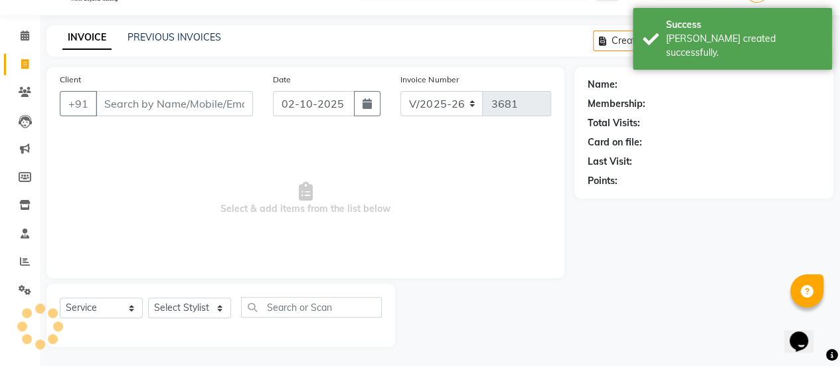
click at [143, 100] on input "Client" at bounding box center [174, 103] width 157 height 25
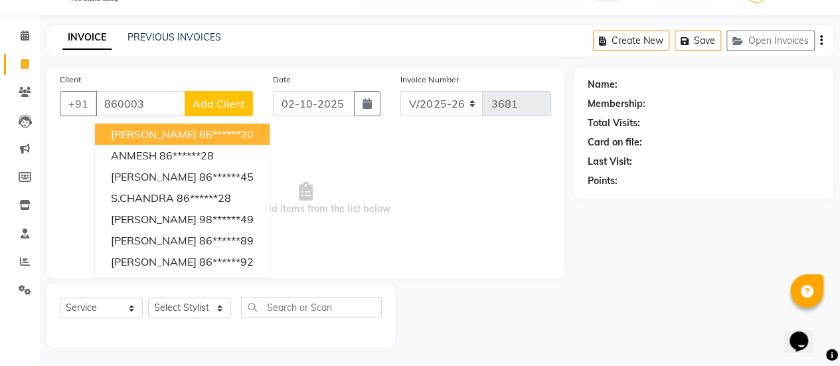
click at [137, 131] on span "[PERSON_NAME]" at bounding box center [154, 133] width 86 height 13
type input "86******20"
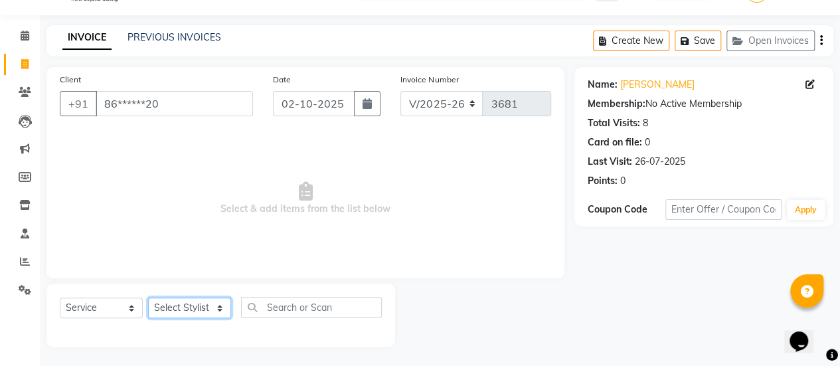
click at [189, 303] on select "Select Stylist [PERSON_NAME] [PERSON_NAME] Manager [PERSON_NAME] MUSARIK [PERSO…" at bounding box center [189, 307] width 83 height 21
select select "53794"
click at [148, 297] on select "Select Stylist [PERSON_NAME] [PERSON_NAME] Manager [PERSON_NAME] MUSARIK [PERSO…" at bounding box center [189, 307] width 83 height 21
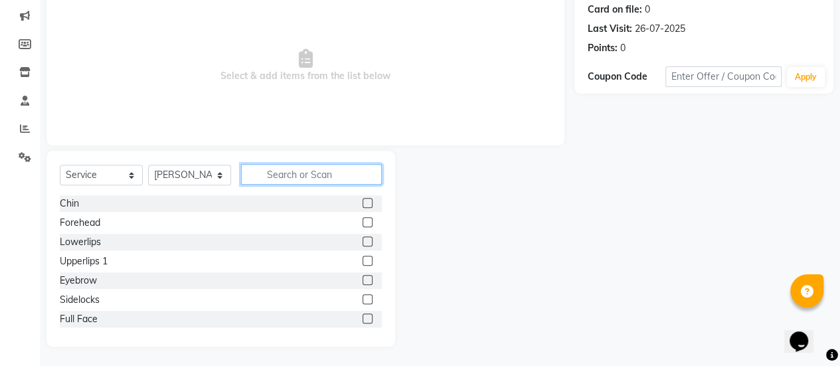
click at [302, 177] on input "text" at bounding box center [311, 174] width 141 height 21
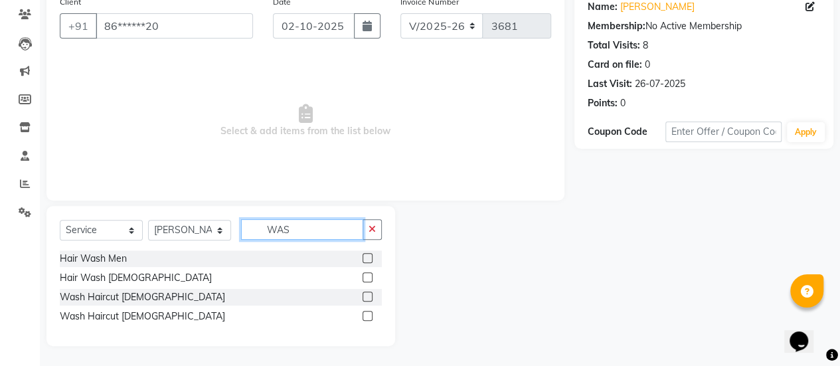
scroll to position [110, 0]
type input "WAS"
click at [364, 299] on label at bounding box center [368, 297] width 10 height 10
click at [364, 299] on input "checkbox" at bounding box center [367, 298] width 9 height 9
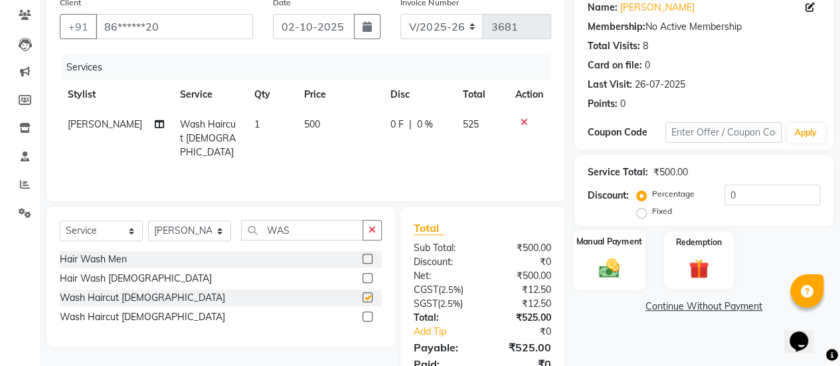
checkbox input "false"
click at [618, 274] on img at bounding box center [609, 268] width 34 height 24
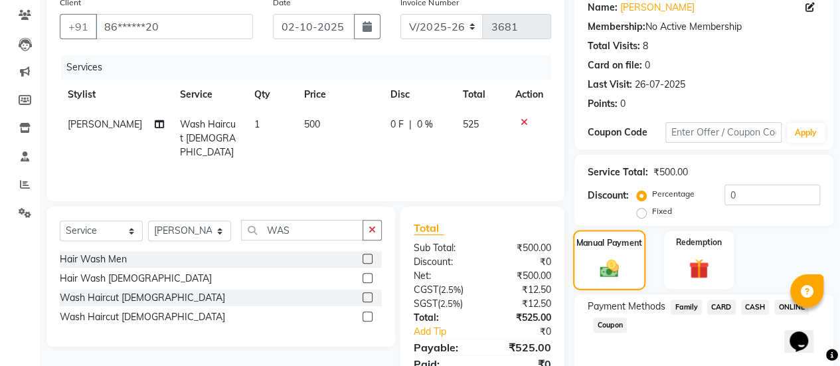
scroll to position [164, 0]
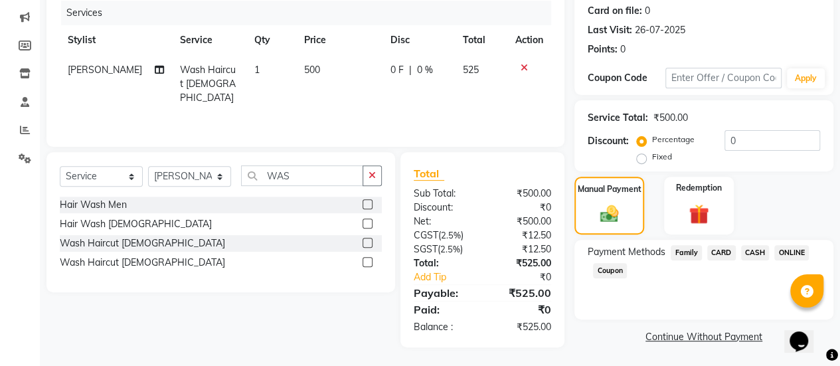
click at [788, 250] on span "ONLINE" at bounding box center [791, 252] width 35 height 15
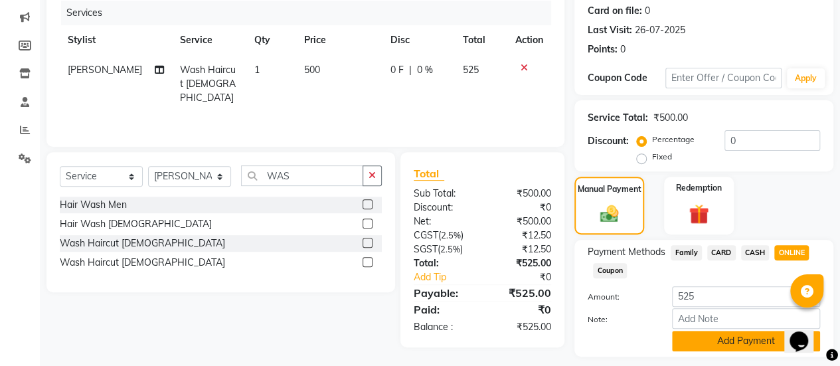
click at [718, 337] on button "Add Payment" at bounding box center [746, 341] width 148 height 21
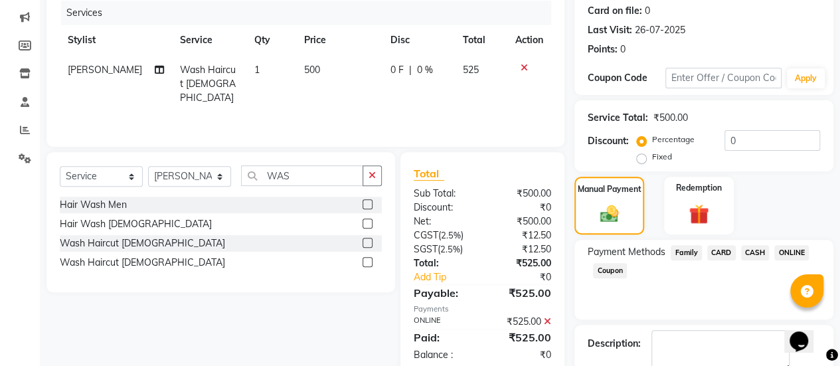
scroll to position [238, 0]
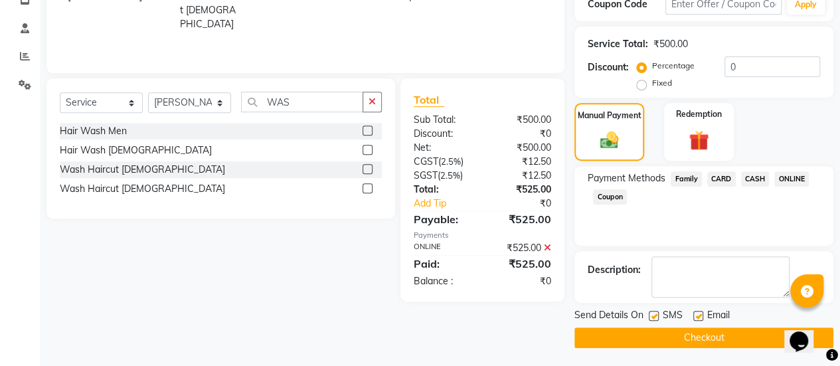
click at [697, 311] on label at bounding box center [698, 316] width 10 height 10
click at [697, 312] on input "checkbox" at bounding box center [697, 316] width 9 height 9
checkbox input "false"
click at [687, 335] on button "Checkout" at bounding box center [703, 337] width 259 height 21
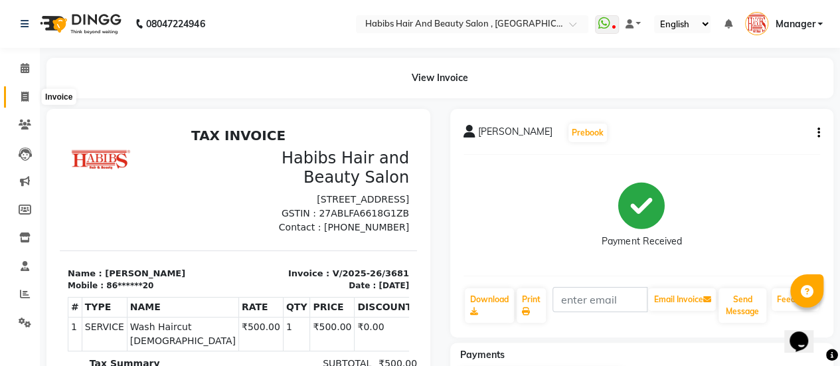
click at [27, 102] on span at bounding box center [24, 97] width 23 height 15
select select "service"
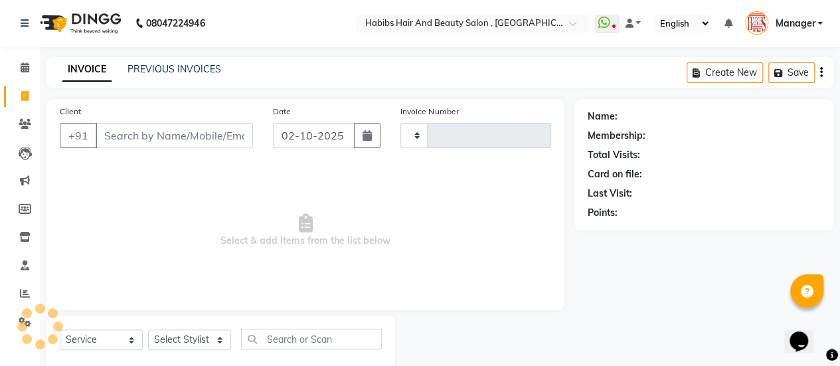
type input "3682"
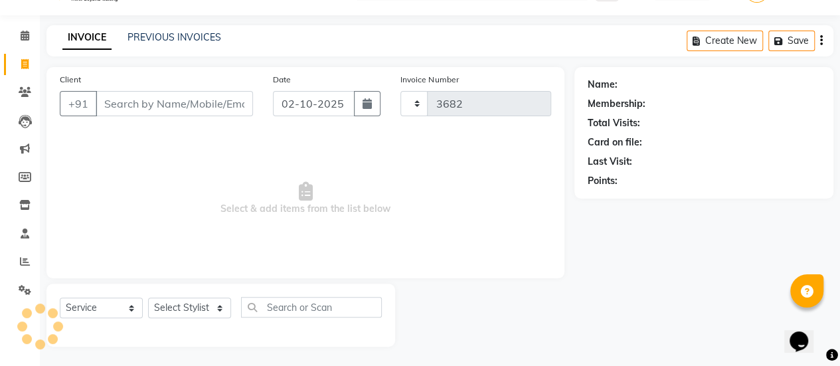
select select "5651"
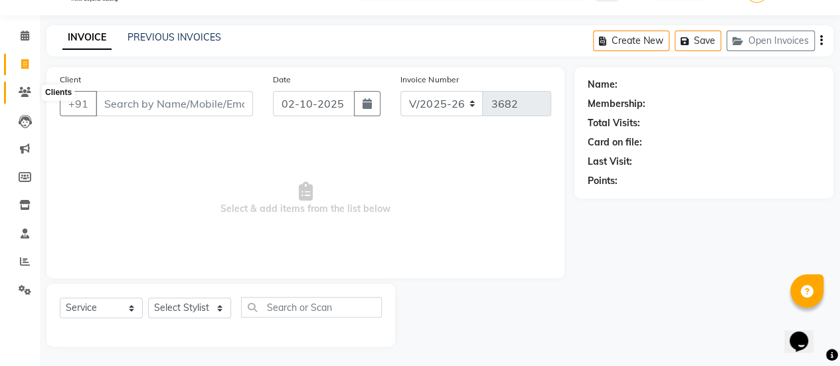
click at [24, 94] on icon at bounding box center [25, 92] width 13 height 10
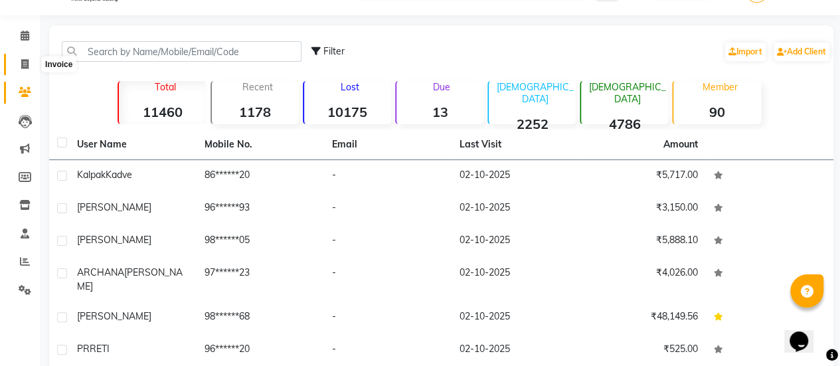
click at [24, 63] on icon at bounding box center [24, 64] width 7 height 10
select select "5651"
select select "service"
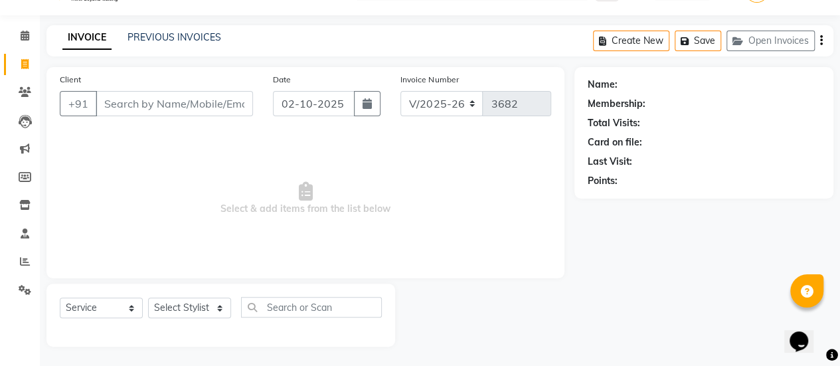
click at [134, 95] on input "Client" at bounding box center [174, 103] width 157 height 25
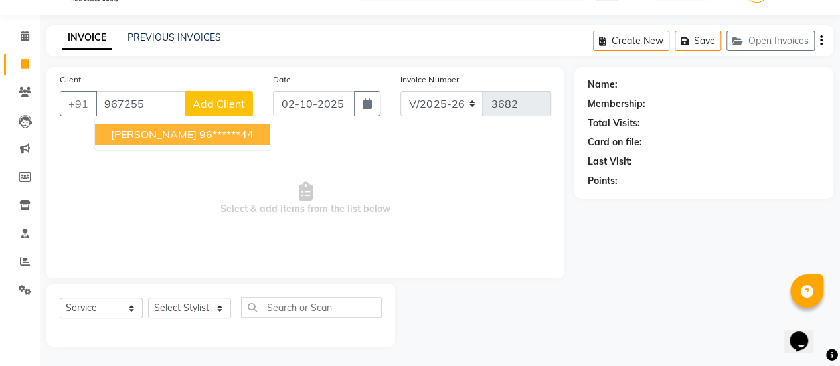
click at [199, 136] on ngb-highlight "96******44" at bounding box center [226, 133] width 54 height 13
type input "96******44"
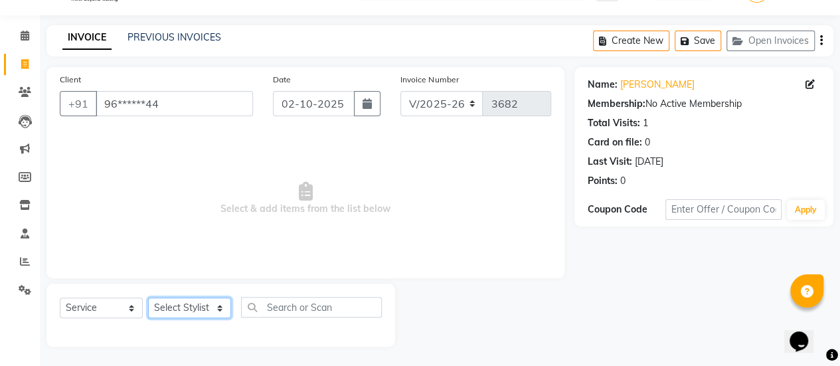
click at [175, 303] on select "Select Stylist [PERSON_NAME] [PERSON_NAME] Manager [PERSON_NAME] MUSARIK [PERSO…" at bounding box center [189, 307] width 83 height 21
select select "38590"
click at [148, 297] on select "Select Stylist [PERSON_NAME] [PERSON_NAME] Manager [PERSON_NAME] MUSARIK [PERSO…" at bounding box center [189, 307] width 83 height 21
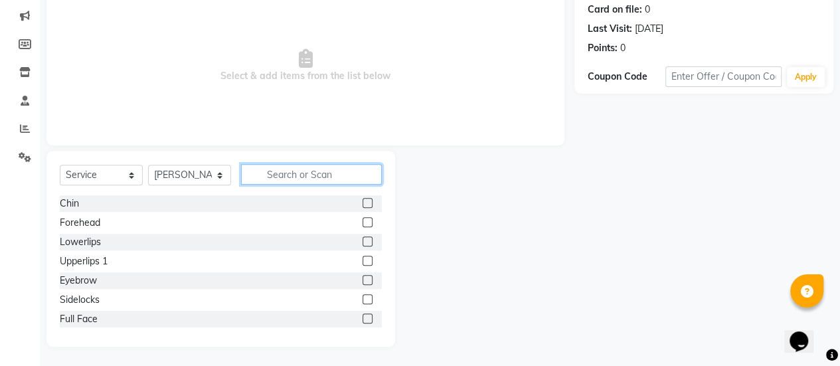
click at [312, 173] on input "text" at bounding box center [311, 174] width 141 height 21
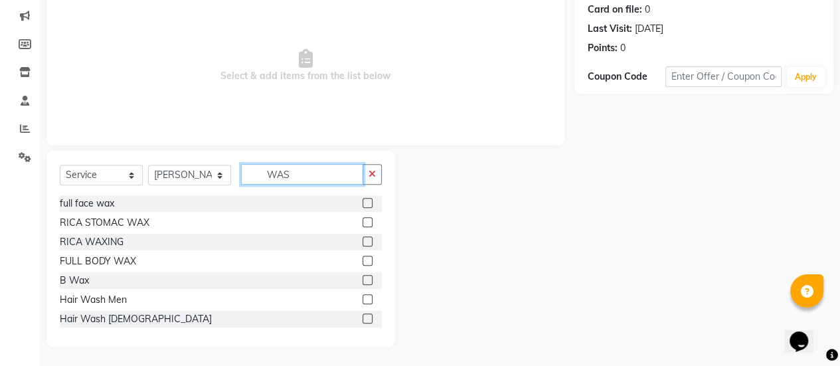
scroll to position [110, 0]
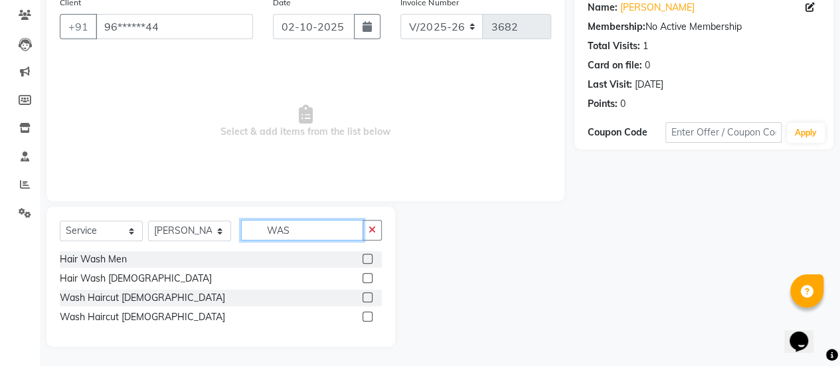
type input "WAS"
click at [368, 315] on label at bounding box center [368, 316] width 10 height 10
click at [368, 315] on input "checkbox" at bounding box center [367, 317] width 9 height 9
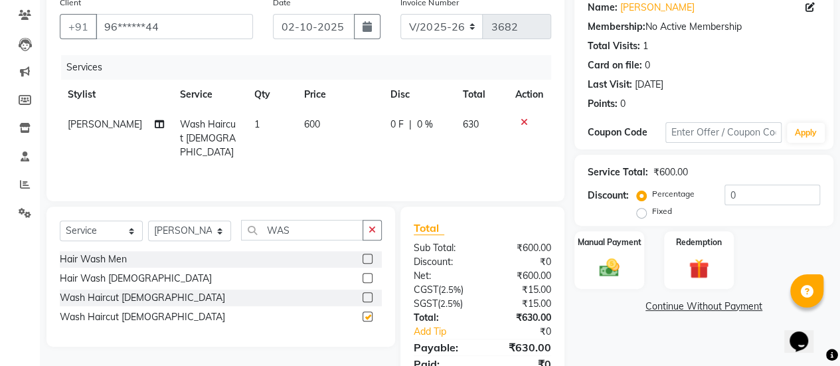
checkbox input "false"
click at [311, 112] on td "600" at bounding box center [339, 139] width 86 height 58
select select "38590"
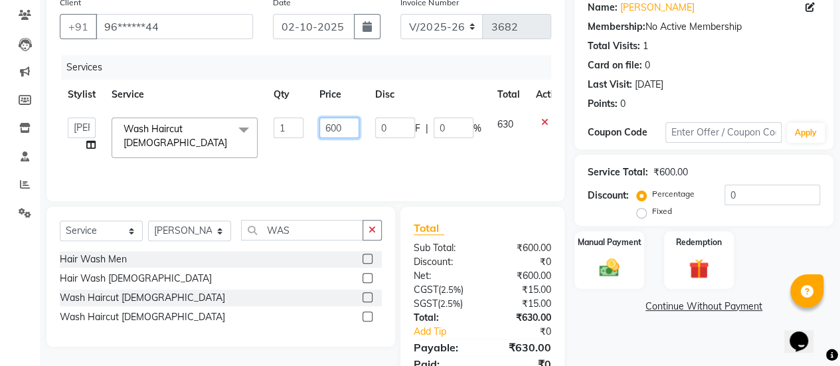
drag, startPoint x: 351, startPoint y: 126, endPoint x: 297, endPoint y: 130, distance: 53.9
click at [297, 130] on tr "[PERSON_NAME] [PERSON_NAME] Manager [PERSON_NAME] MUSARIK [PERSON_NAME] [PERSON…" at bounding box center [316, 138] width 512 height 56
type input "630"
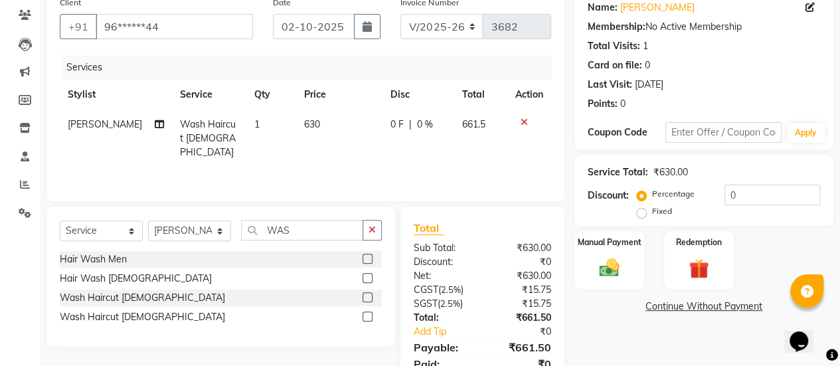
click at [254, 126] on td "1" at bounding box center [271, 139] width 50 height 58
select select "38590"
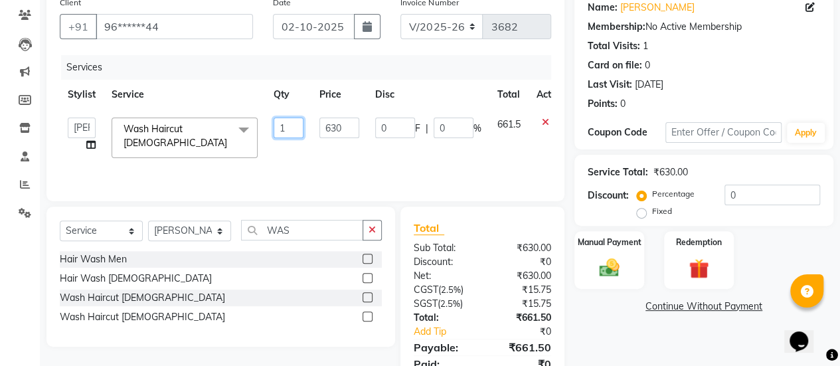
drag, startPoint x: 295, startPoint y: 126, endPoint x: 279, endPoint y: 127, distance: 16.1
click at [279, 127] on input "1" at bounding box center [289, 128] width 30 height 21
type input "2"
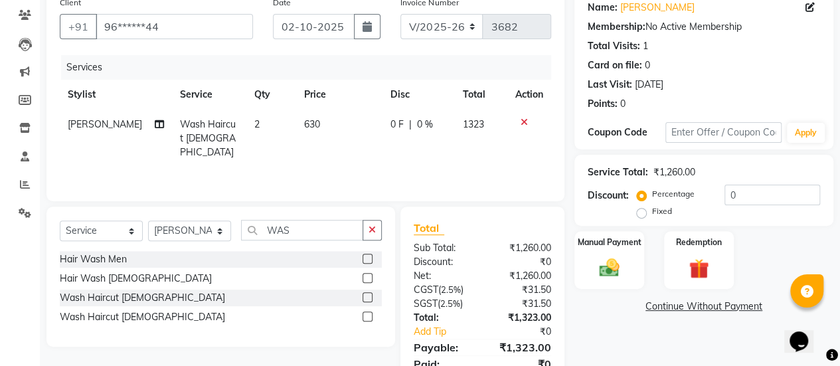
click at [296, 157] on div "Services Stylist Service Qty Price Disc Total Action [PERSON_NAME] Wash Haircut…" at bounding box center [305, 121] width 491 height 133
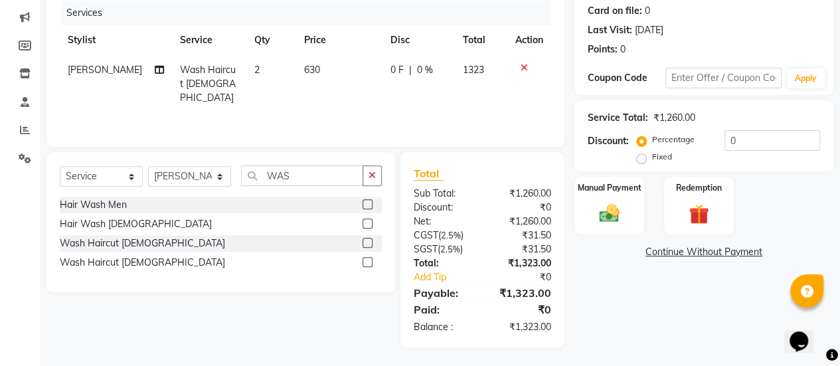
click at [564, 204] on div "Manual Payment Redemption" at bounding box center [703, 206] width 279 height 58
click at [611, 208] on img at bounding box center [609, 213] width 34 height 24
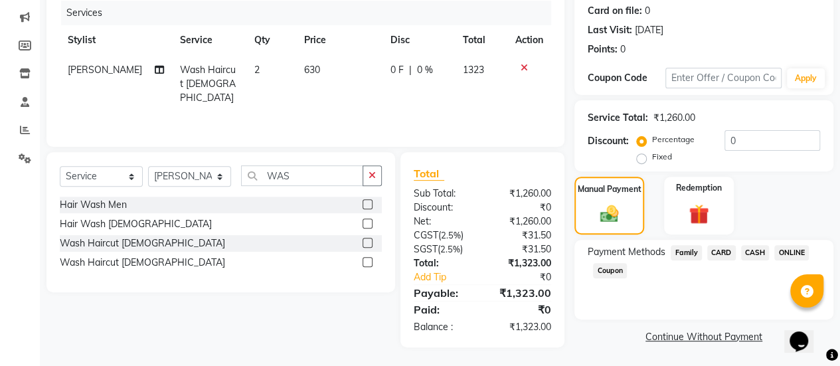
click at [313, 68] on td "630" at bounding box center [339, 84] width 86 height 58
select select "38590"
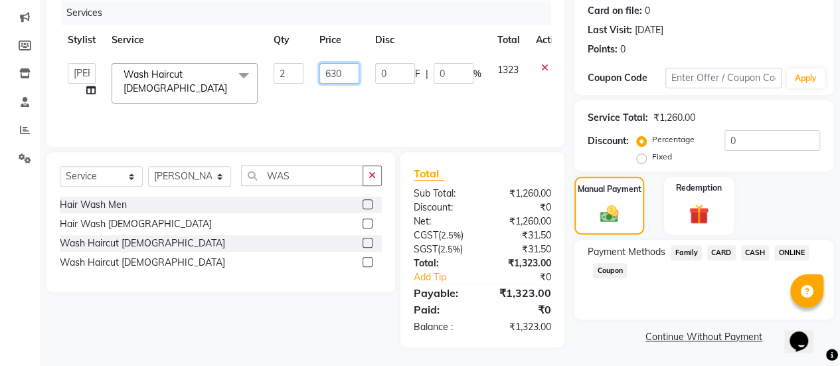
drag, startPoint x: 342, startPoint y: 72, endPoint x: 331, endPoint y: 72, distance: 11.3
click at [331, 72] on input "630" at bounding box center [339, 73] width 40 height 21
type input "620"
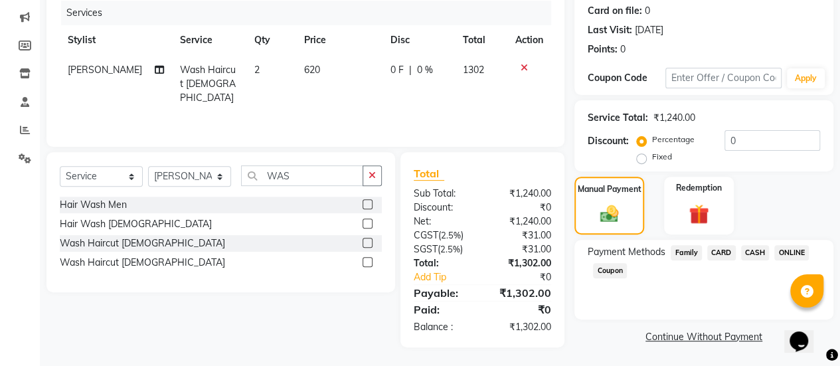
click at [329, 104] on div "Services Stylist Service Qty Price Disc Total Action [PERSON_NAME] Wash Haircut…" at bounding box center [305, 67] width 491 height 133
click at [716, 250] on span "CARD" at bounding box center [721, 252] width 29 height 15
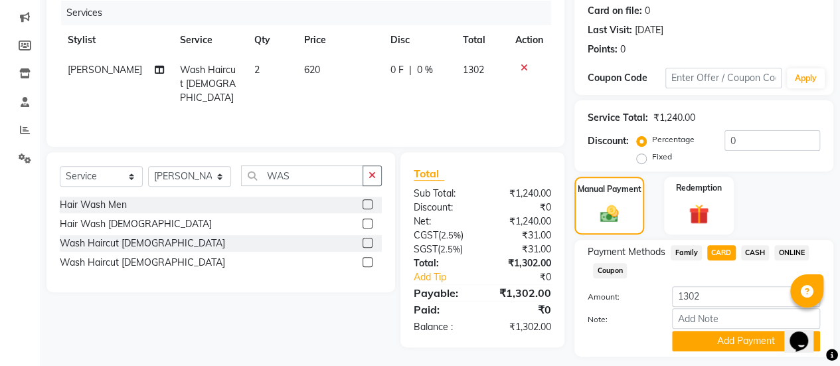
scroll to position [201, 0]
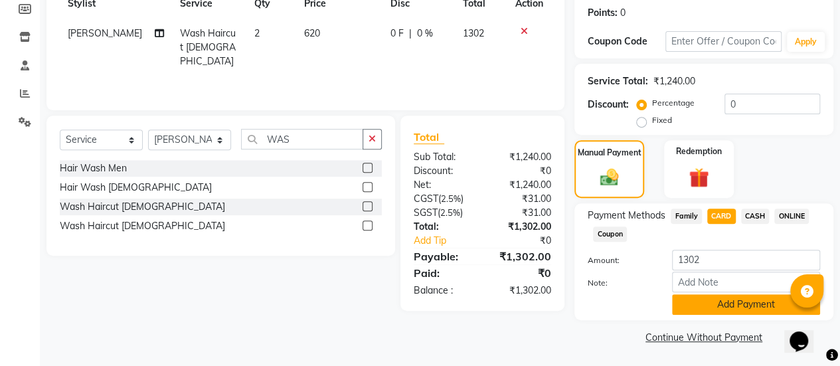
click at [706, 305] on button "Add Payment" at bounding box center [746, 304] width 148 height 21
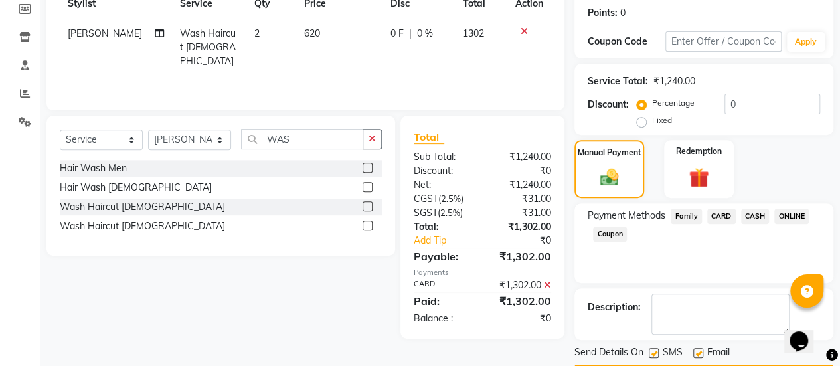
click at [699, 349] on label at bounding box center [698, 353] width 10 height 10
click at [699, 349] on input "checkbox" at bounding box center [697, 353] width 9 height 9
checkbox input "false"
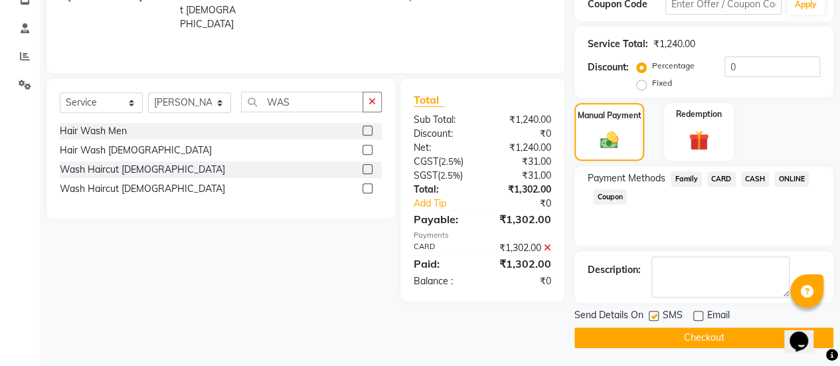
click at [680, 337] on button "Checkout" at bounding box center [703, 337] width 259 height 21
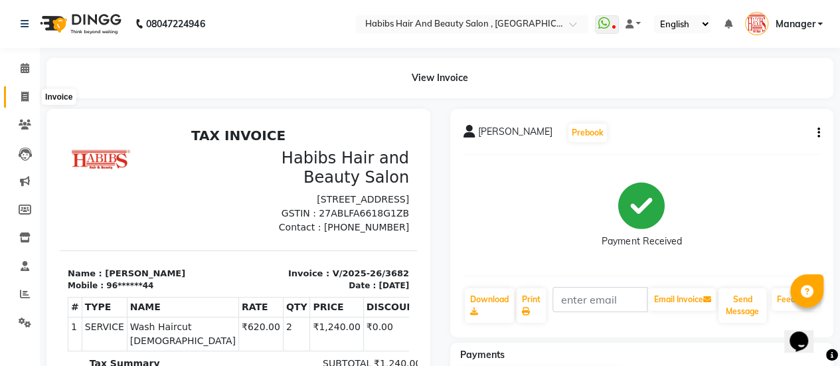
click at [23, 92] on icon at bounding box center [24, 97] width 7 height 10
select select "5651"
select select "service"
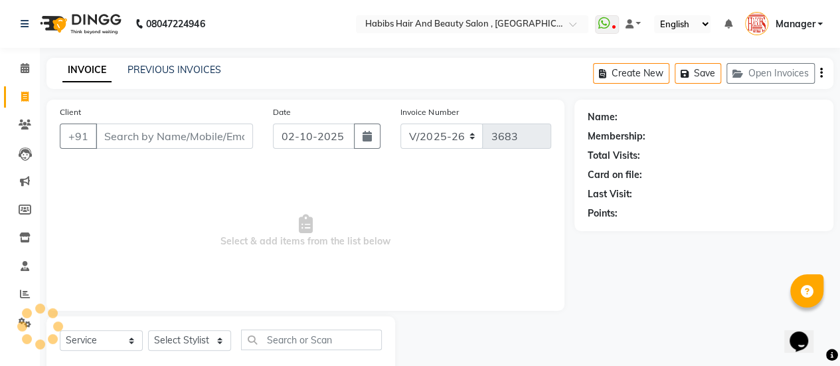
scroll to position [33, 0]
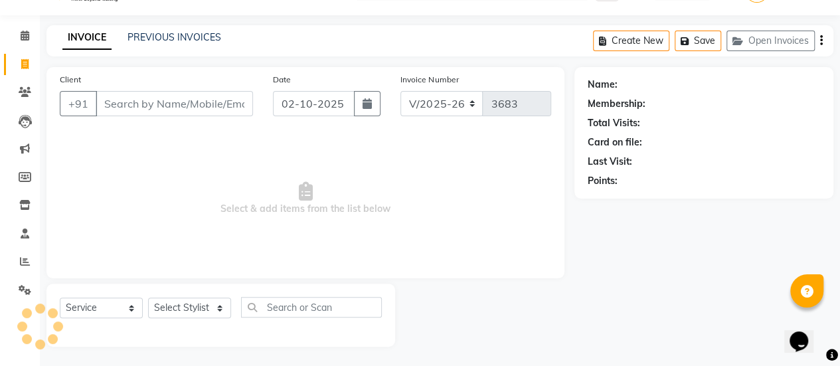
click at [131, 104] on input "Client" at bounding box center [174, 103] width 157 height 25
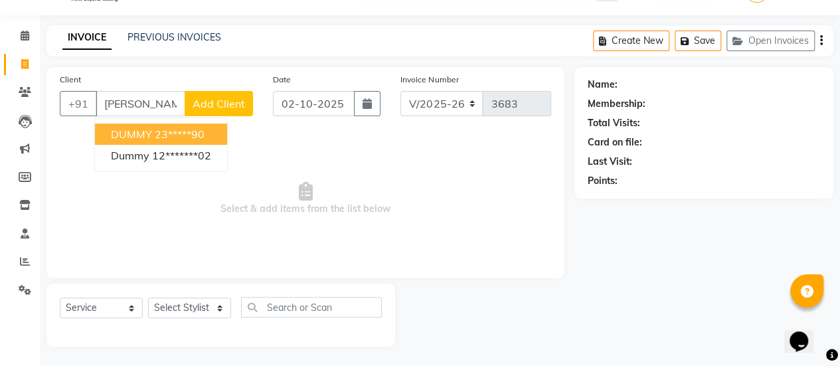
click at [135, 129] on span "DUMMY" at bounding box center [131, 133] width 41 height 13
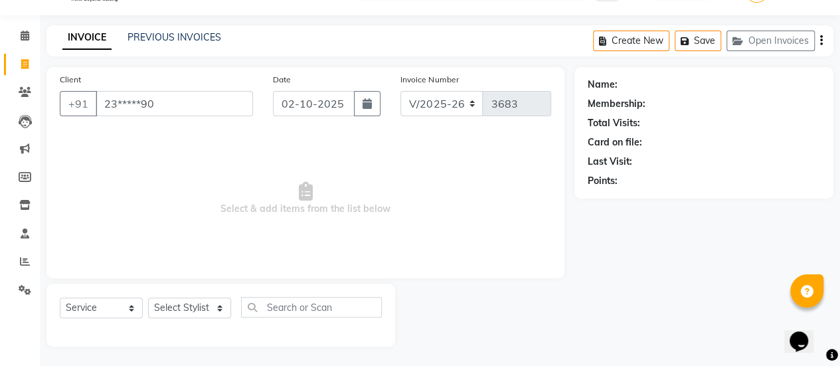
type input "23*****90"
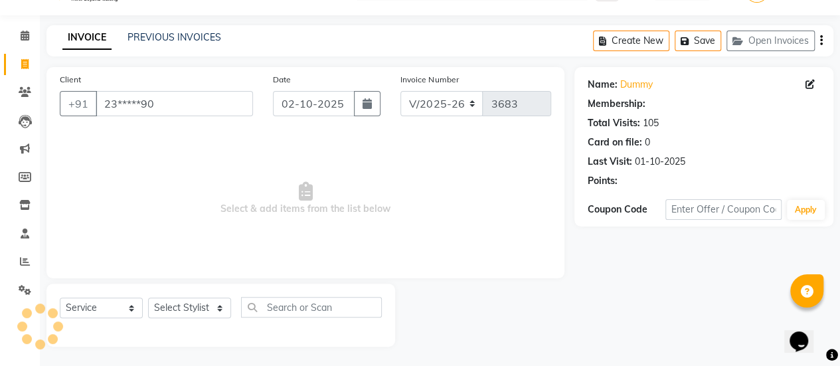
select select "1: Object"
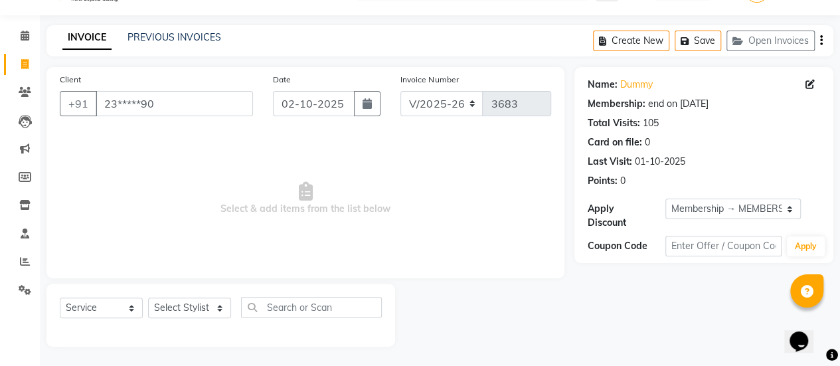
click at [197, 297] on div "Select Service Product Membership Package Voucher Prepaid Gift Card Select Styl…" at bounding box center [221, 312] width 322 height 31
click at [194, 305] on select "Select Stylist [PERSON_NAME] [PERSON_NAME] Manager [PERSON_NAME] MUSARIK [PERSO…" at bounding box center [189, 307] width 83 height 21
click at [148, 297] on select "Select Stylist [PERSON_NAME] [PERSON_NAME] Manager [PERSON_NAME] MUSARIK [PERSO…" at bounding box center [189, 307] width 83 height 21
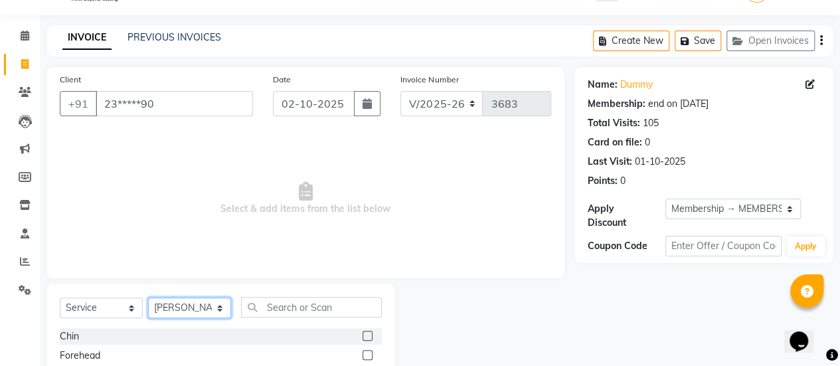
scroll to position [165, 0]
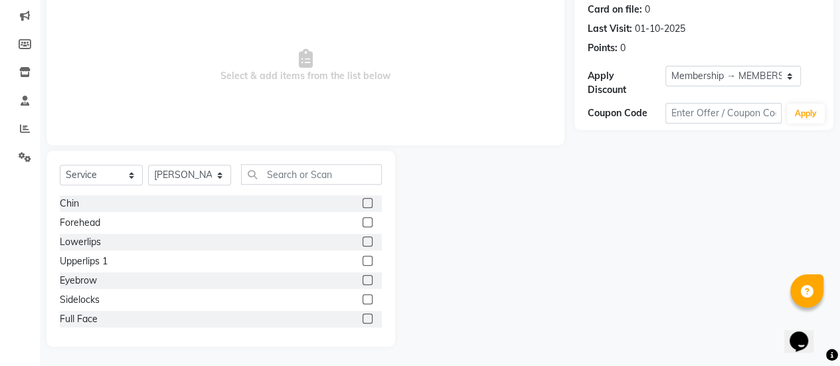
click at [363, 276] on label at bounding box center [368, 280] width 10 height 10
click at [363, 276] on input "checkbox" at bounding box center [367, 280] width 9 height 9
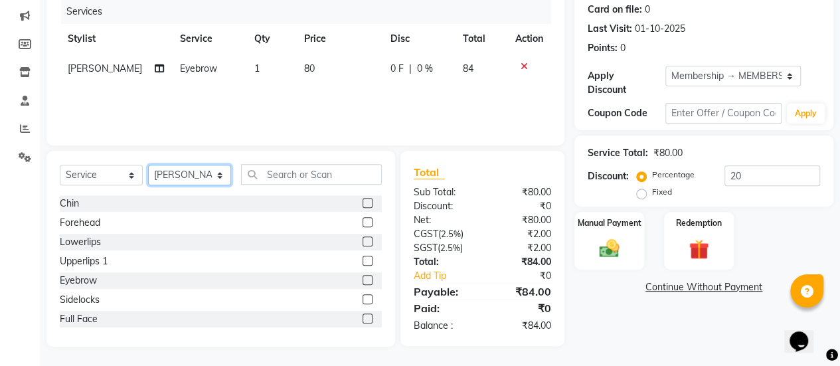
click at [193, 175] on select "Select Stylist [PERSON_NAME] [PERSON_NAME] Manager [PERSON_NAME] MUSARIK [PERSO…" at bounding box center [189, 175] width 83 height 21
click at [148, 165] on select "Select Stylist [PERSON_NAME] [PERSON_NAME] Manager [PERSON_NAME] MUSARIK [PERSO…" at bounding box center [189, 175] width 83 height 21
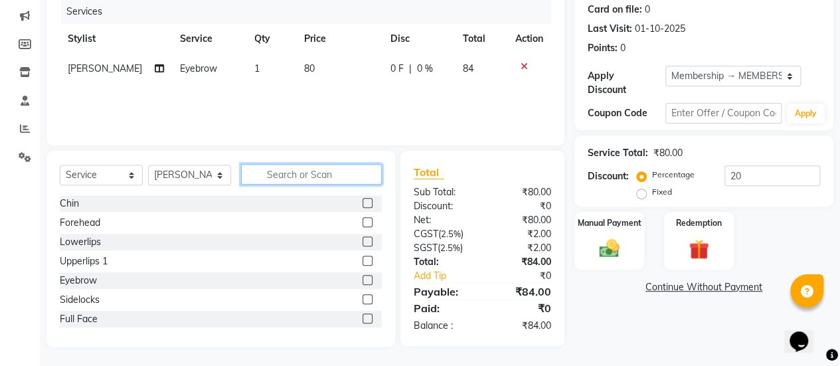
click at [297, 168] on input "text" at bounding box center [311, 174] width 141 height 21
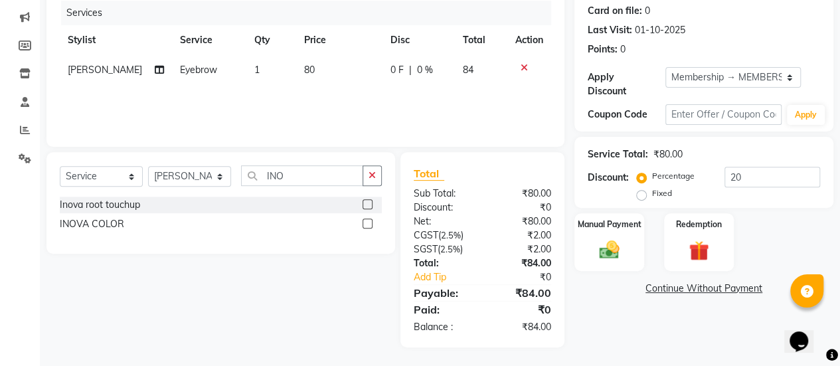
click at [369, 205] on label at bounding box center [368, 204] width 10 height 10
click at [369, 205] on input "checkbox" at bounding box center [367, 205] width 9 height 9
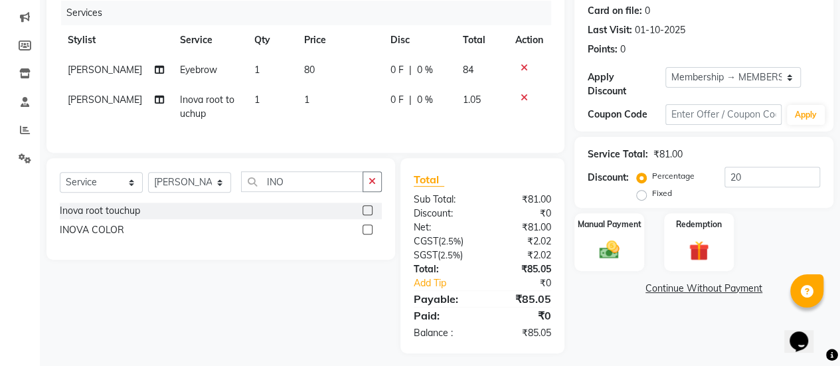
click at [318, 103] on td "1" at bounding box center [339, 107] width 86 height 44
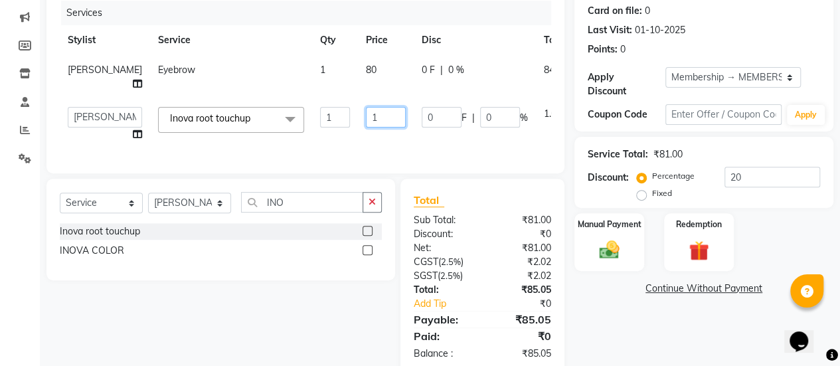
drag, startPoint x: 342, startPoint y: 115, endPoint x: 317, endPoint y: 118, distance: 24.8
click at [358, 118] on td "1" at bounding box center [386, 124] width 56 height 50
click at [301, 127] on tr "[PERSON_NAME] [PERSON_NAME] Manager [PERSON_NAME] MUSARIK [PERSON_NAME] [PERSON…" at bounding box center [339, 124] width 558 height 50
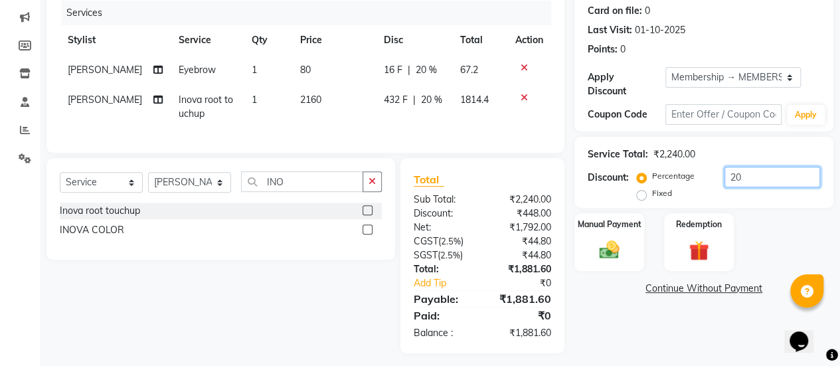
drag, startPoint x: 745, startPoint y: 173, endPoint x: 685, endPoint y: 181, distance: 60.4
click at [685, 181] on div "Percentage Fixed 20" at bounding box center [729, 185] width 181 height 36
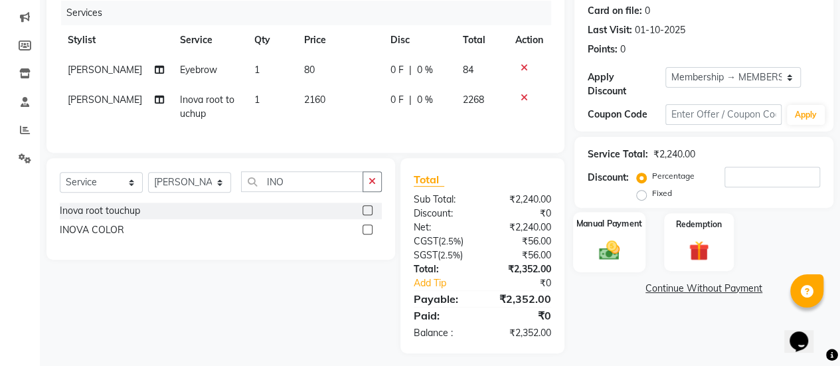
click at [598, 242] on img at bounding box center [609, 250] width 34 height 24
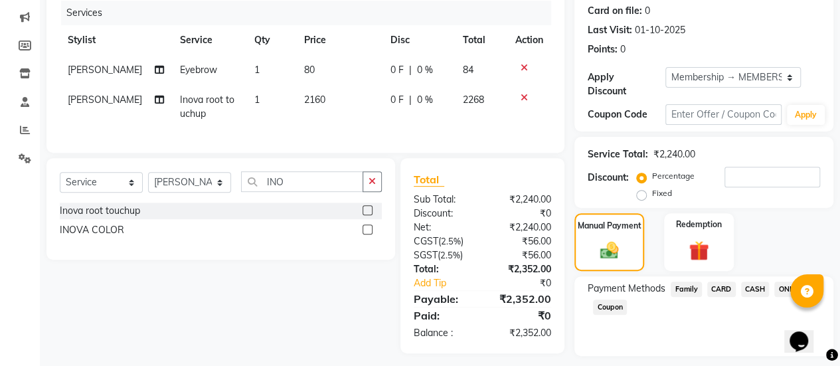
click at [786, 289] on span "ONLINE" at bounding box center [791, 289] width 35 height 15
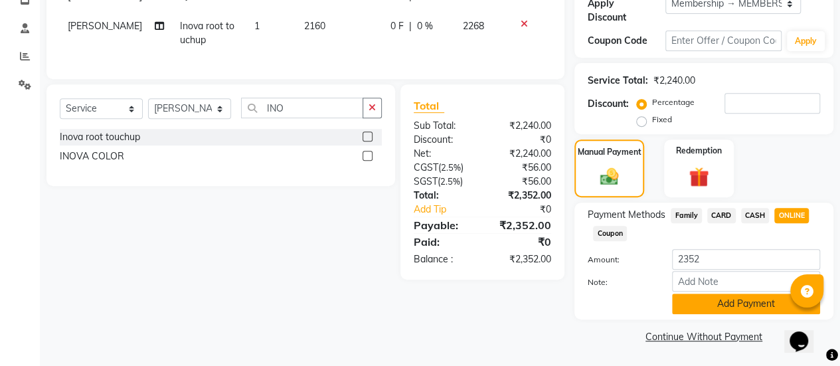
click at [711, 309] on button "Add Payment" at bounding box center [746, 304] width 148 height 21
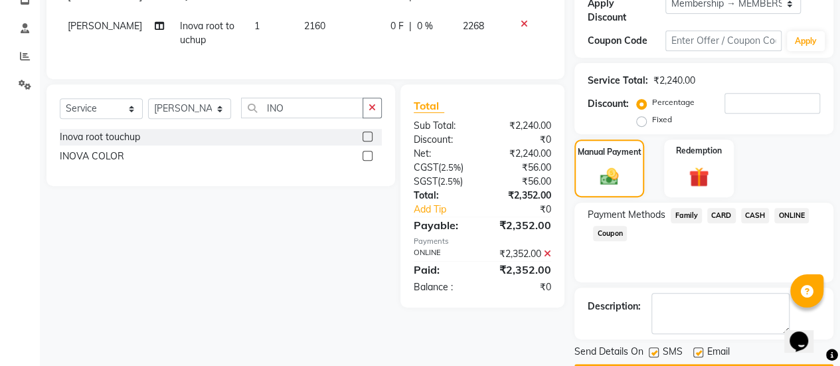
click at [700, 347] on label at bounding box center [698, 352] width 10 height 10
click at [700, 349] on input "checkbox" at bounding box center [697, 353] width 9 height 9
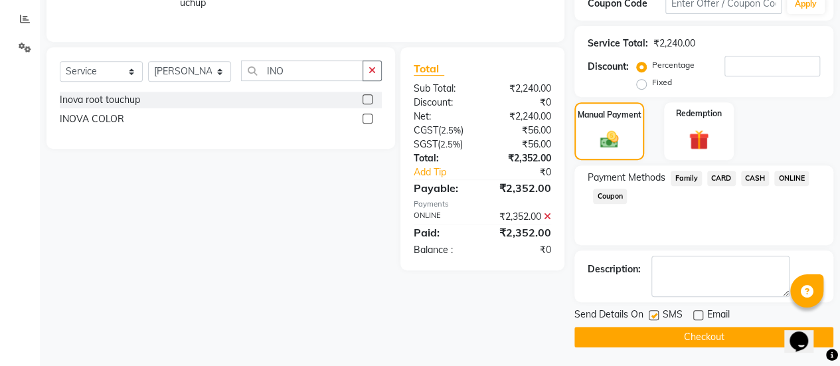
click at [697, 337] on button "Checkout" at bounding box center [703, 337] width 259 height 21
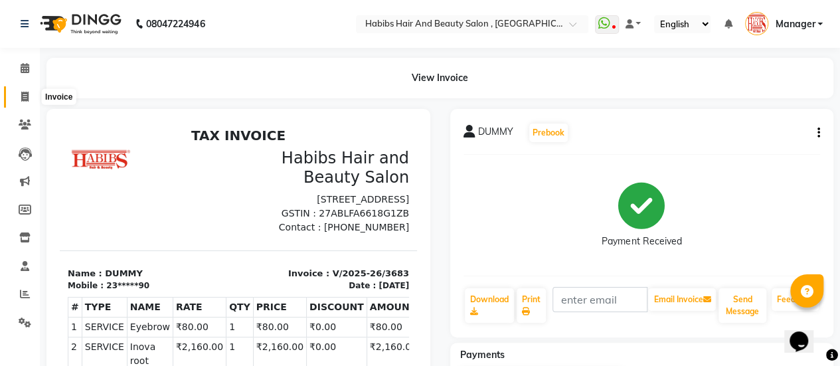
click at [27, 100] on icon at bounding box center [24, 97] width 7 height 10
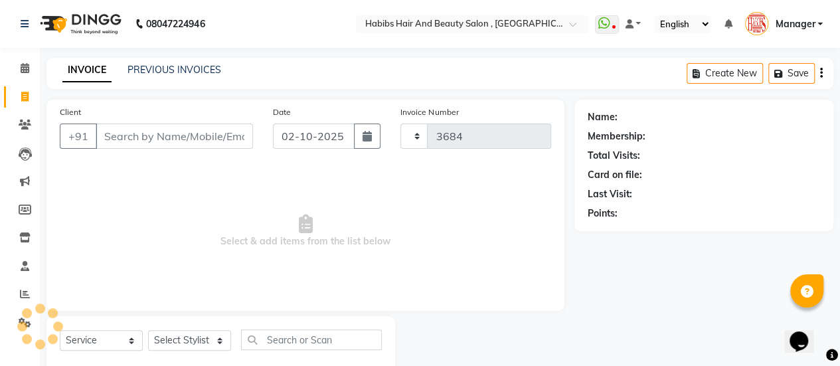
scroll to position [33, 0]
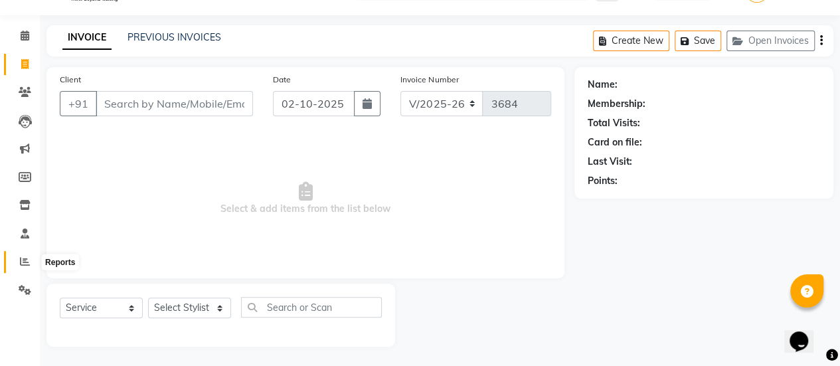
click at [24, 264] on icon at bounding box center [25, 261] width 10 height 10
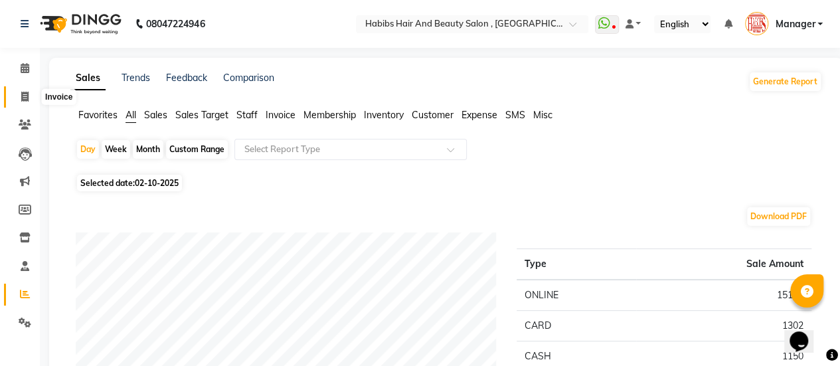
click at [24, 99] on icon at bounding box center [24, 97] width 7 height 10
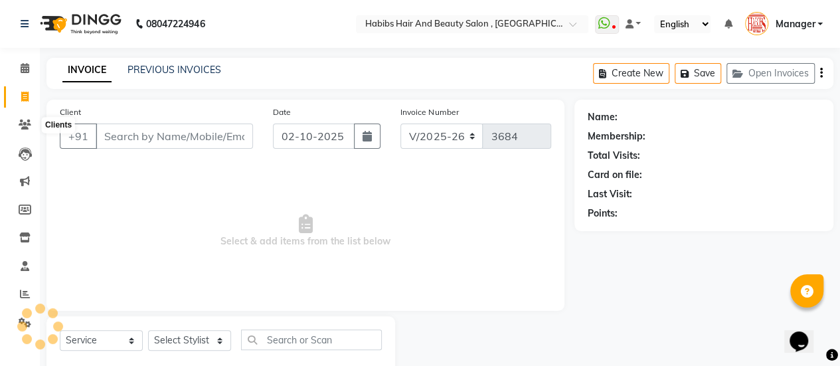
scroll to position [33, 0]
